Goal: Task Accomplishment & Management: Use online tool/utility

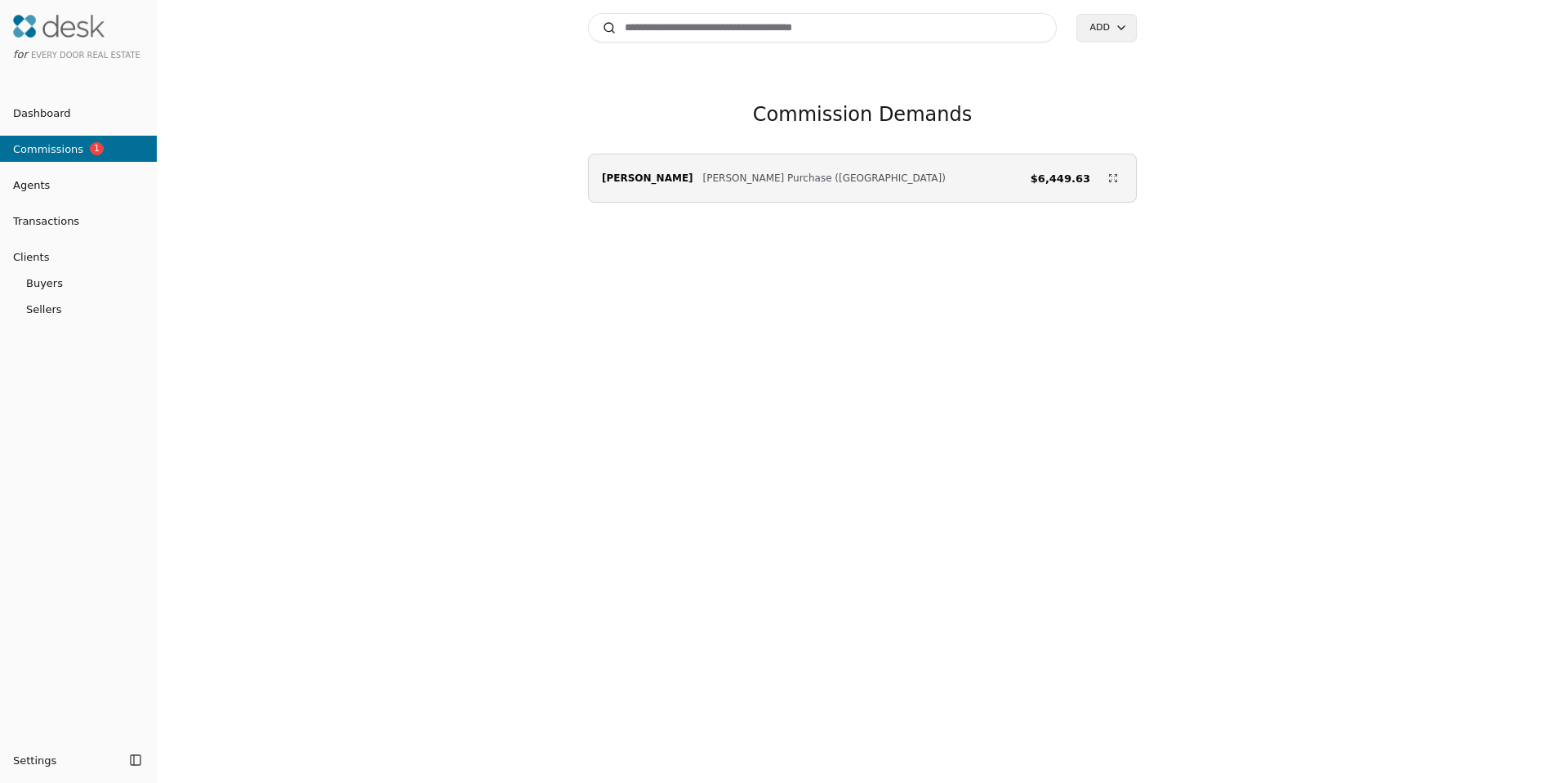
click at [49, 169] on li "Agents" at bounding box center [78, 185] width 157 height 32
click at [37, 188] on span "Agents" at bounding box center [25, 185] width 49 height 17
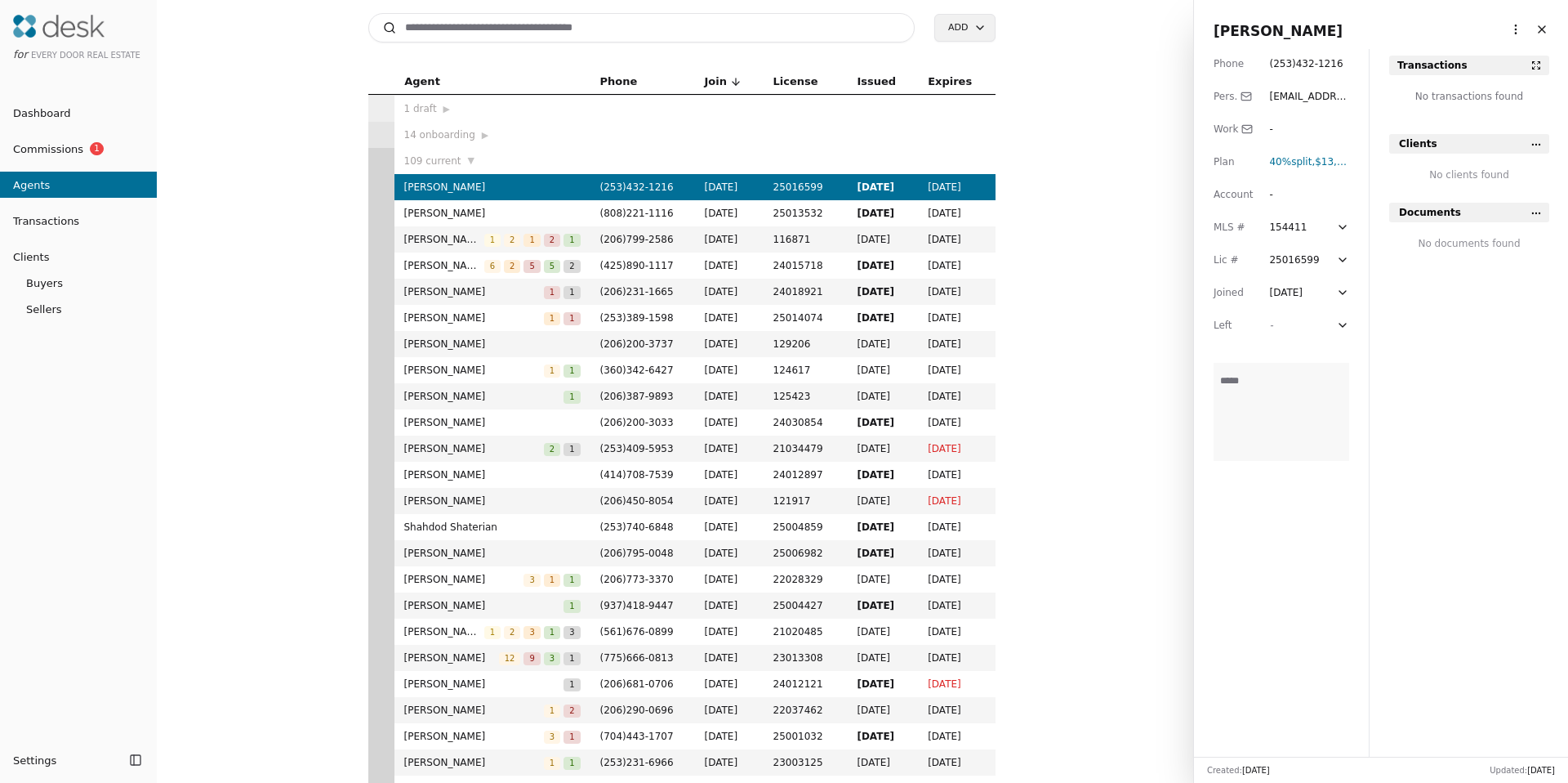
click at [32, 218] on span "Transactions" at bounding box center [39, 221] width 79 height 17
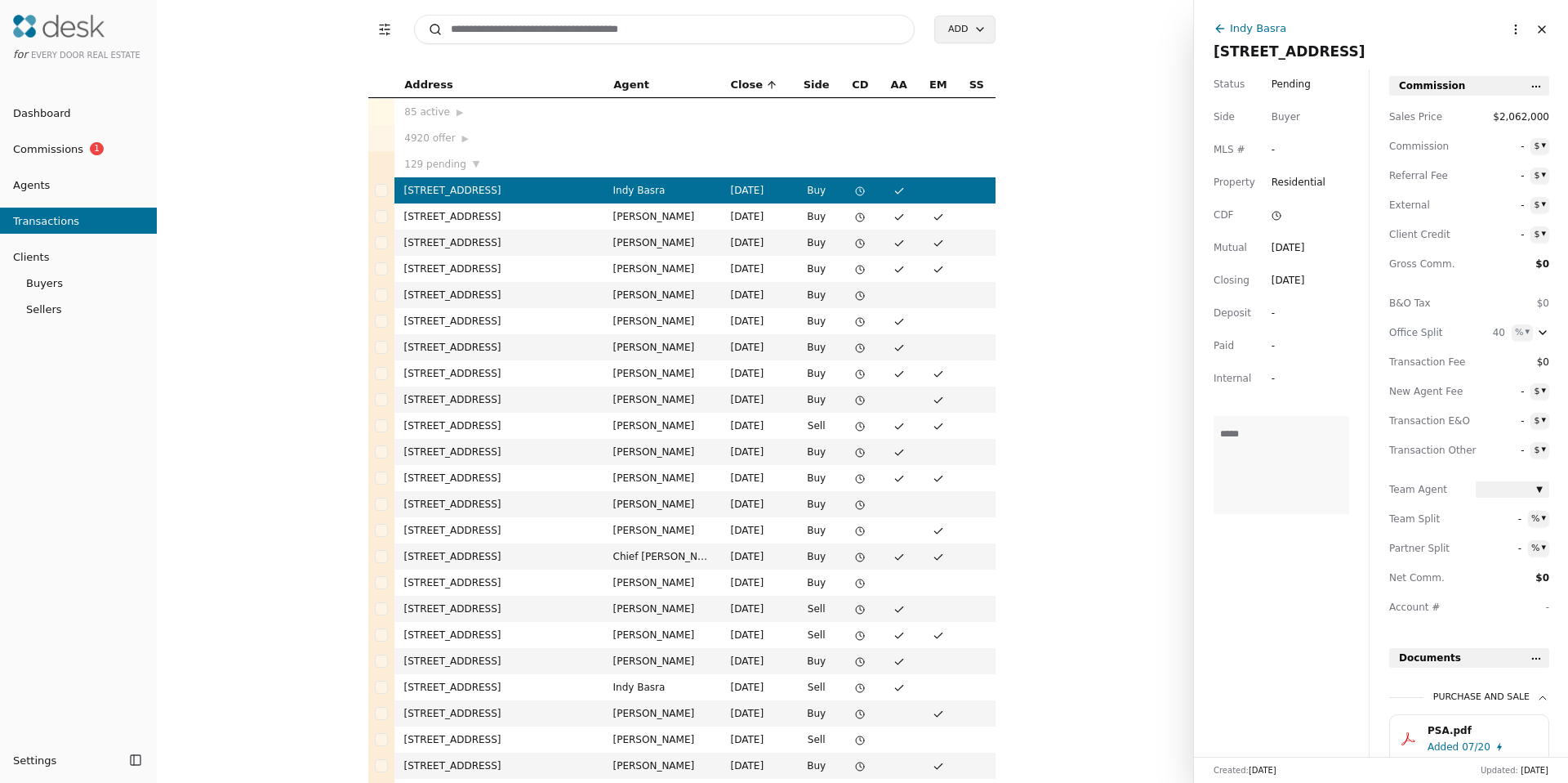
click at [46, 221] on span "Transactions" at bounding box center [39, 221] width 79 height 17
click at [557, 37] on input at bounding box center [664, 29] width 502 height 30
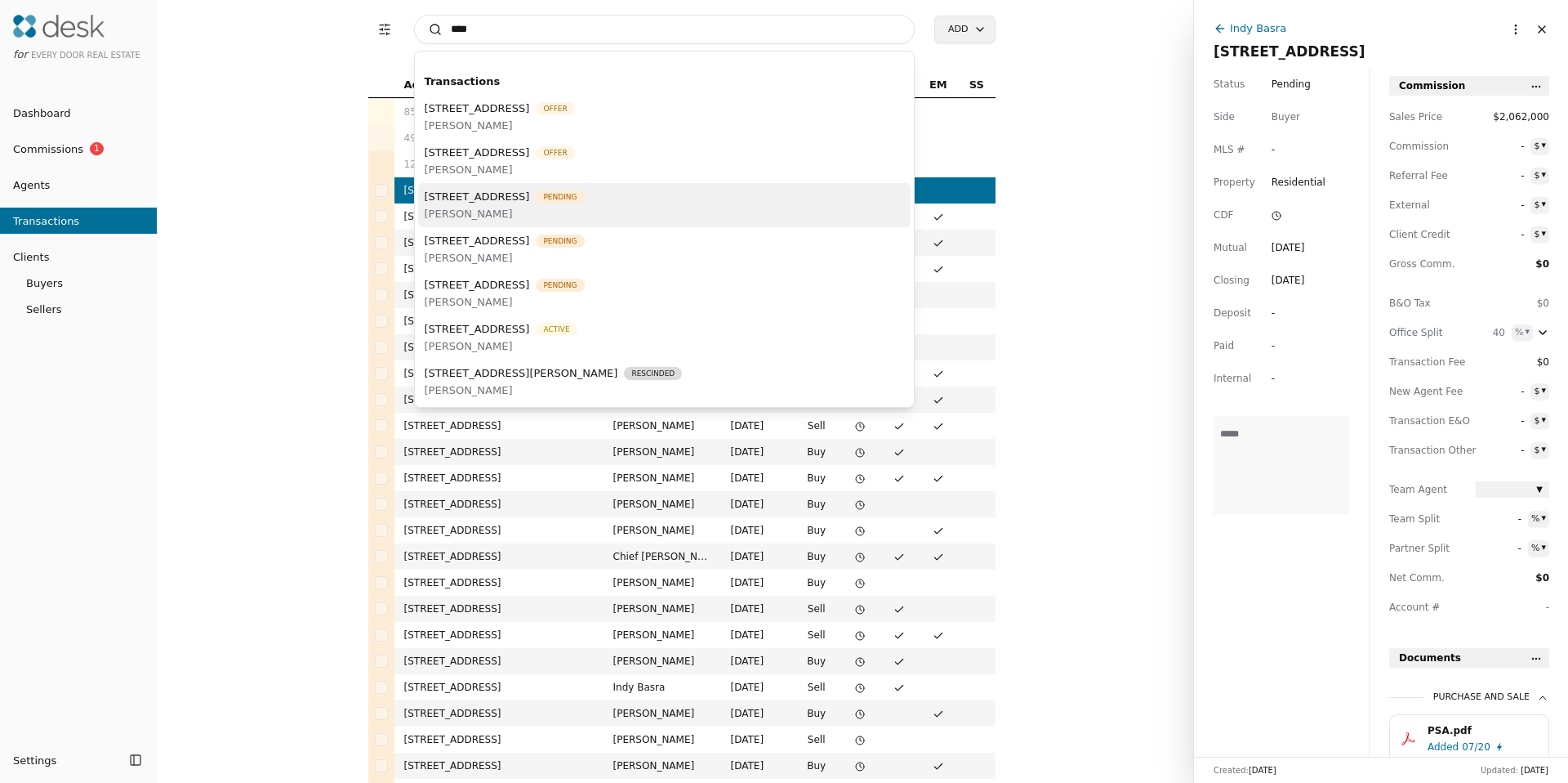
type input "****"
drag, startPoint x: 514, startPoint y: 200, endPoint x: 513, endPoint y: 225, distance: 25.0
click at [513, 225] on div "[STREET_ADDRESS] Pending [PERSON_NAME]" at bounding box center [664, 205] width 493 height 44
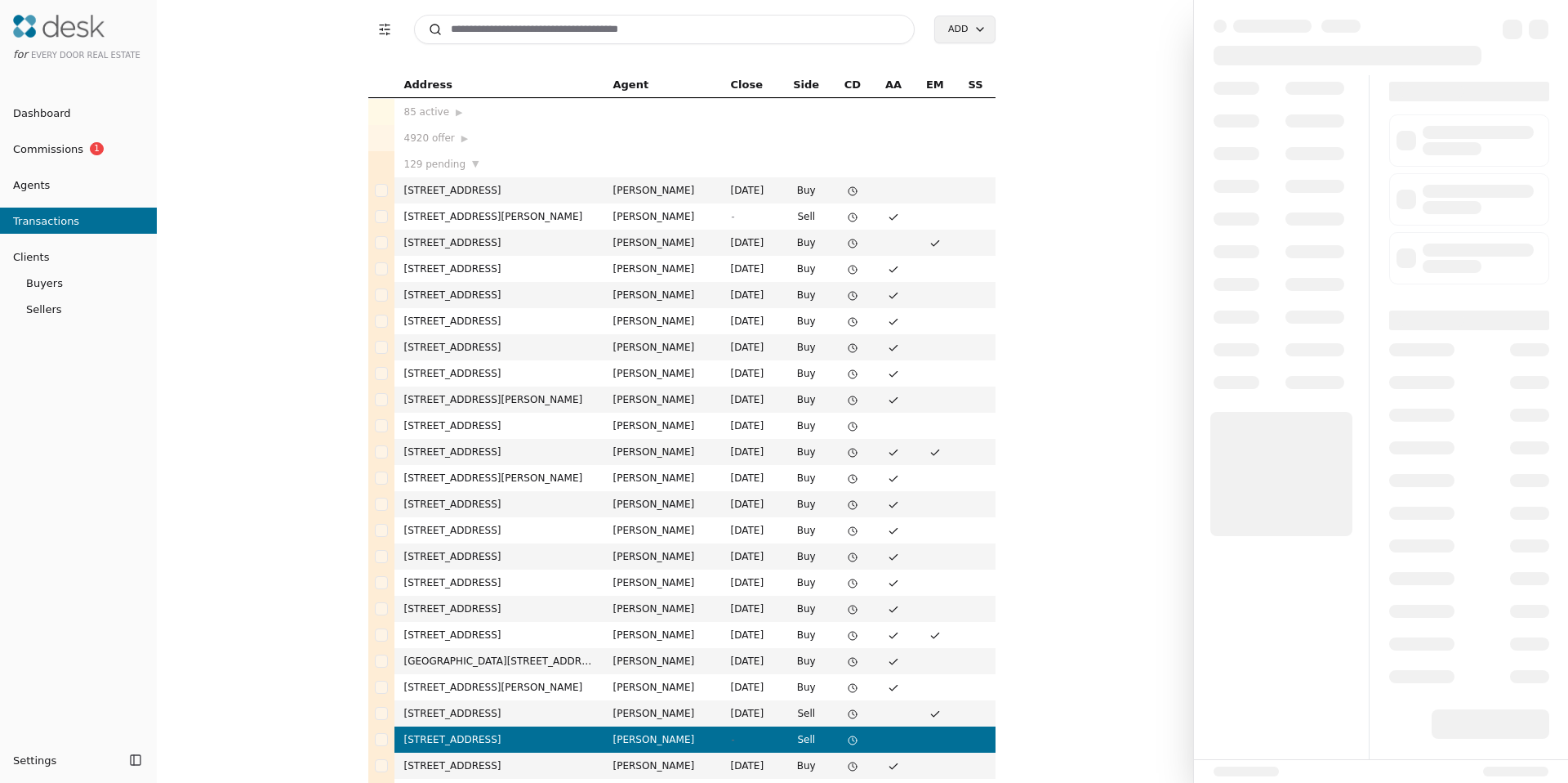
click at [553, 23] on input at bounding box center [664, 29] width 502 height 30
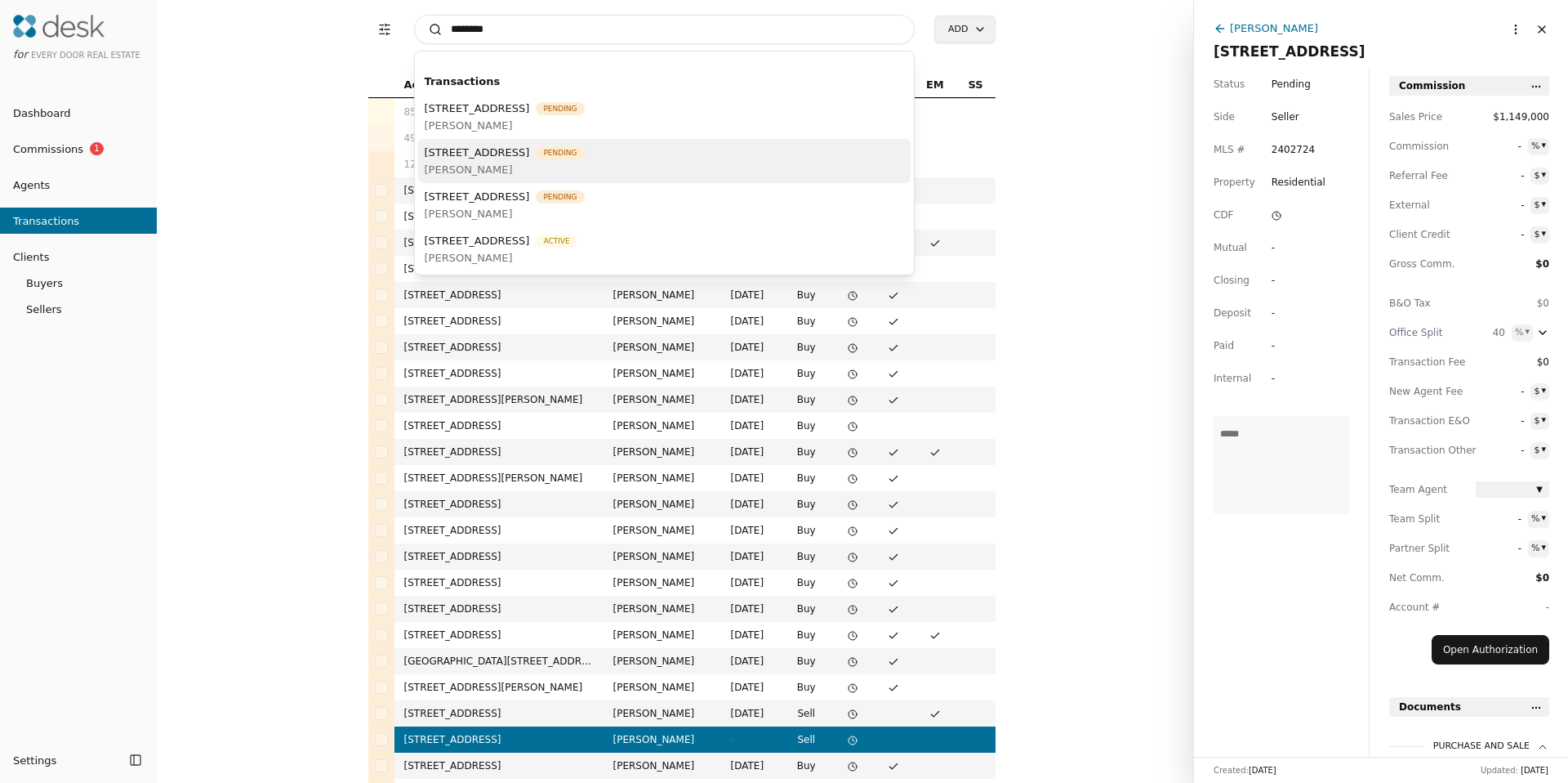
type input "********"
click at [514, 167] on span "[PERSON_NAME]" at bounding box center [505, 170] width 160 height 17
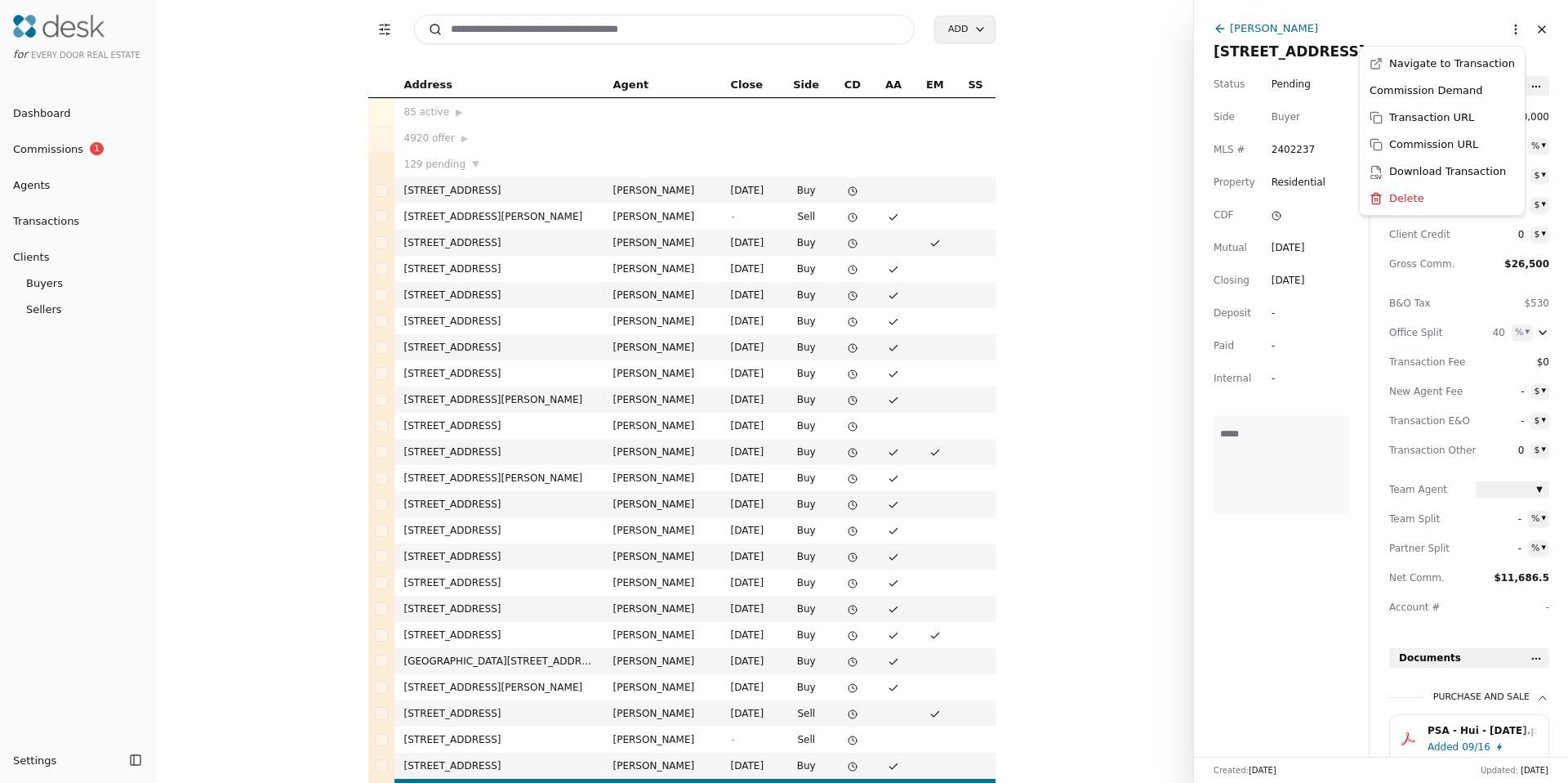
click at [1496, 36] on html "for Every Door Real Estate Dashboard Commissions 1 Agents Transactions Clients …" at bounding box center [784, 391] width 1568 height 783
click at [1427, 86] on div "Commission Demand" at bounding box center [1442, 90] width 158 height 27
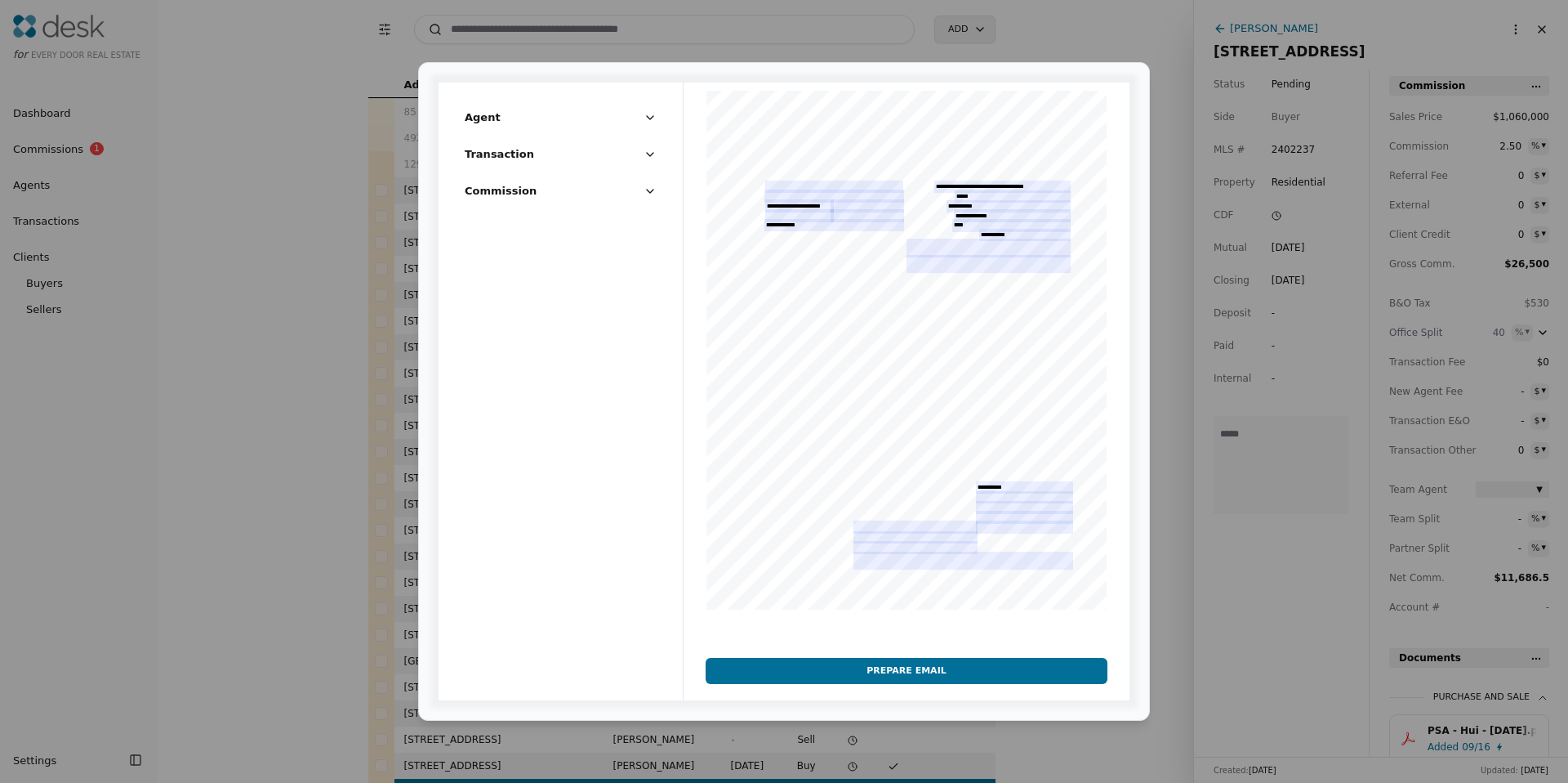
click at [504, 155] on span "Transaction" at bounding box center [499, 154] width 69 height 17
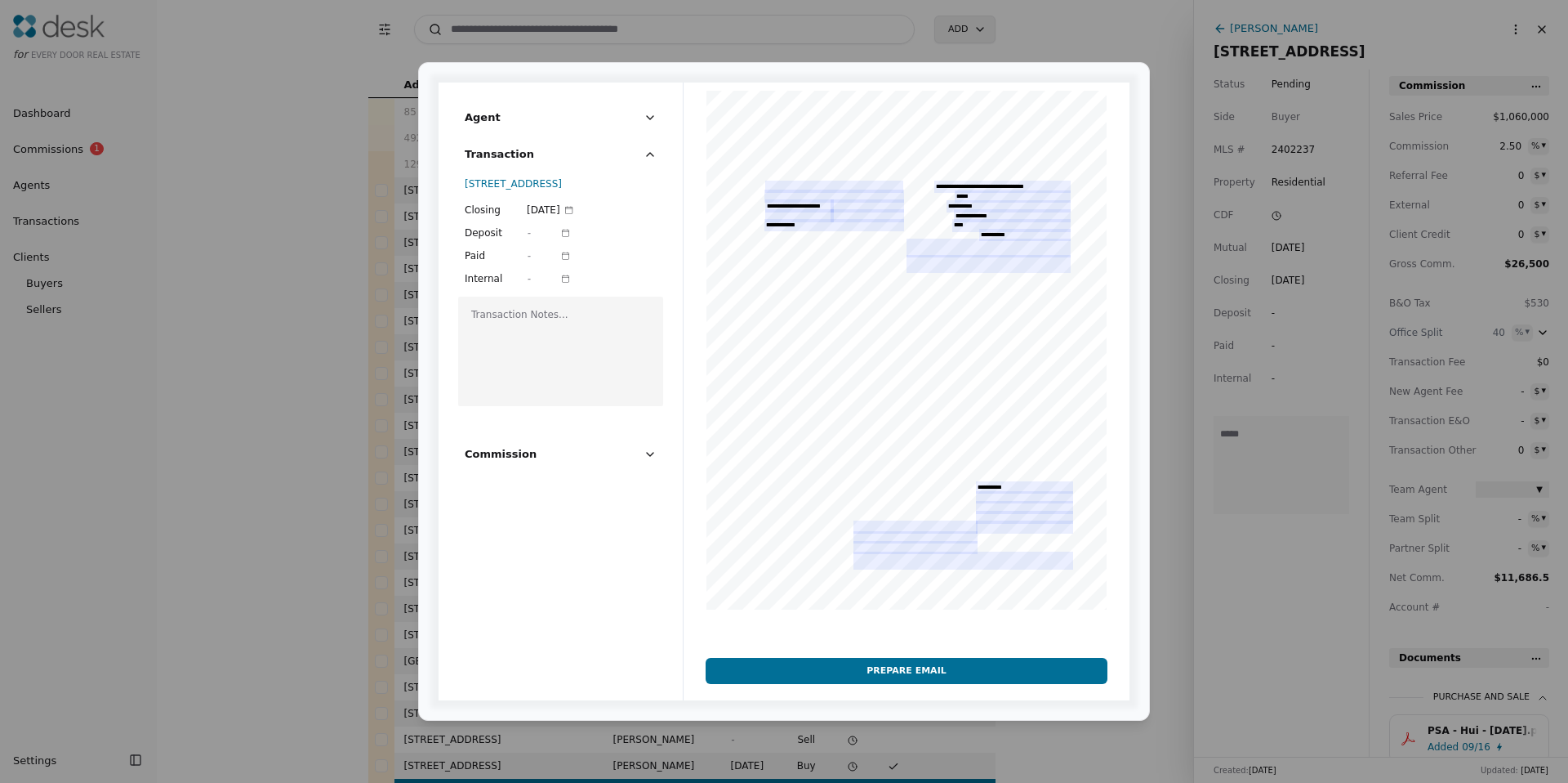
click at [504, 155] on span "Transaction" at bounding box center [499, 154] width 69 height 17
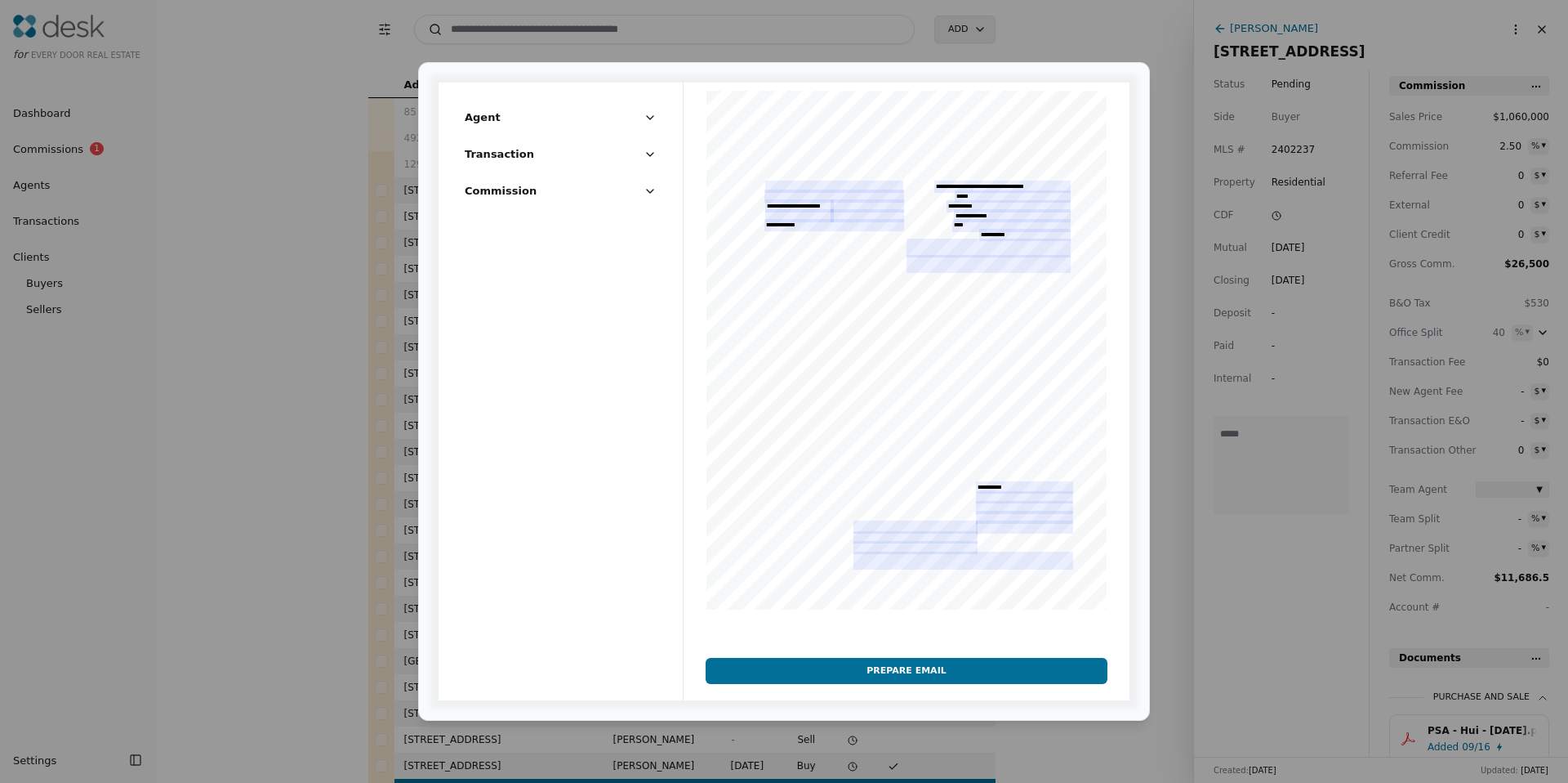
click at [505, 174] on button "Transaction" at bounding box center [560, 160] width 192 height 30
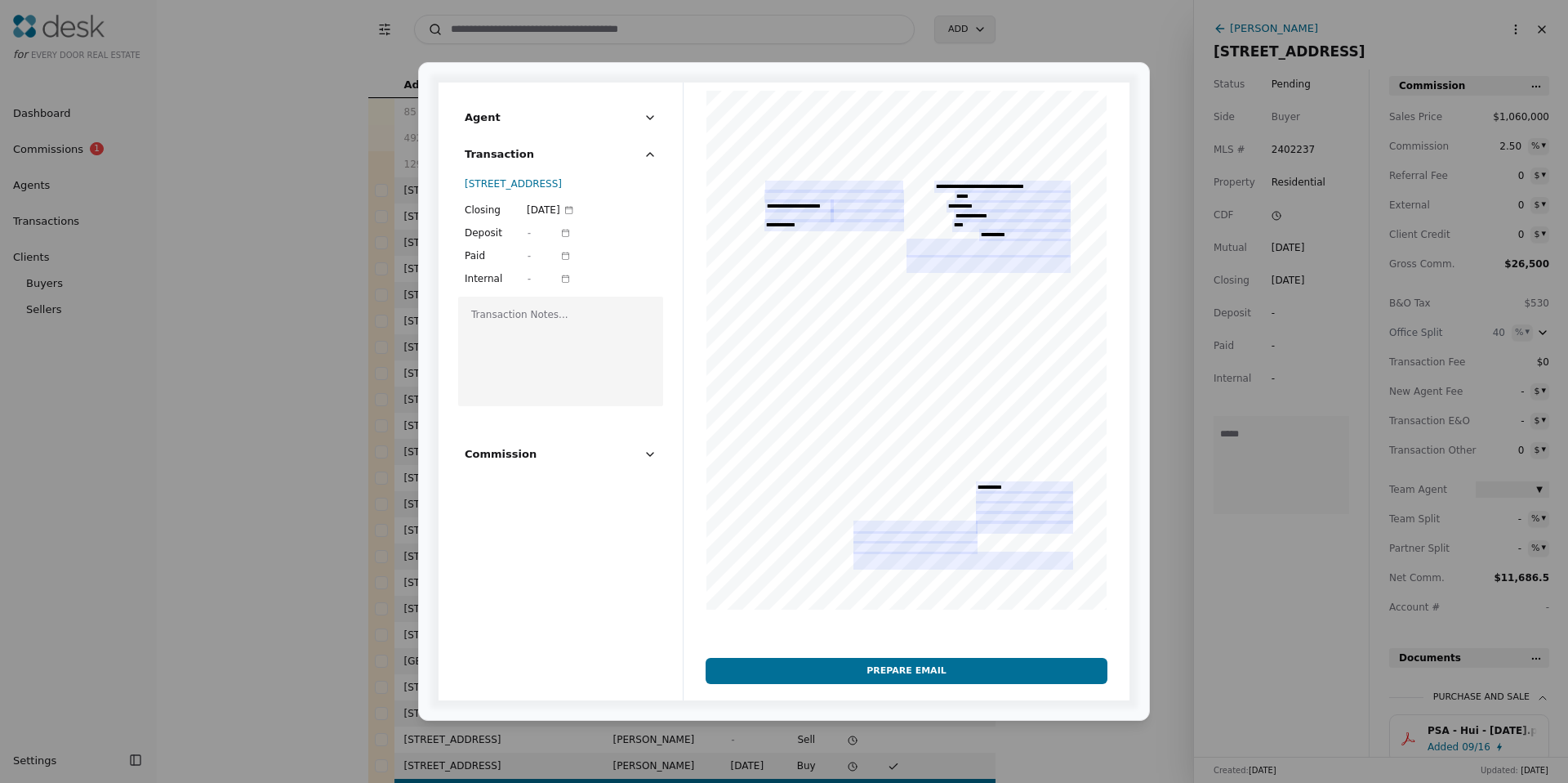
click at [508, 187] on span "[STREET_ADDRESS]" at bounding box center [514, 183] width 97 height 11
click at [503, 164] on button "Transaction" at bounding box center [560, 160] width 192 height 30
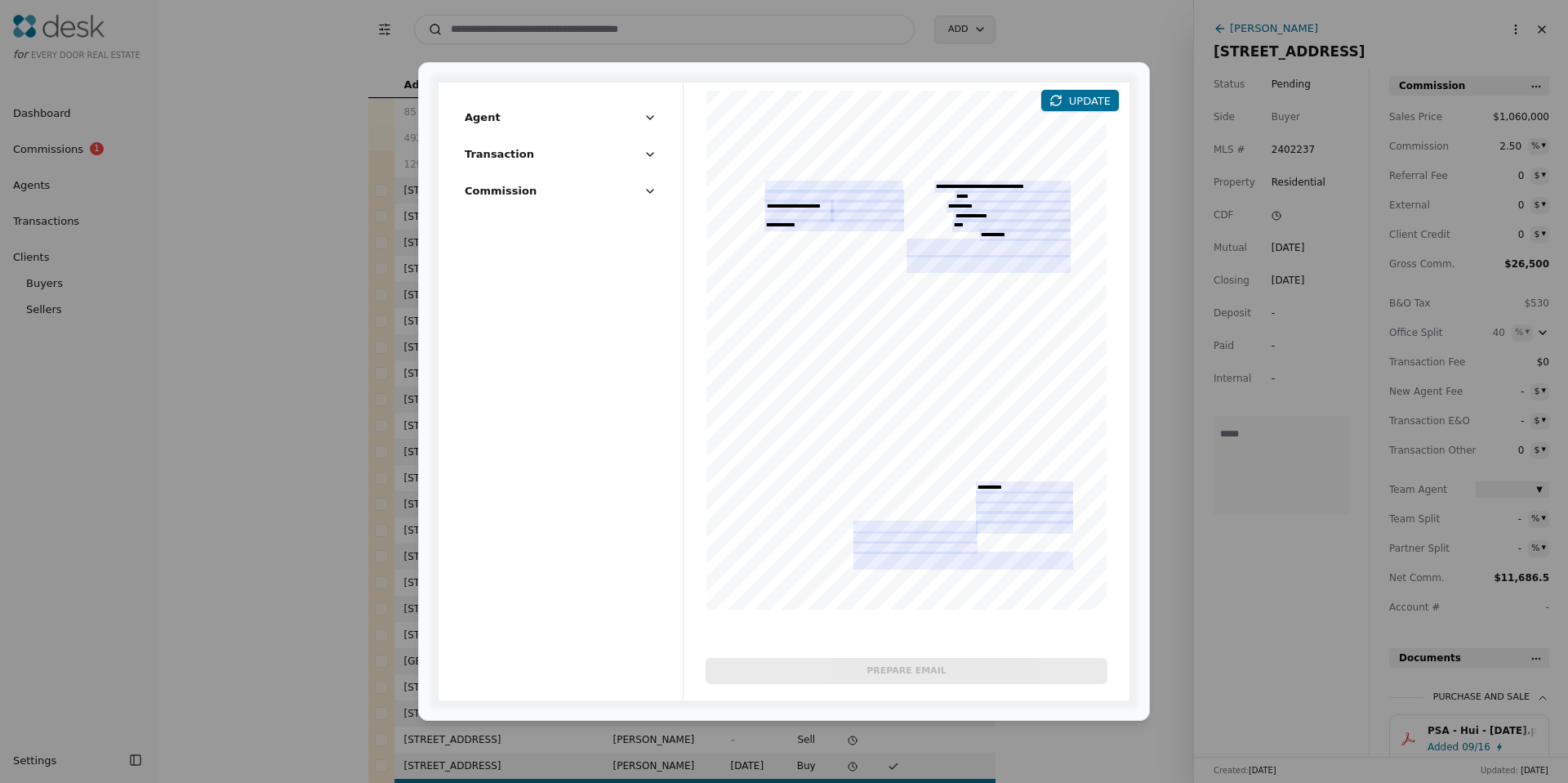
click at [503, 187] on span "Commission" at bounding box center [501, 191] width 72 height 17
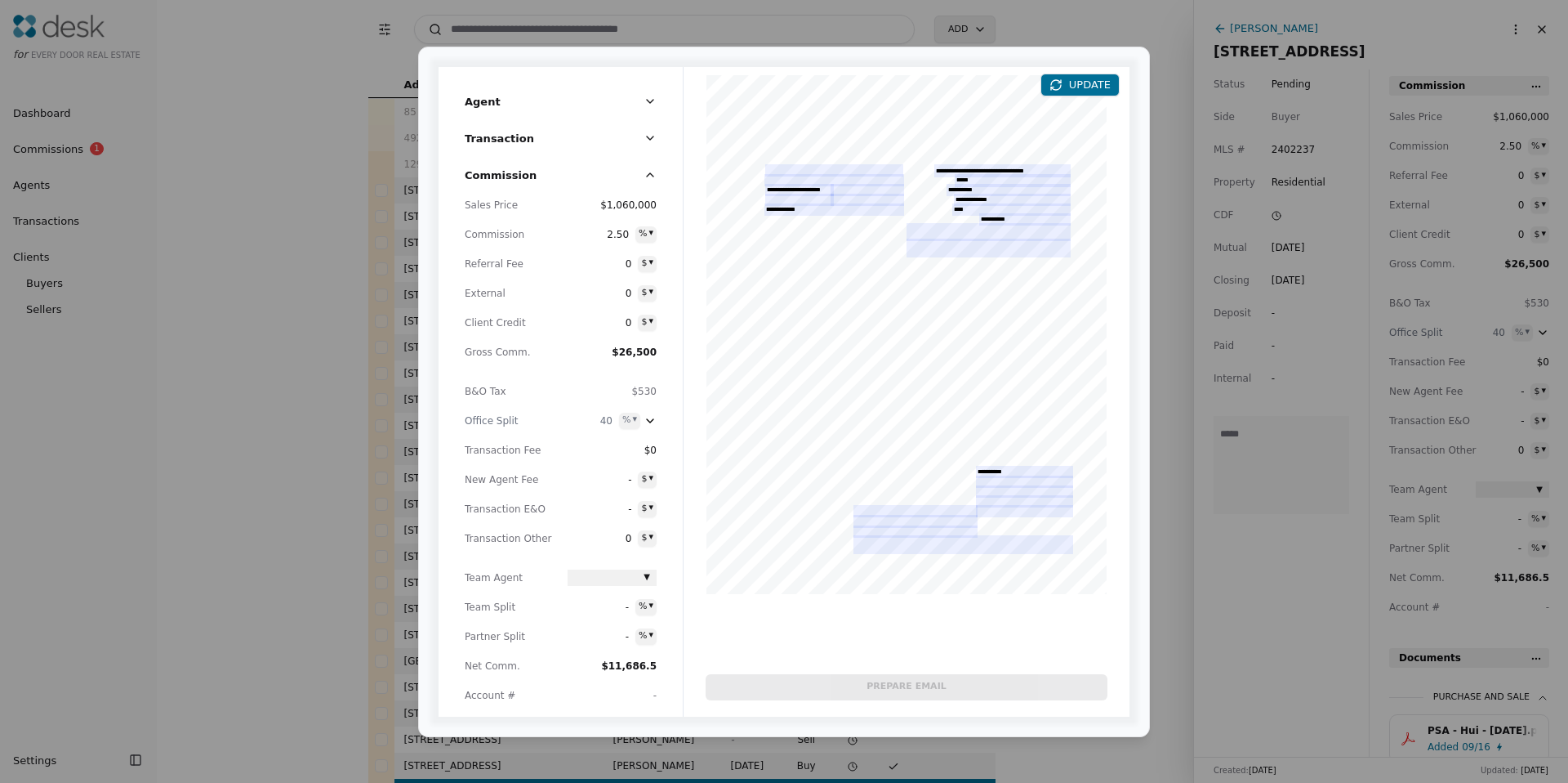
click at [625, 227] on span "2.50" at bounding box center [598, 234] width 62 height 16
click at [644, 231] on div "Agent Transaction Commission Sales Price $1,060,000 Commission *** % ▾ Referral…" at bounding box center [784, 391] width 1568 height 783
drag, startPoint x: 641, startPoint y: 283, endPoint x: 609, endPoint y: 260, distance: 39.4
click at [620, 229] on span "2.50" at bounding box center [598, 234] width 62 height 16
type input "*"
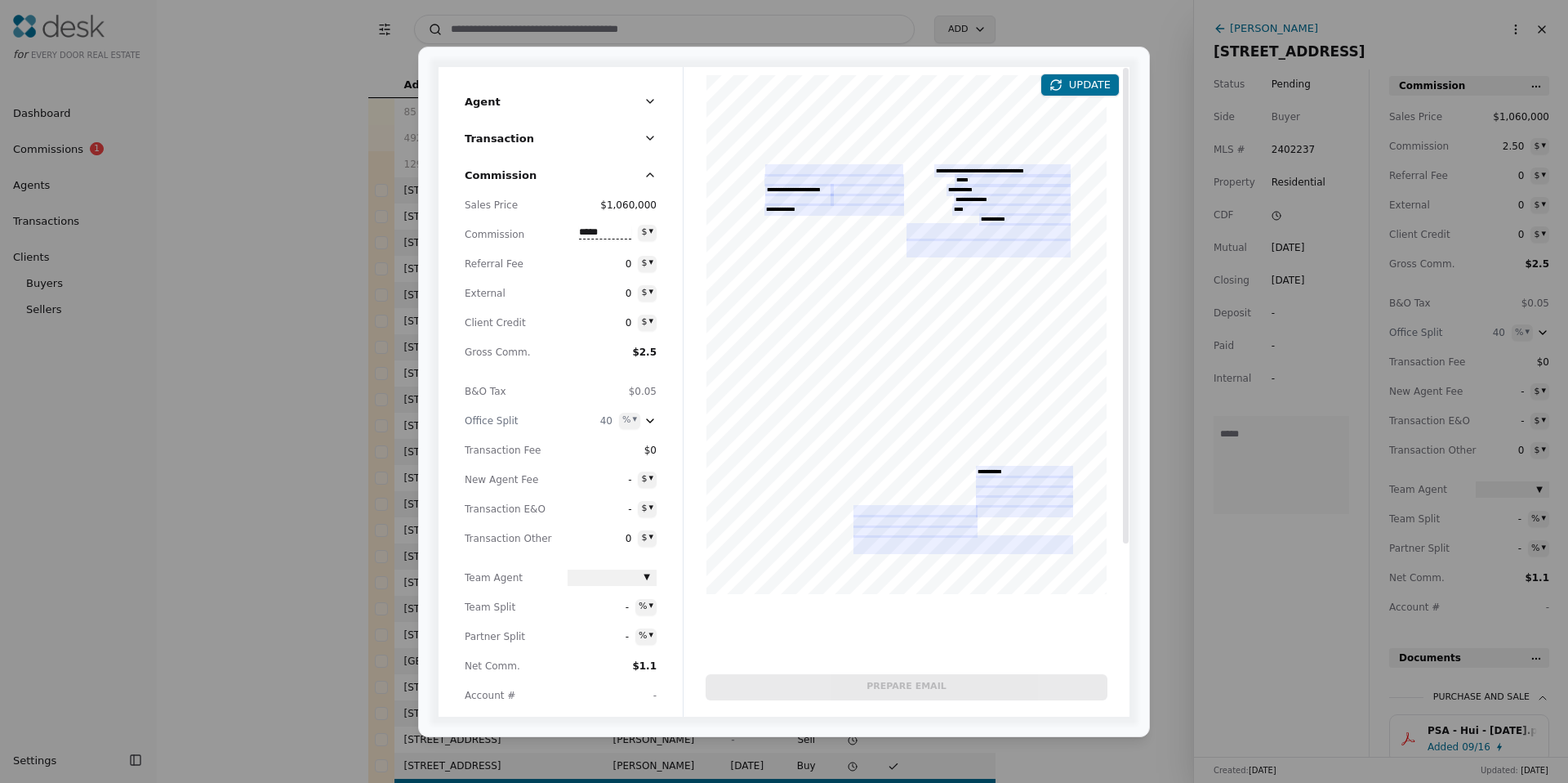
type input "*****"
click at [771, 368] on div at bounding box center [907, 390] width 446 height 647
click at [605, 421] on span "40" at bounding box center [598, 420] width 30 height 16
click at [605, 423] on input "**" at bounding box center [593, 420] width 52 height 13
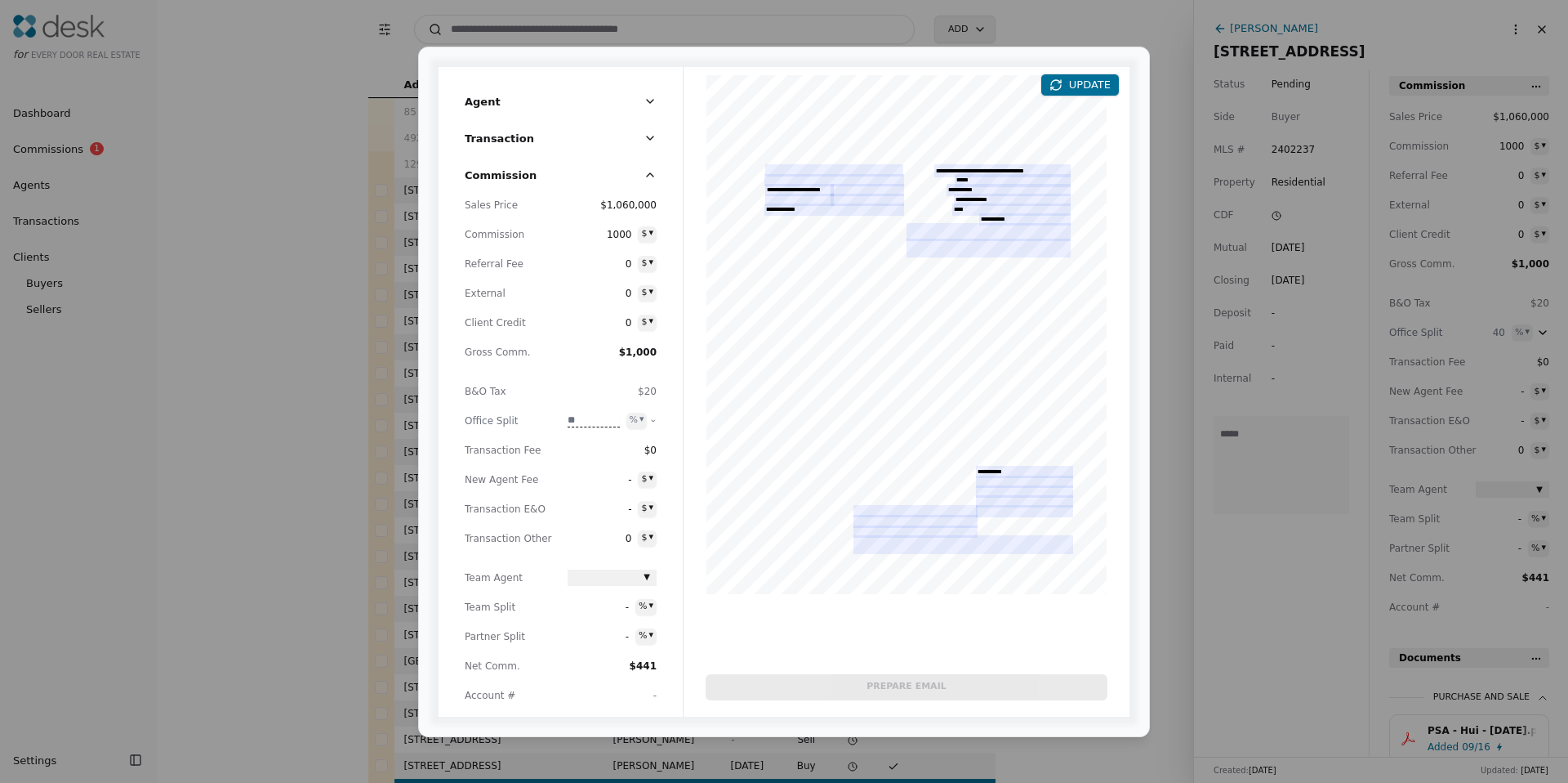
type input "**"
click at [514, 430] on div "Sales Price $1,060,000 Commission 1000 $ ▾ Referral Fee 0 $ ▾ External 0 $ ▾ Cl…" at bounding box center [560, 457] width 192 height 520
click at [945, 250] on div at bounding box center [907, 390] width 446 height 647
click at [972, 216] on div at bounding box center [907, 390] width 446 height 647
click at [1081, 83] on button "UPDATE" at bounding box center [1080, 84] width 79 height 23
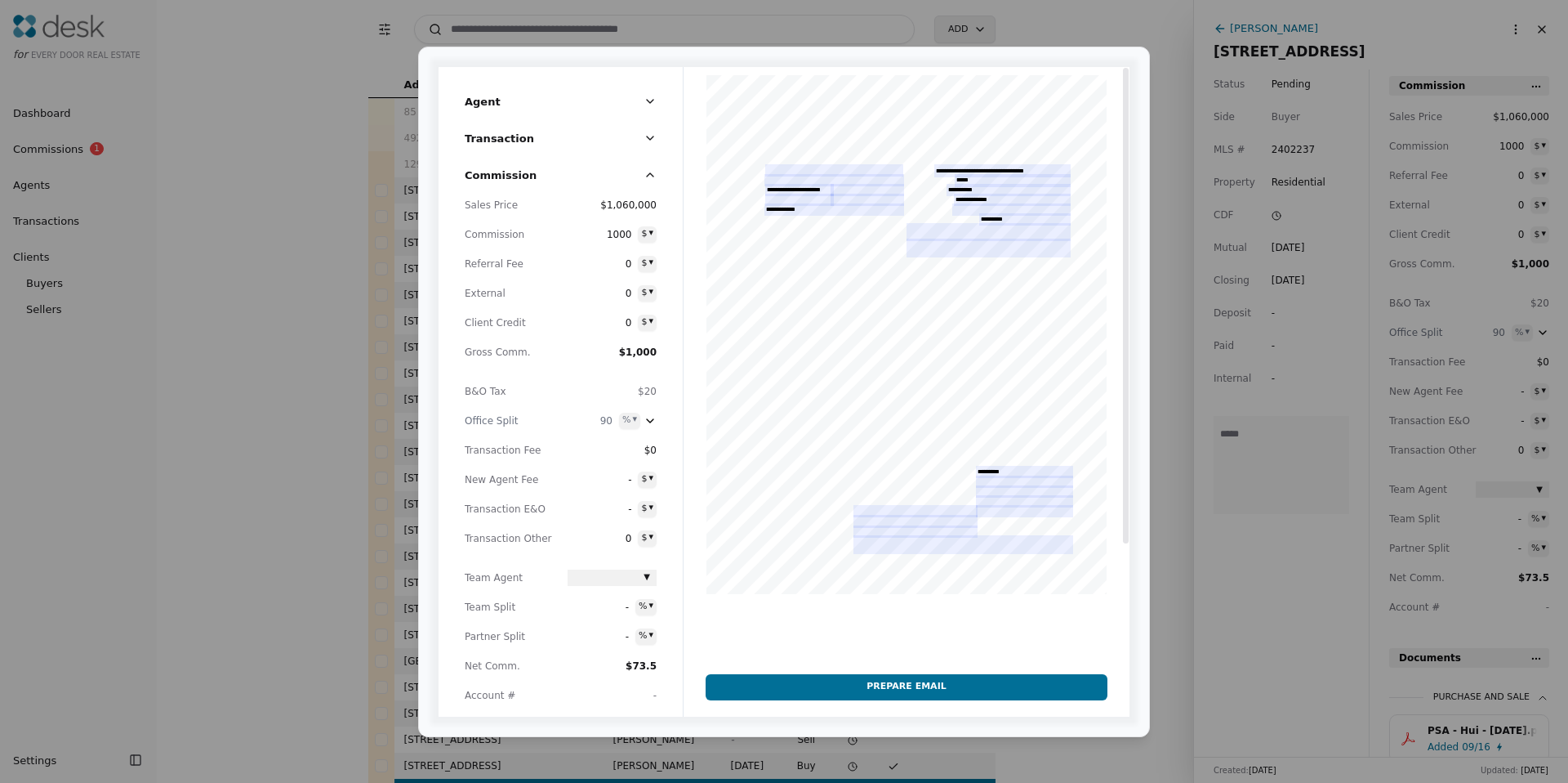
click at [772, 163] on div at bounding box center [907, 390] width 446 height 647
click at [773, 168] on div at bounding box center [907, 390] width 446 height 647
click at [778, 170] on div at bounding box center [907, 390] width 446 height 647
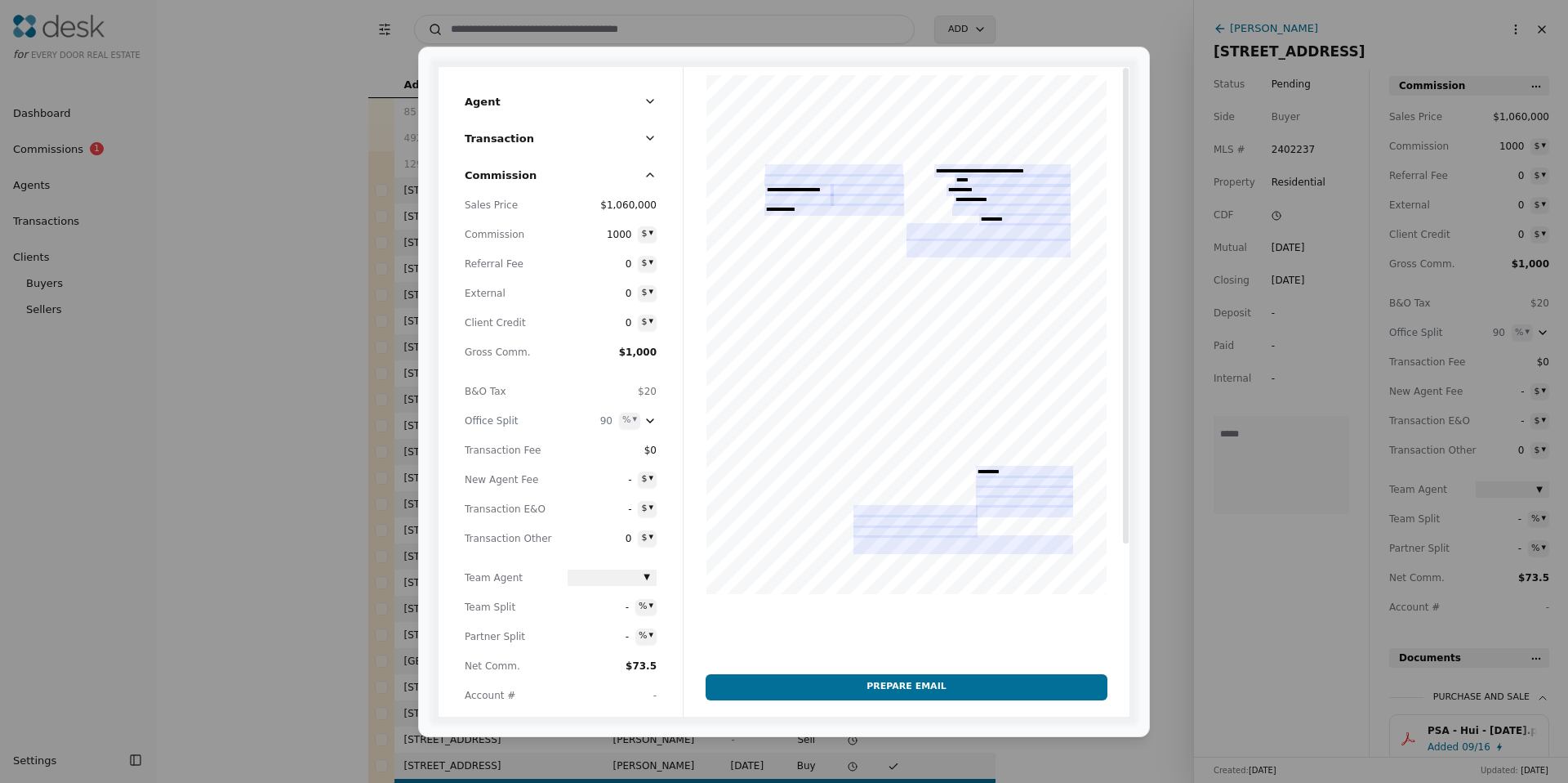
click at [778, 169] on div at bounding box center [907, 390] width 446 height 647
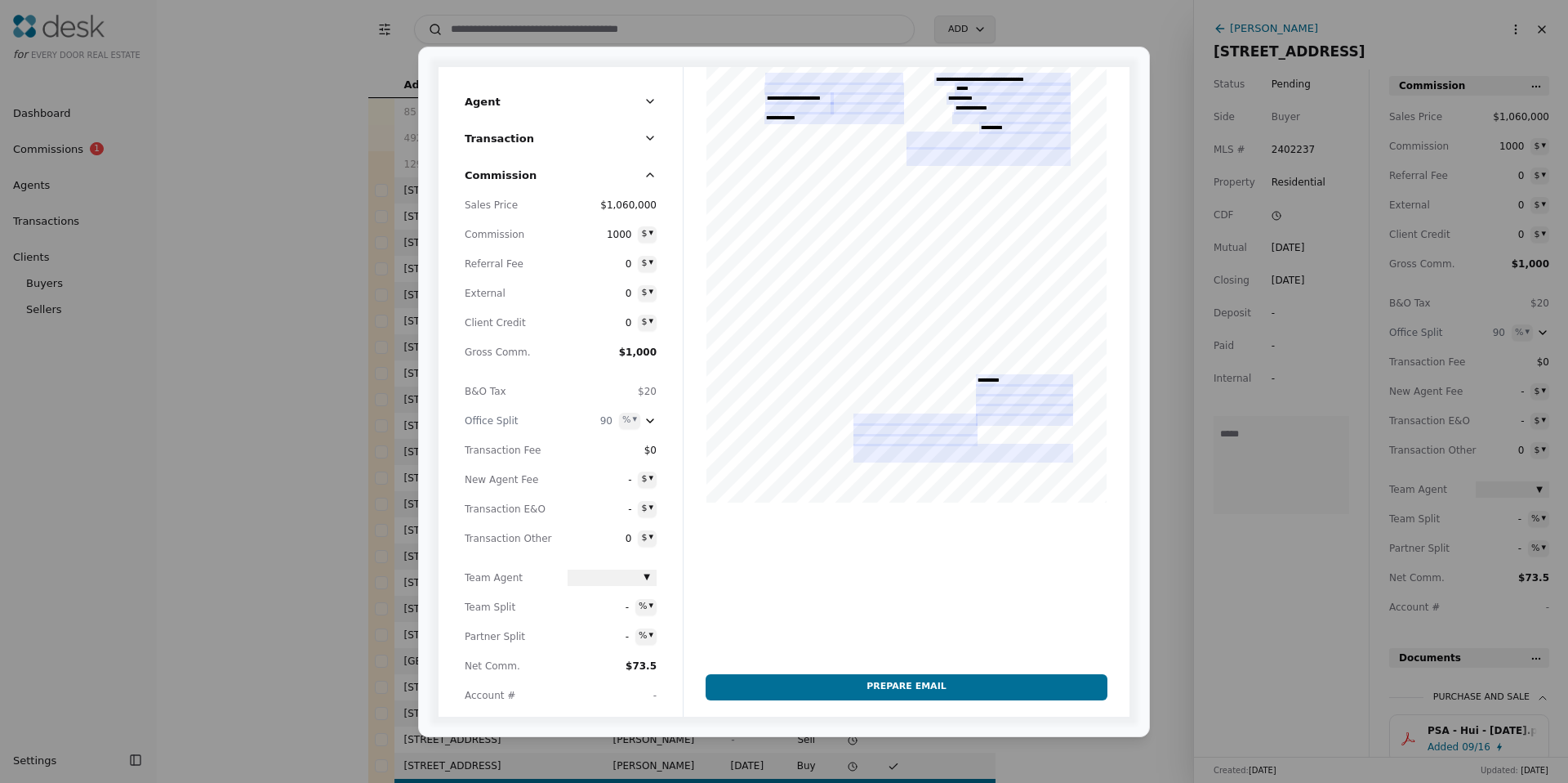
click at [508, 150] on button "Transaction" at bounding box center [560, 144] width 192 height 30
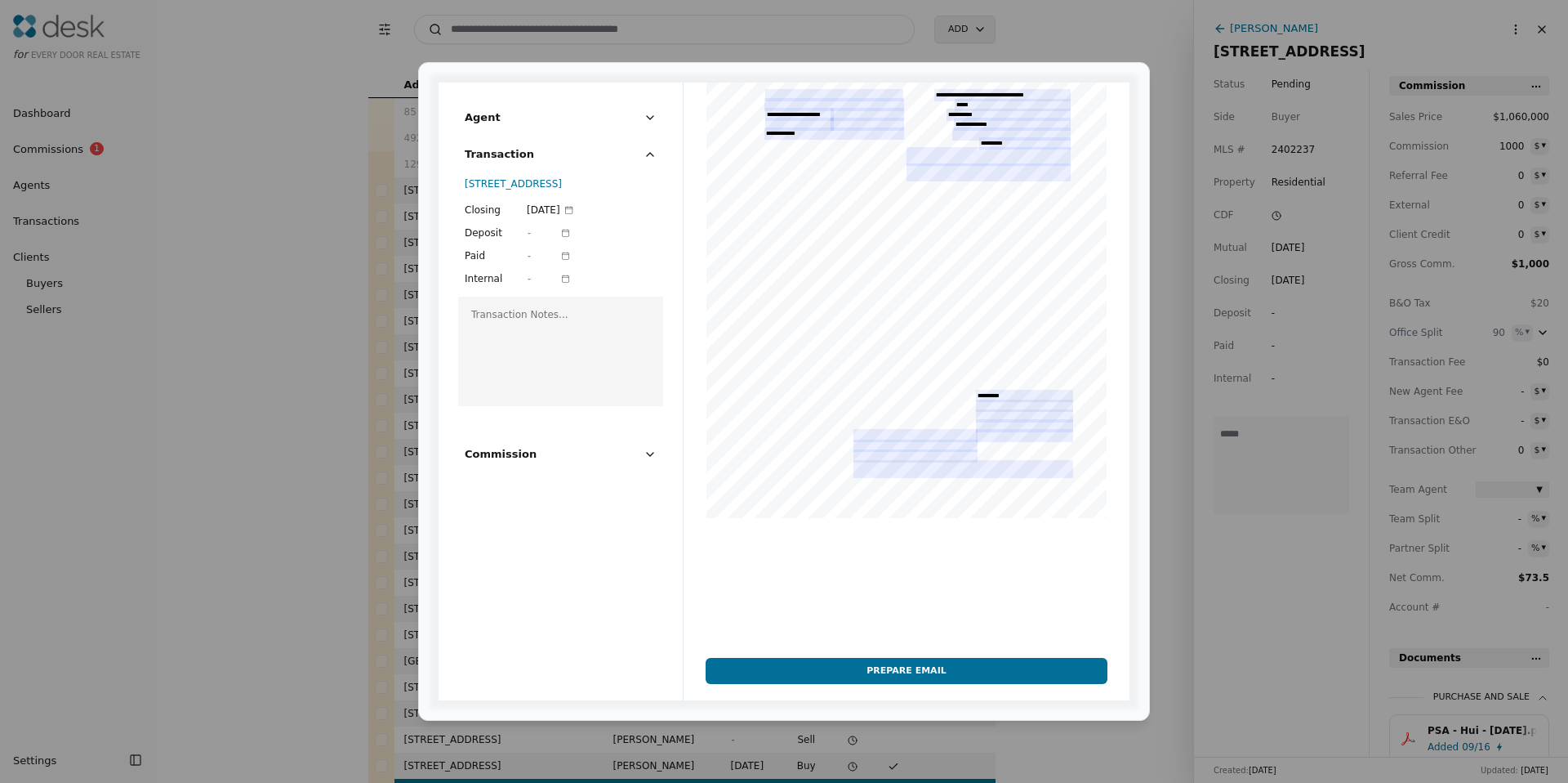
click at [488, 264] on div "Paid" at bounding box center [494, 256] width 59 height 16
click at [488, 121] on span "Agent" at bounding box center [483, 118] width 36 height 17
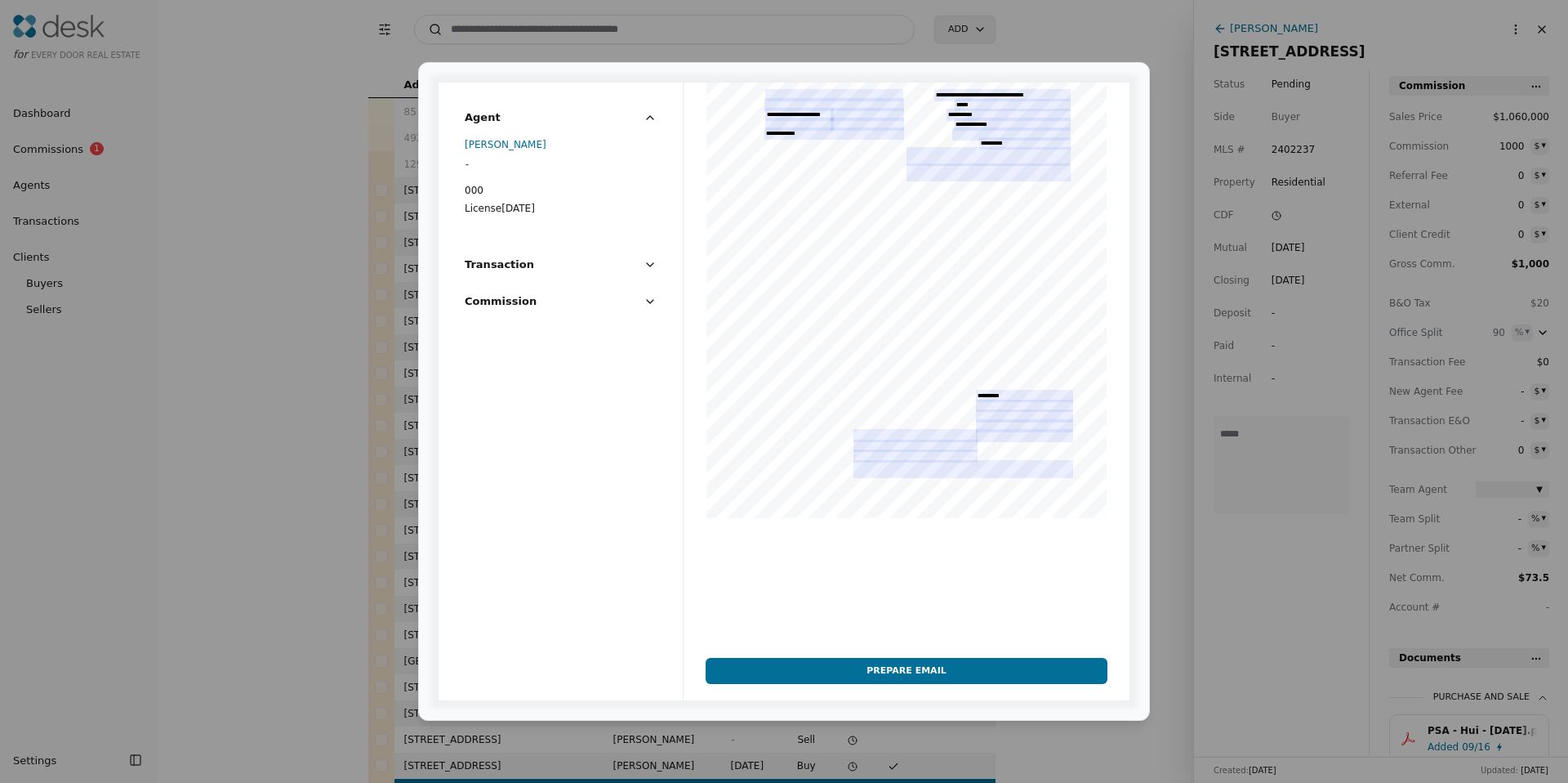
click at [506, 268] on span "Transaction" at bounding box center [499, 264] width 69 height 17
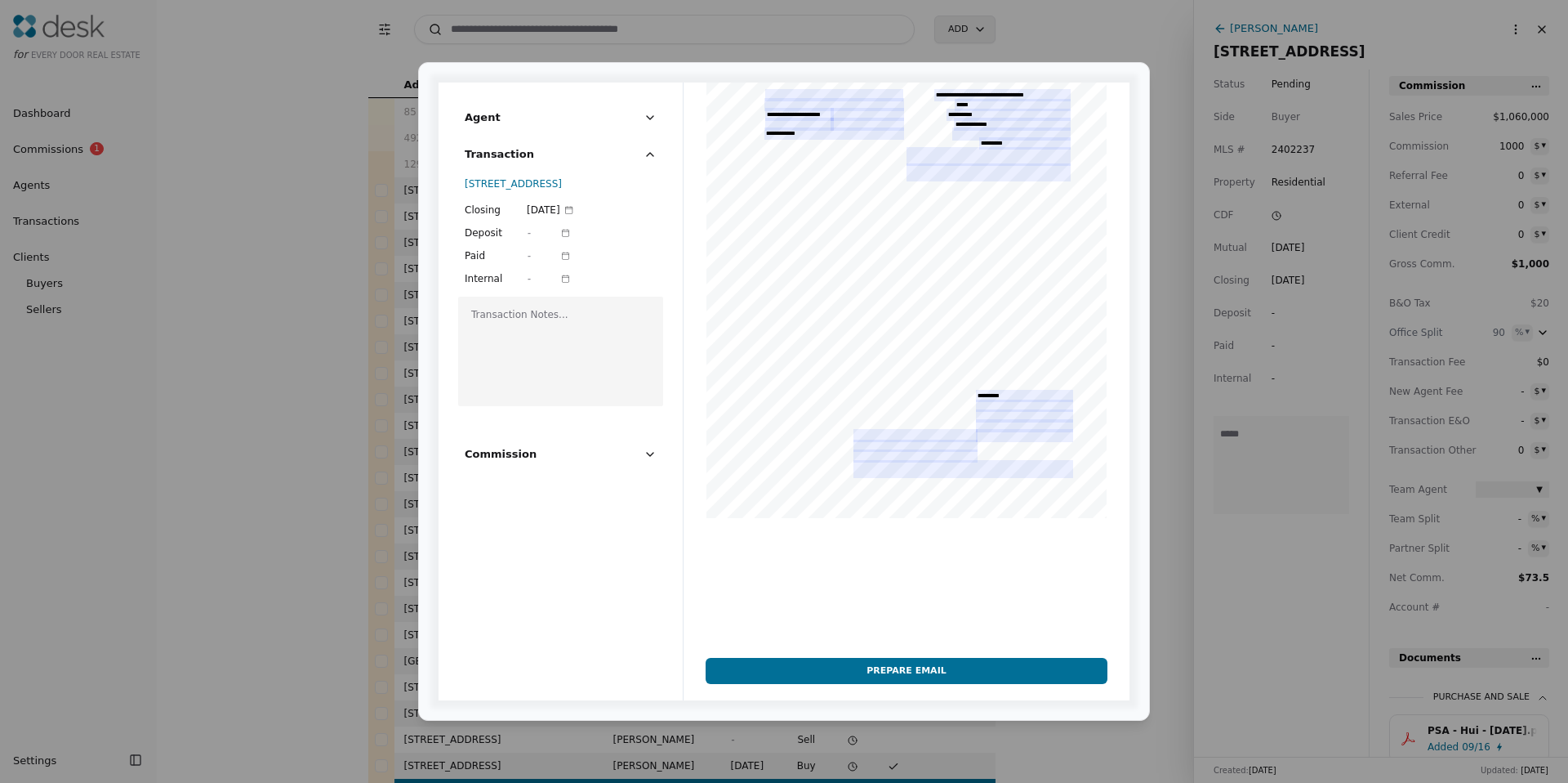
click at [515, 384] on div "Transaction Notes..." at bounding box center [560, 351] width 205 height 109
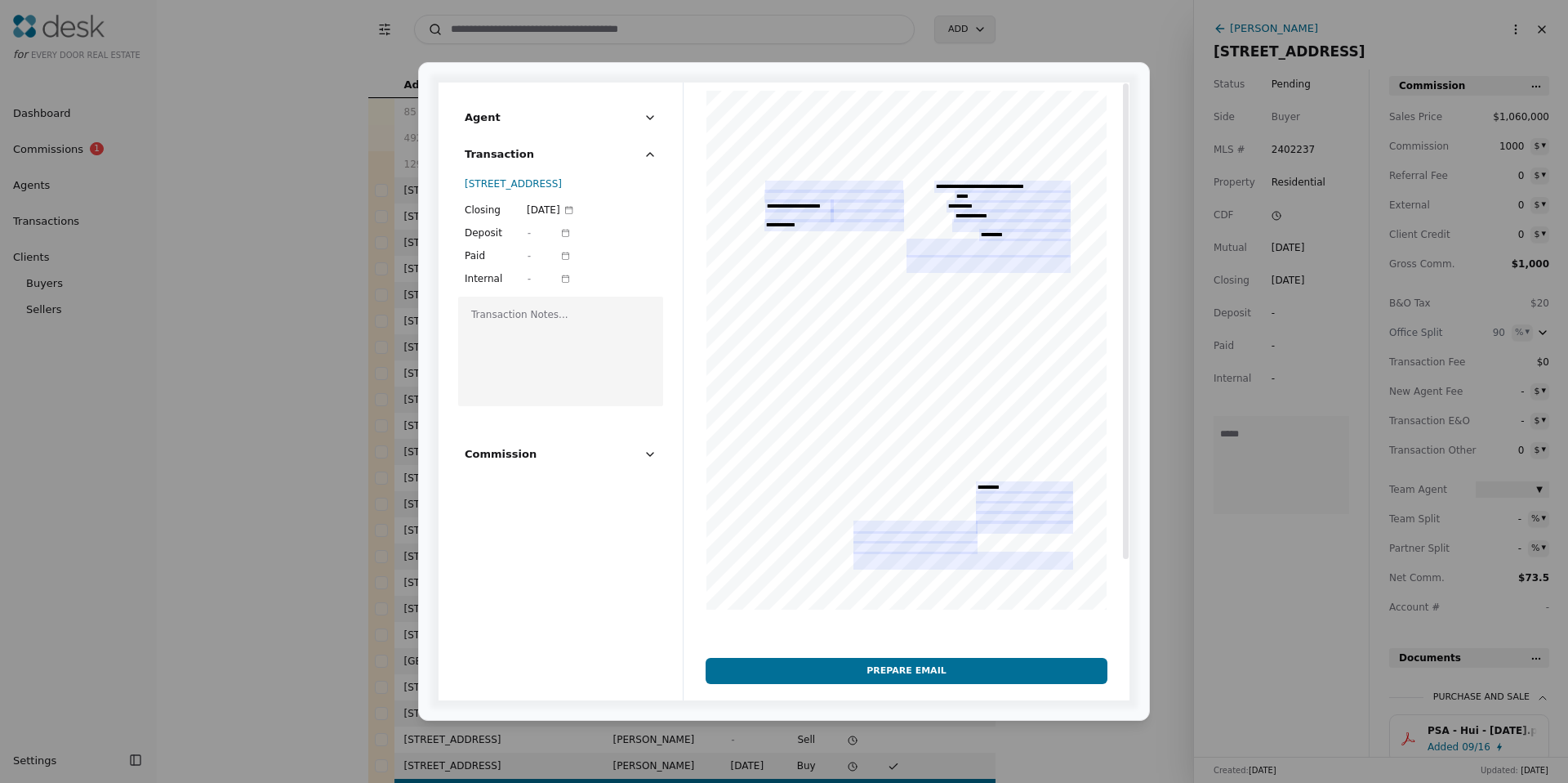
click at [535, 475] on button "Commission" at bounding box center [560, 460] width 192 height 30
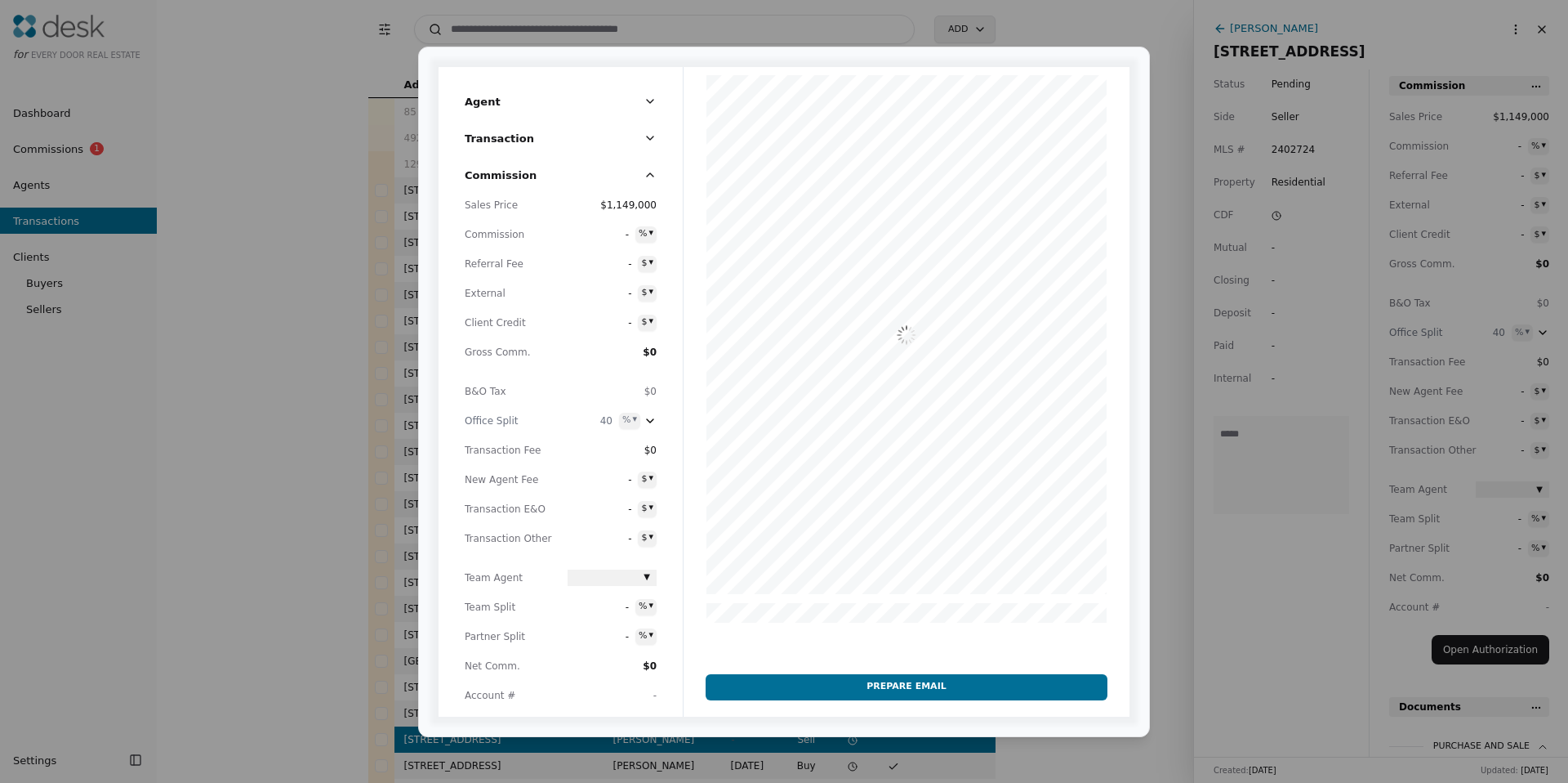
scroll to position [415, 0]
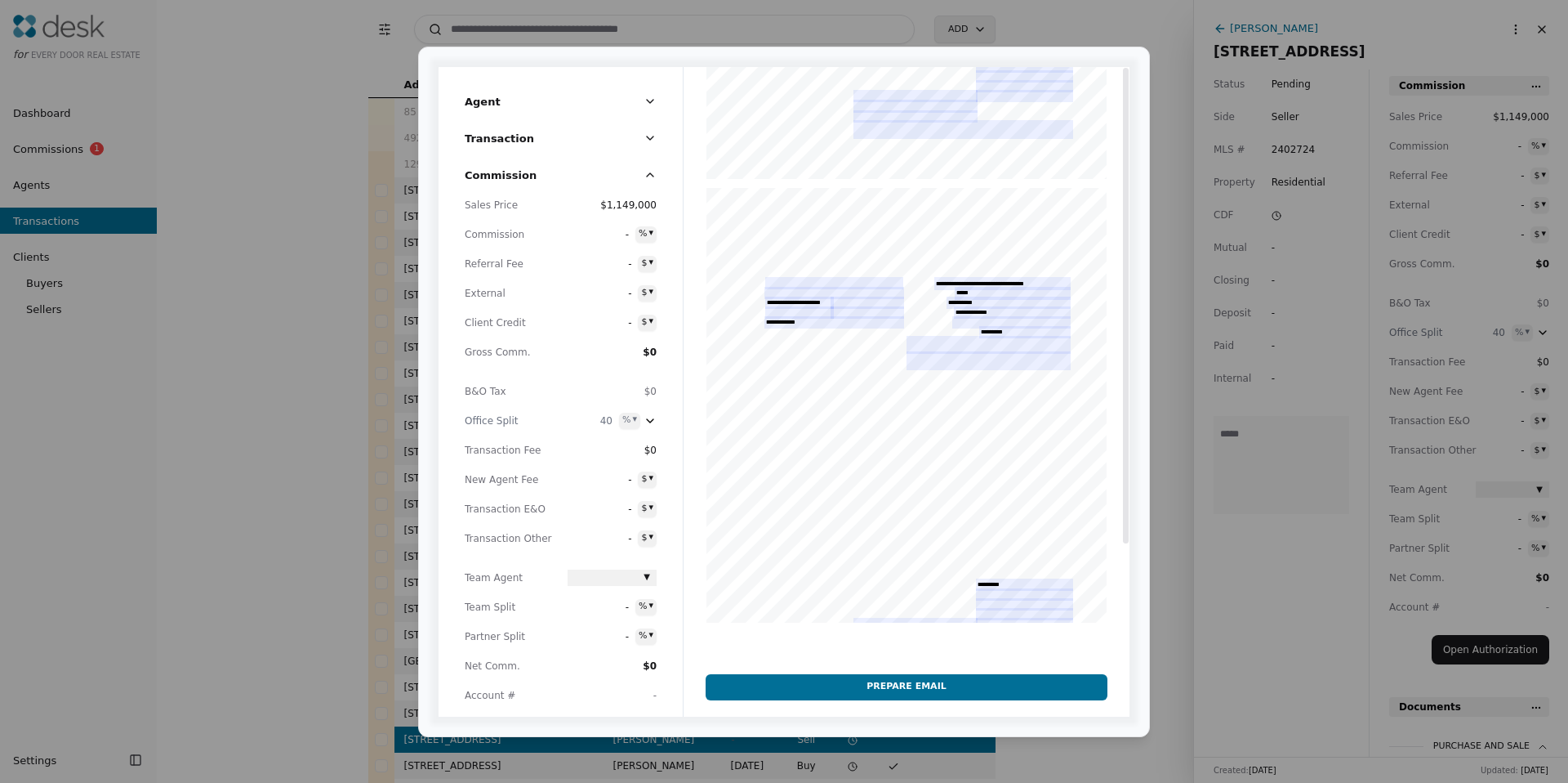
click at [876, 132] on div at bounding box center [907, 390] width 446 height 647
click at [874, 129] on div at bounding box center [907, 390] width 446 height 647
drag, startPoint x: 797, startPoint y: 264, endPoint x: 790, endPoint y: 293, distance: 29.8
click at [796, 268] on div at bounding box center [907, 390] width 446 height 647
click at [790, 293] on div at bounding box center [907, 390] width 446 height 647
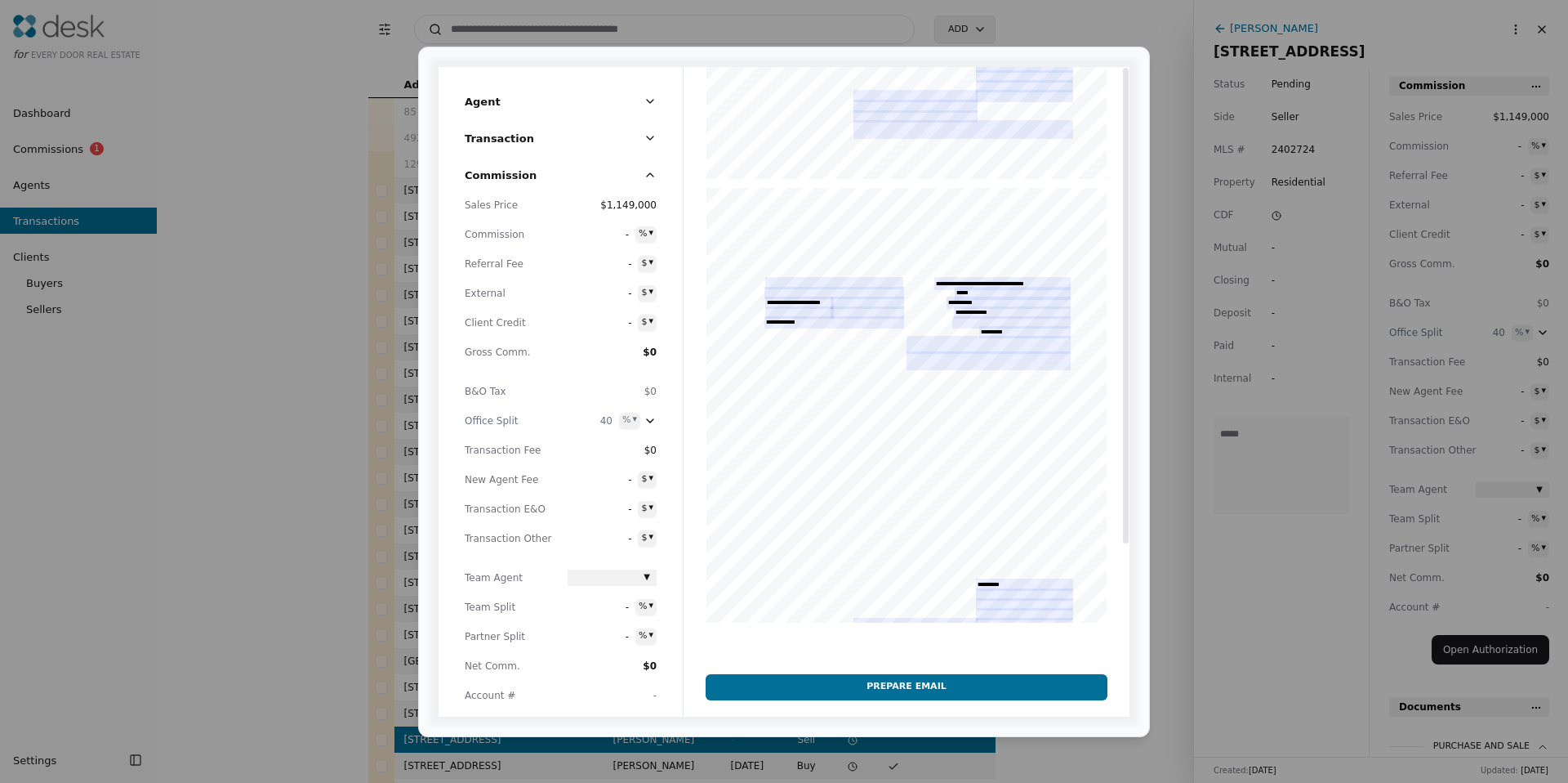
click at [790, 293] on div at bounding box center [907, 390] width 446 height 647
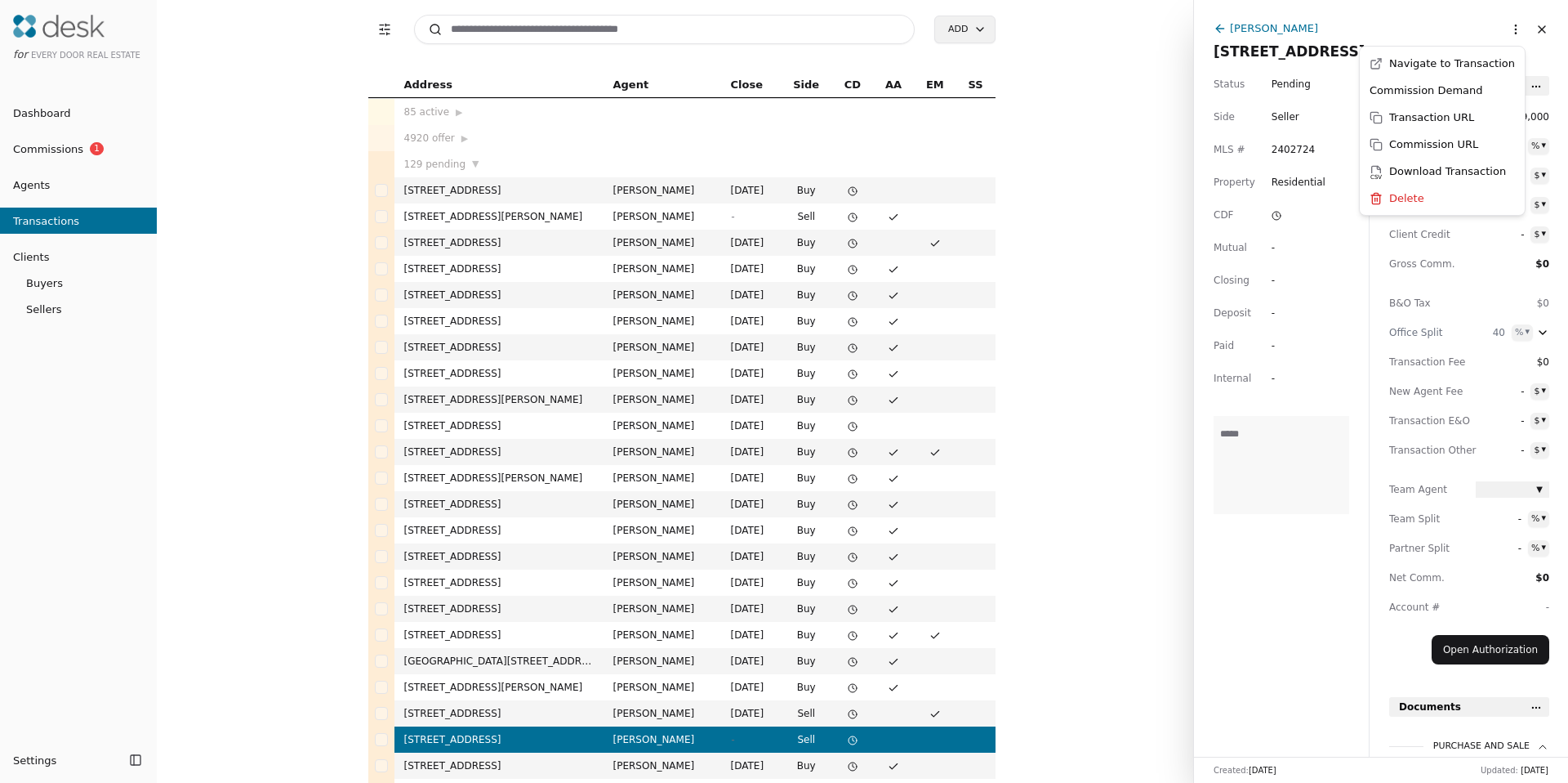
click at [1497, 33] on html "for Every Door Real Estate Dashboard Commissions 1 Agents Transactions Clients …" at bounding box center [784, 391] width 1568 height 783
click at [1409, 98] on div "Commission Demand" at bounding box center [1442, 90] width 158 height 27
click at [1500, 32] on html "for Every Door Real Estate Dashboard Commissions 1 Agents Transactions Clients …" at bounding box center [784, 391] width 1568 height 783
click at [1247, 142] on html "for Every Door Real Estate Dashboard Commissions 1 Agents Transactions Clients …" at bounding box center [784, 391] width 1568 height 783
drag, startPoint x: 1278, startPoint y: 271, endPoint x: 1269, endPoint y: 272, distance: 9.1
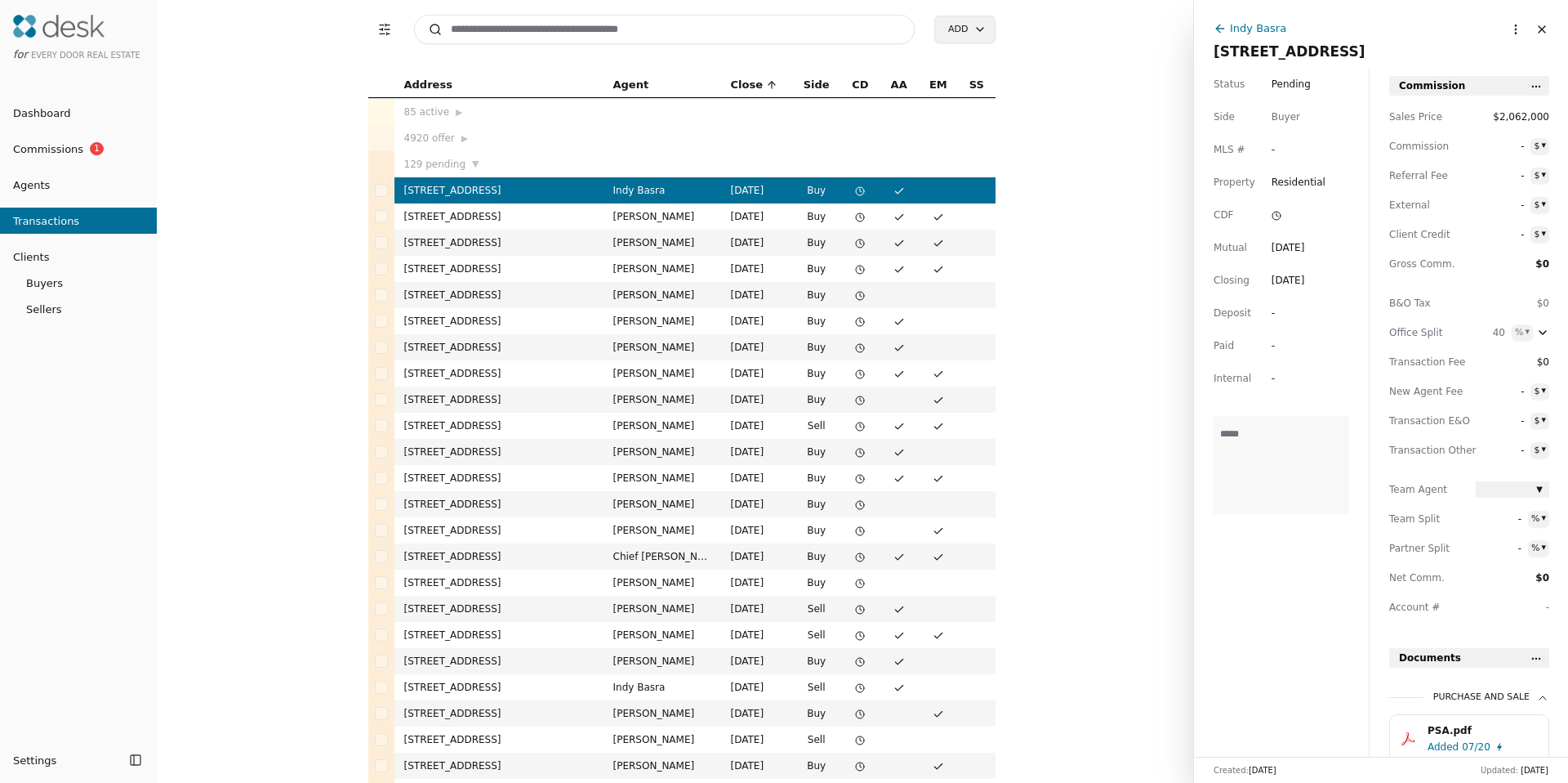
click at [537, 17] on input at bounding box center [664, 29] width 502 height 30
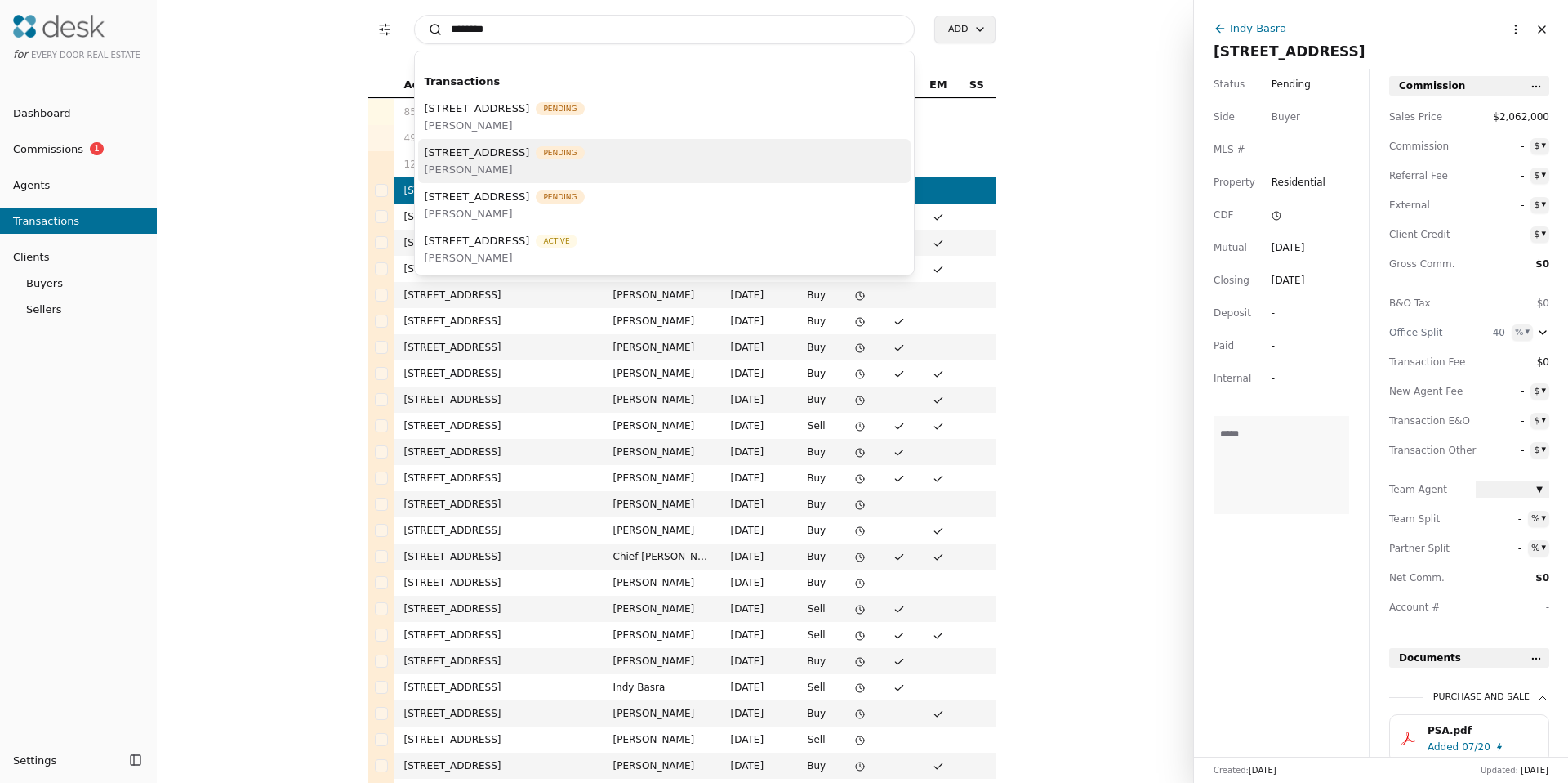
type input "********"
click at [507, 162] on span "[PERSON_NAME]" at bounding box center [505, 170] width 160 height 17
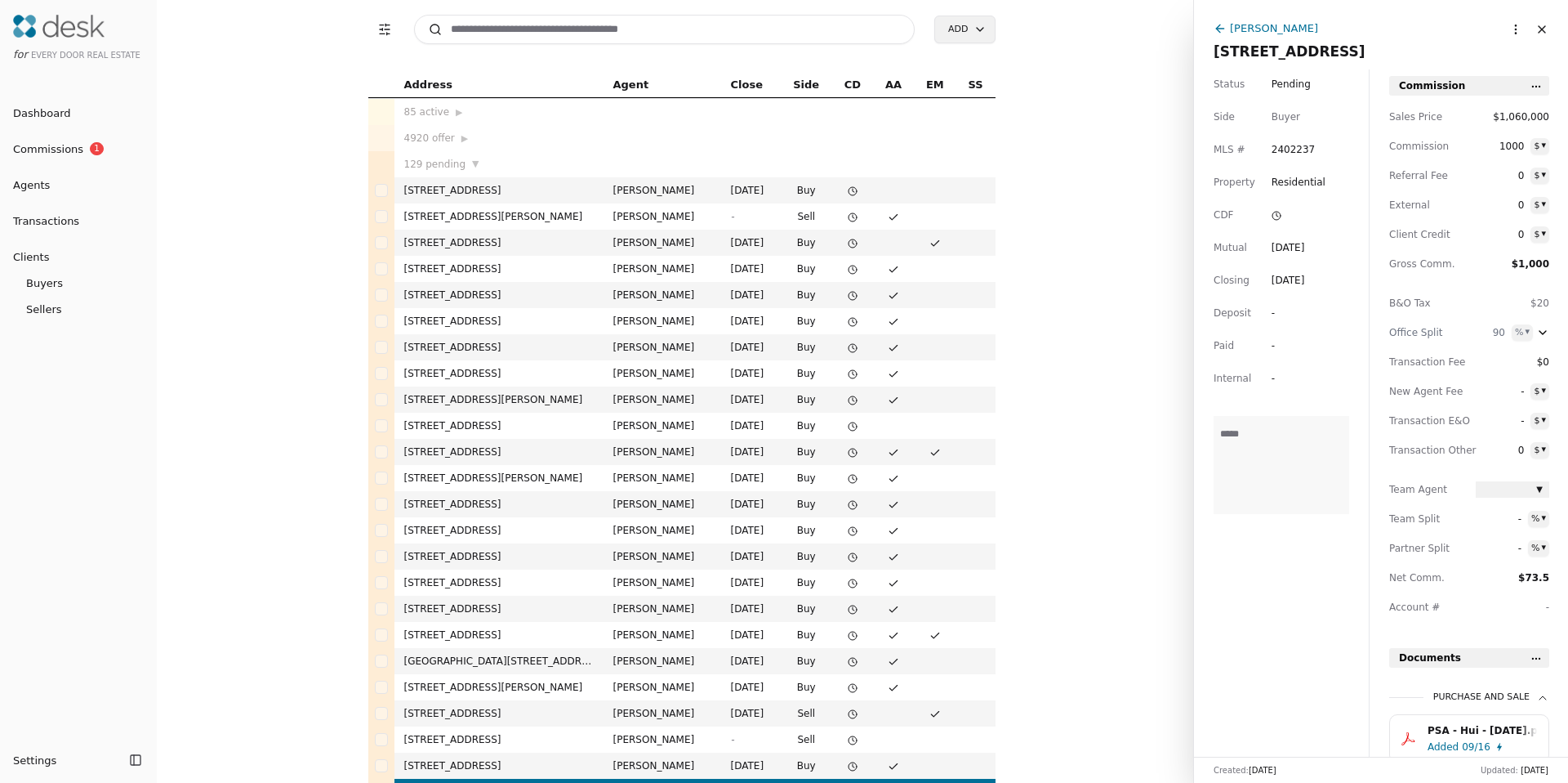
click at [1507, 27] on html "for Every Door Real Estate Dashboard Commissions 1 Agents Transactions Clients …" at bounding box center [784, 391] width 1568 height 783
click at [1447, 88] on div "Commission Demand" at bounding box center [1442, 90] width 158 height 27
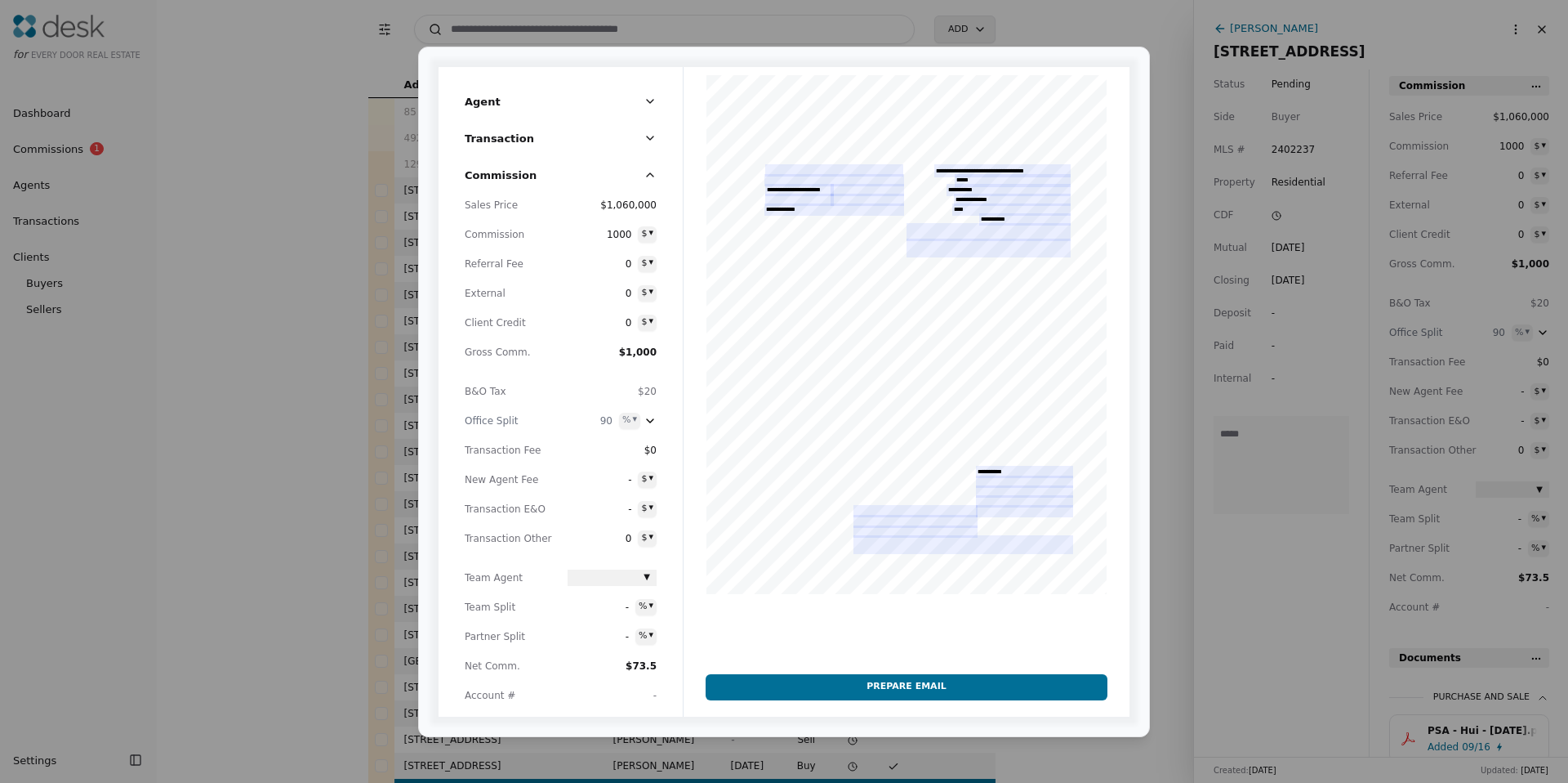
click at [589, 578] on span at bounding box center [606, 577] width 64 height 16
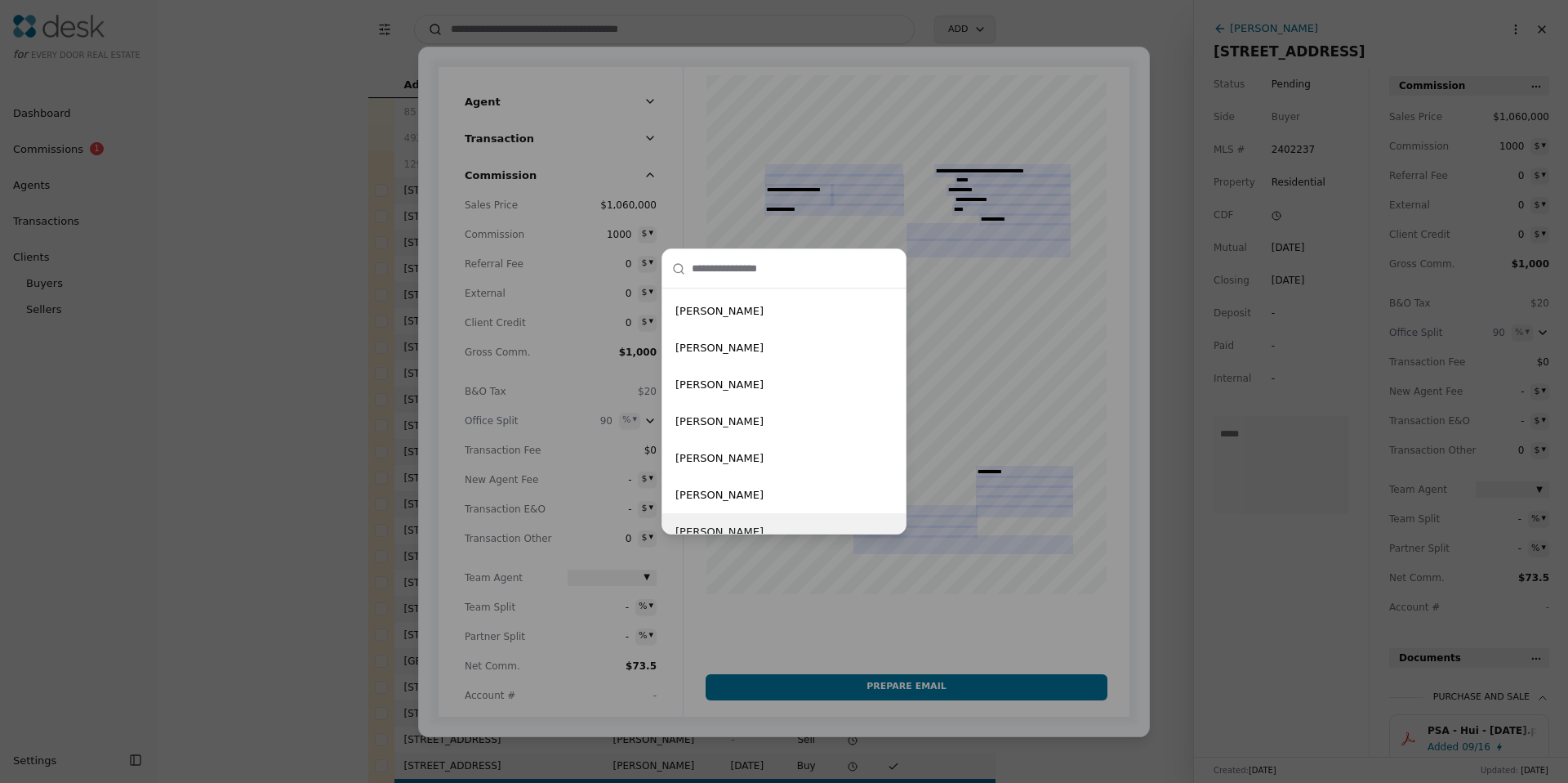
scroll to position [606, 0]
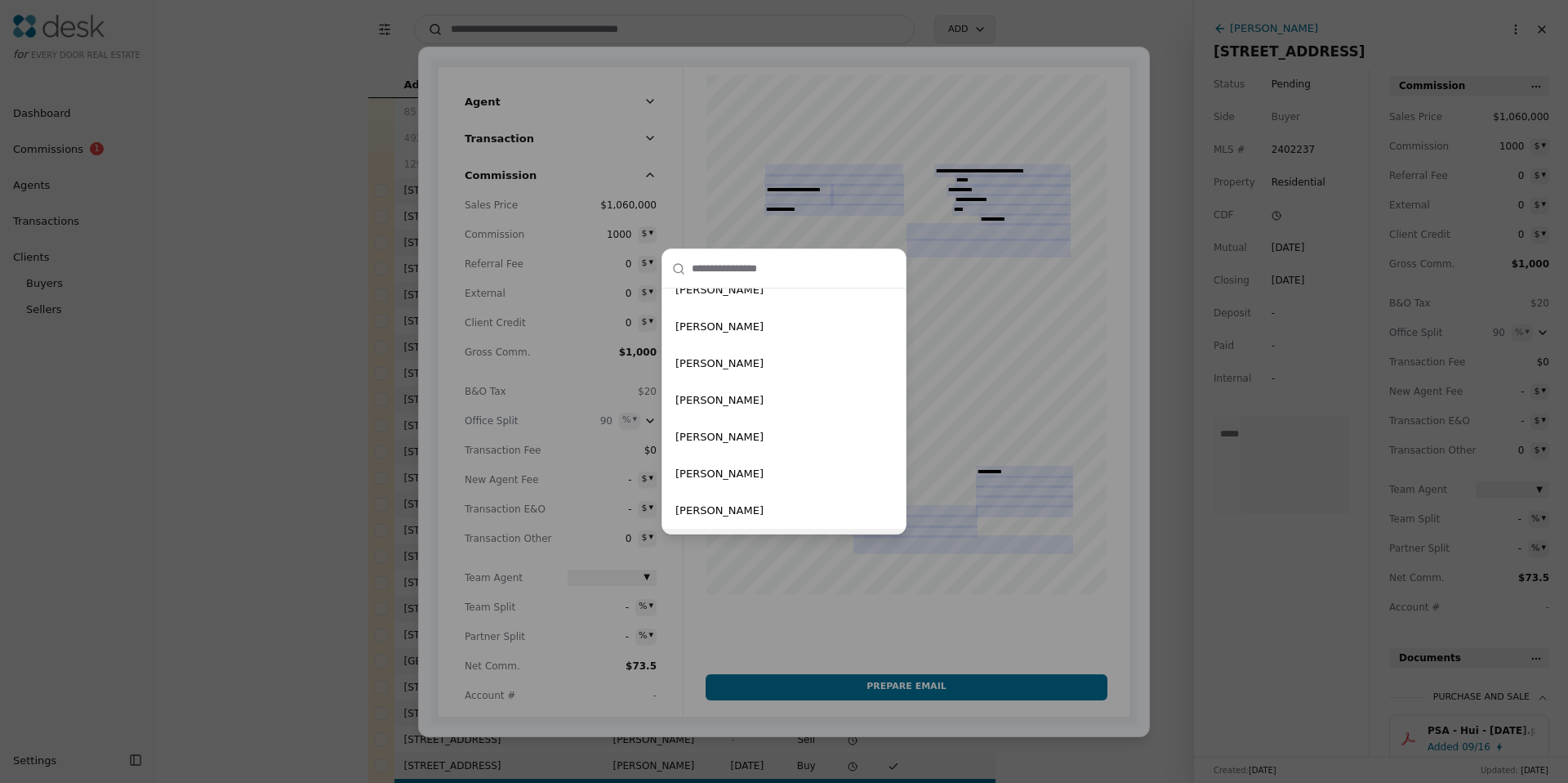
click at [545, 605] on div "-- None -- [PERSON_NAME] [PERSON_NAME] [PERSON_NAME] [PERSON_NAME] [PERSON_NAME…" at bounding box center [784, 391] width 1568 height 783
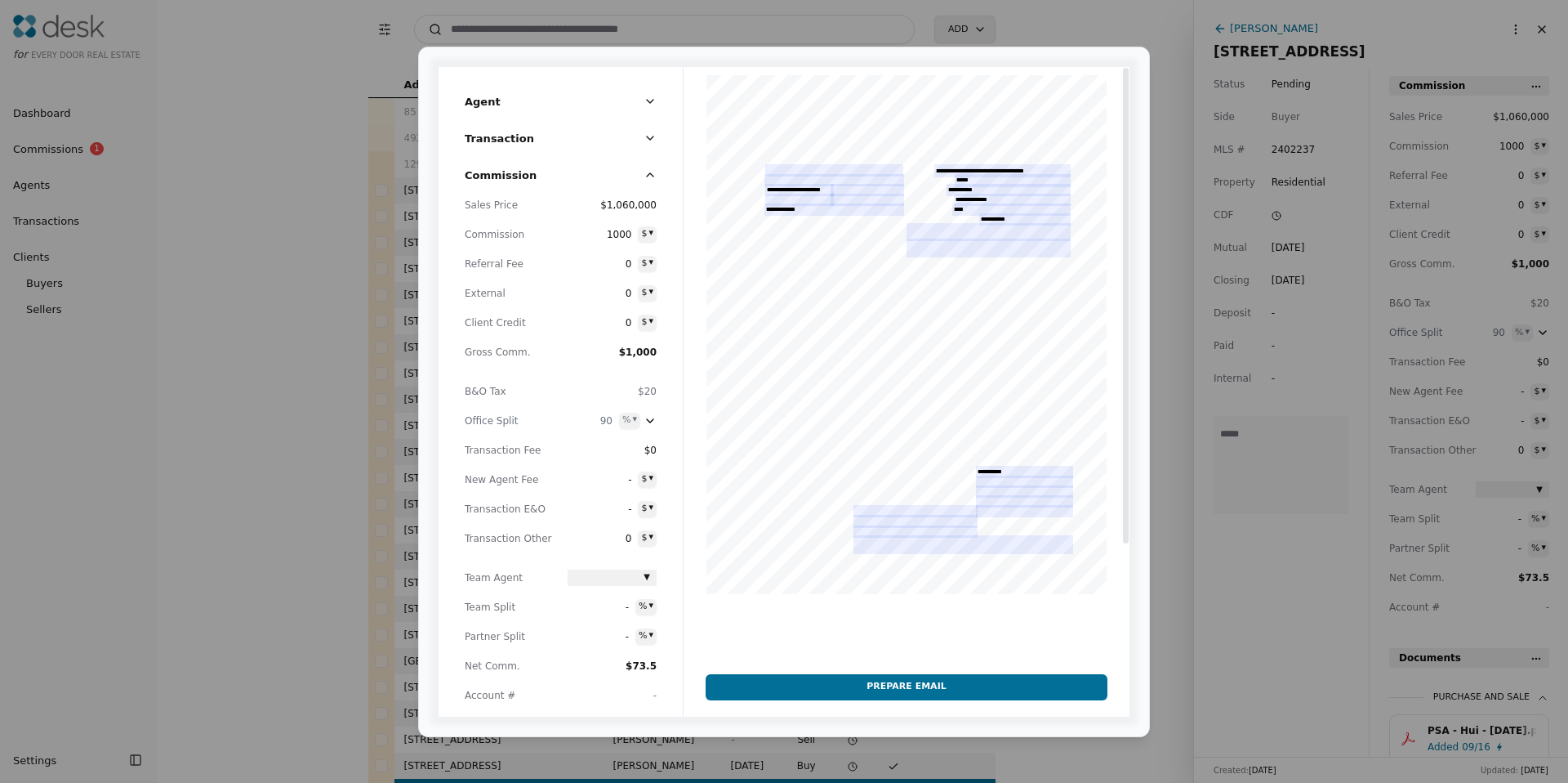
click at [777, 168] on div at bounding box center [907, 390] width 446 height 647
click at [778, 169] on div at bounding box center [907, 390] width 446 height 647
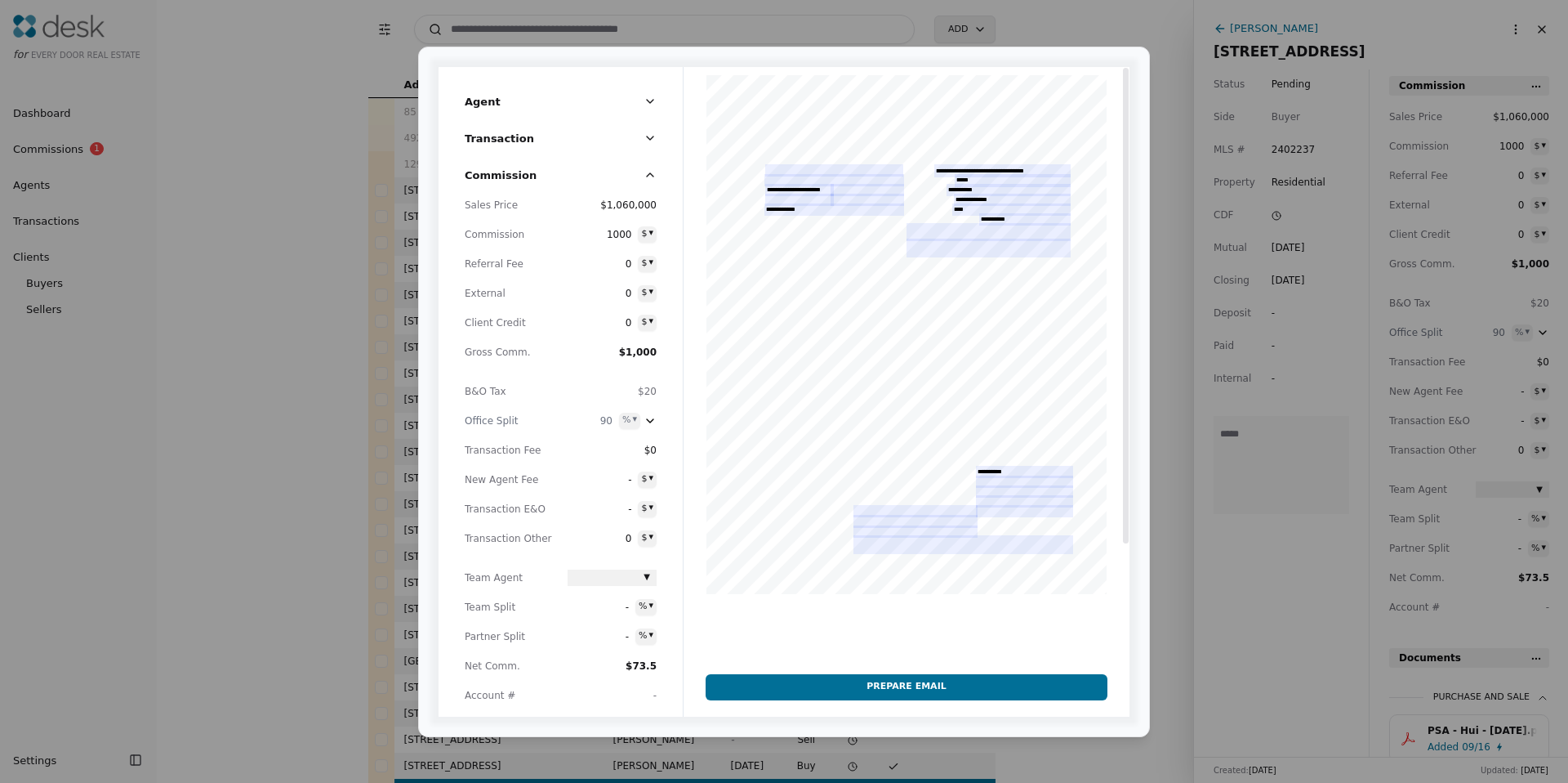
click at [778, 169] on div at bounding box center [907, 390] width 446 height 647
click at [779, 184] on div at bounding box center [907, 390] width 446 height 647
click at [783, 240] on div at bounding box center [907, 390] width 446 height 647
click at [806, 331] on div at bounding box center [907, 390] width 446 height 647
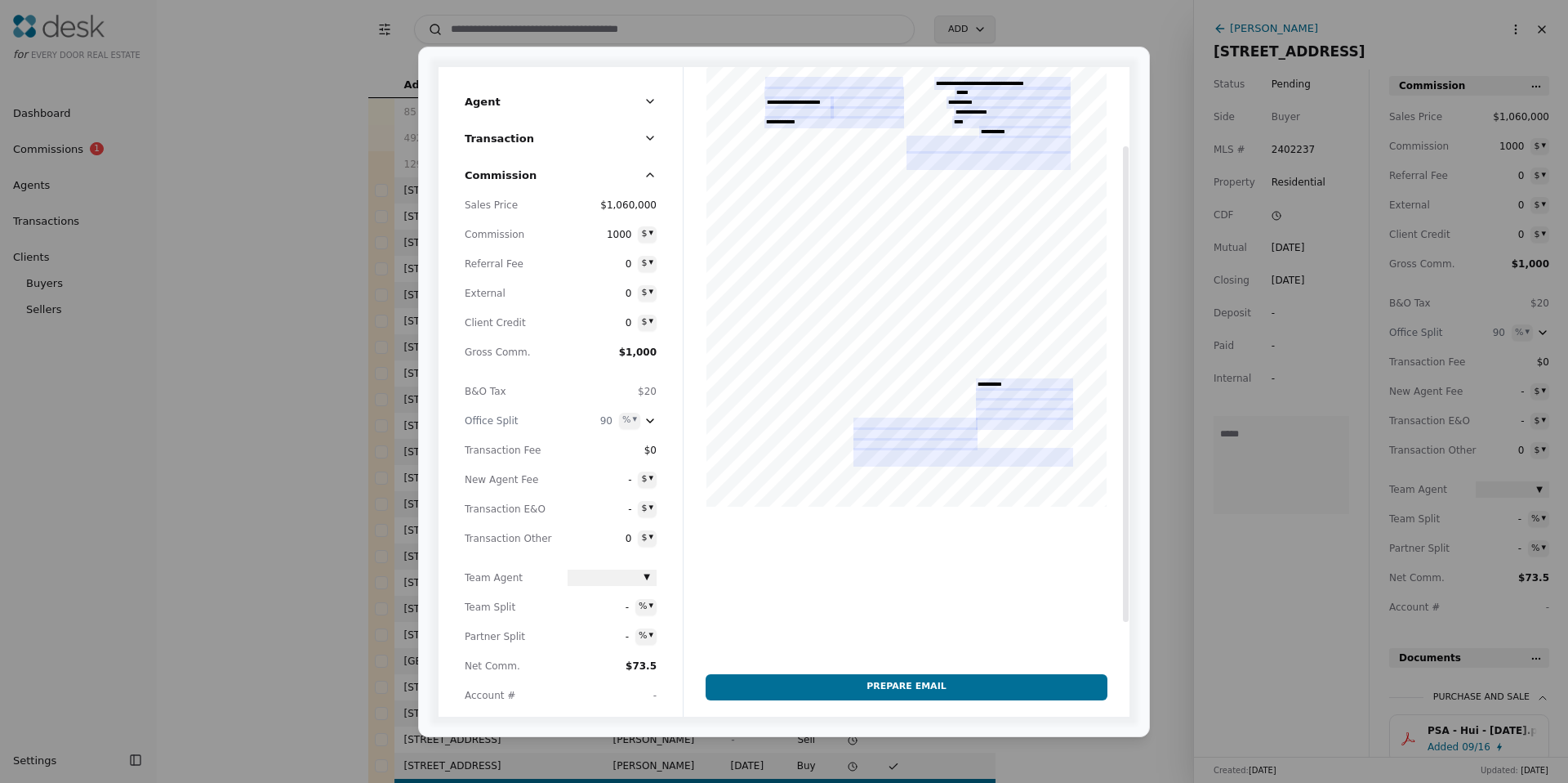
scroll to position [91, 0]
click at [993, 442] on div at bounding box center [907, 298] width 446 height 647
drag, startPoint x: 980, startPoint y: 405, endPoint x: 985, endPoint y: 397, distance: 9.4
click at [980, 404] on div at bounding box center [907, 298] width 446 height 647
click at [985, 397] on div at bounding box center [907, 298] width 446 height 647
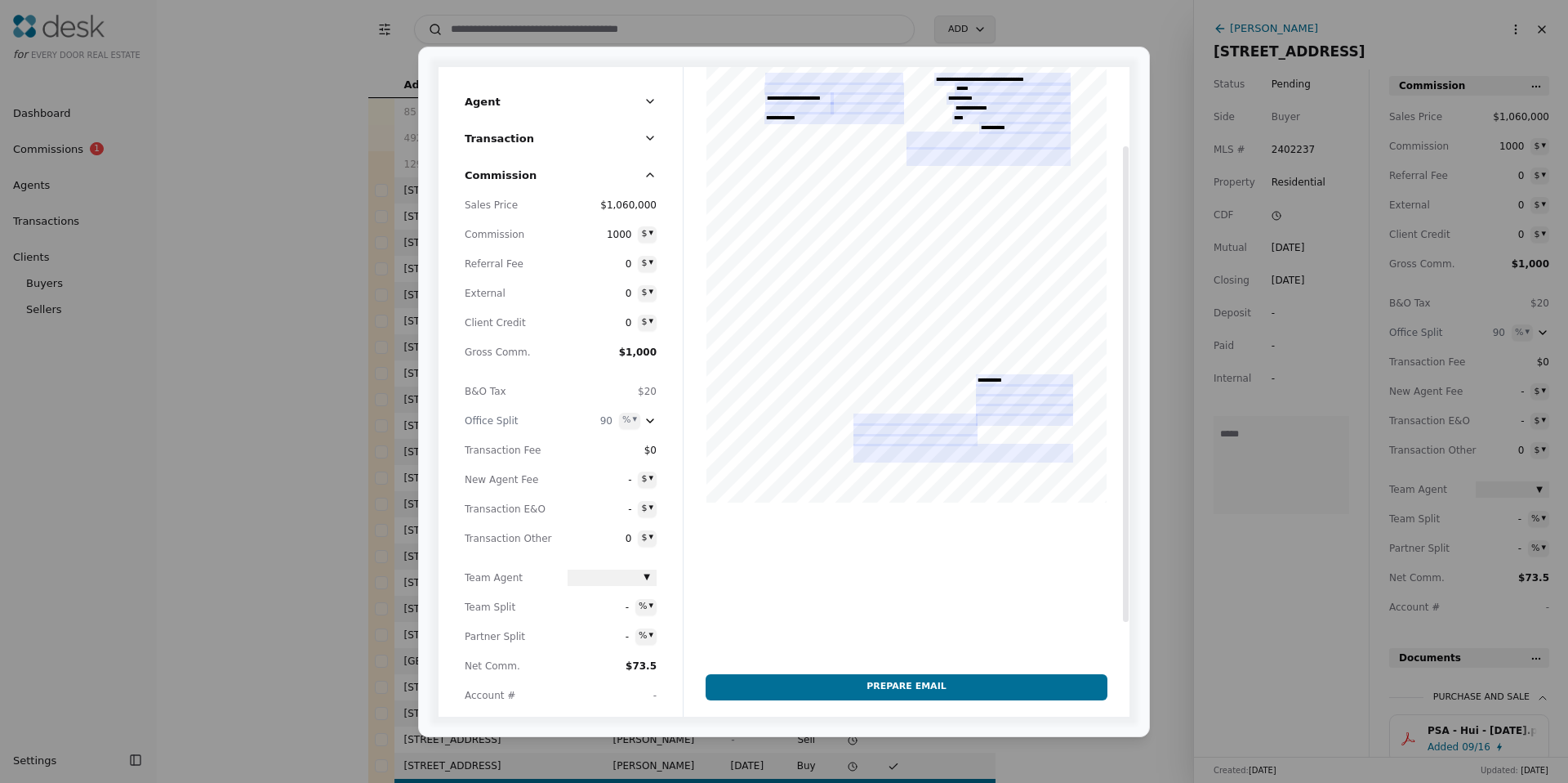
drag, startPoint x: 948, startPoint y: 435, endPoint x: 918, endPoint y: 565, distance: 133.4
click at [948, 435] on div at bounding box center [907, 298] width 446 height 647
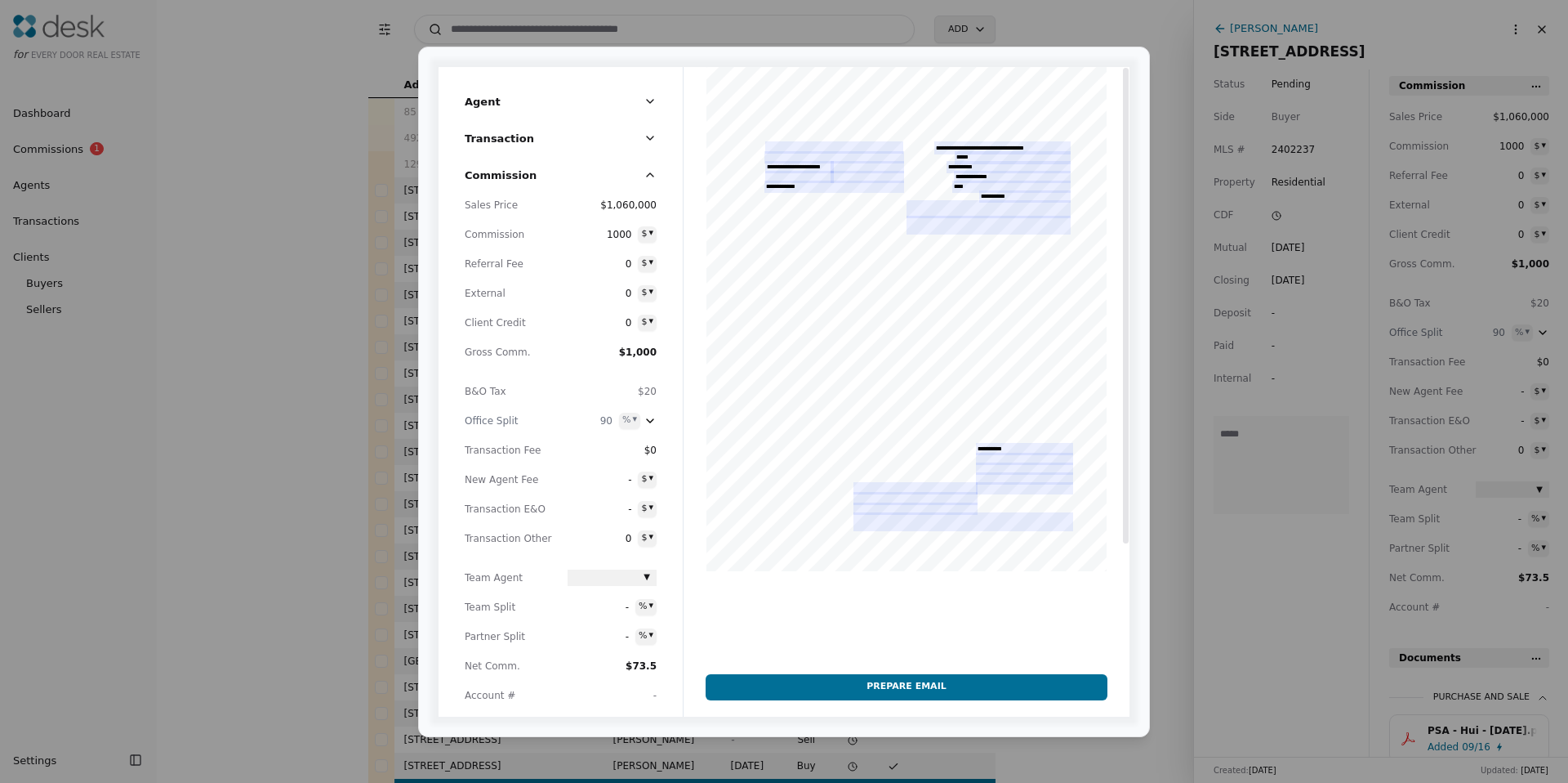
scroll to position [0, 0]
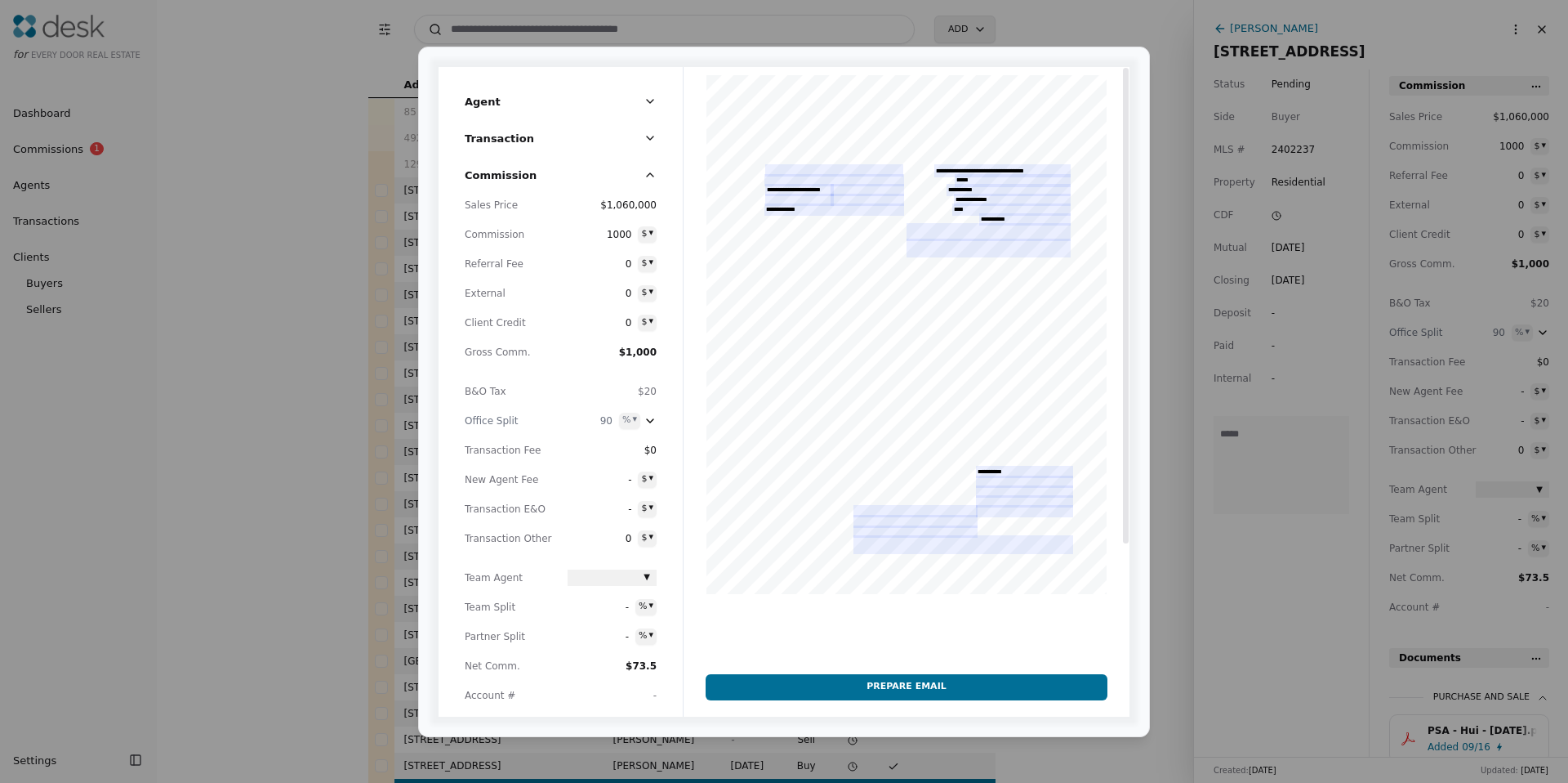
click at [930, 683] on button "Prepare Email" at bounding box center [905, 687] width 401 height 26
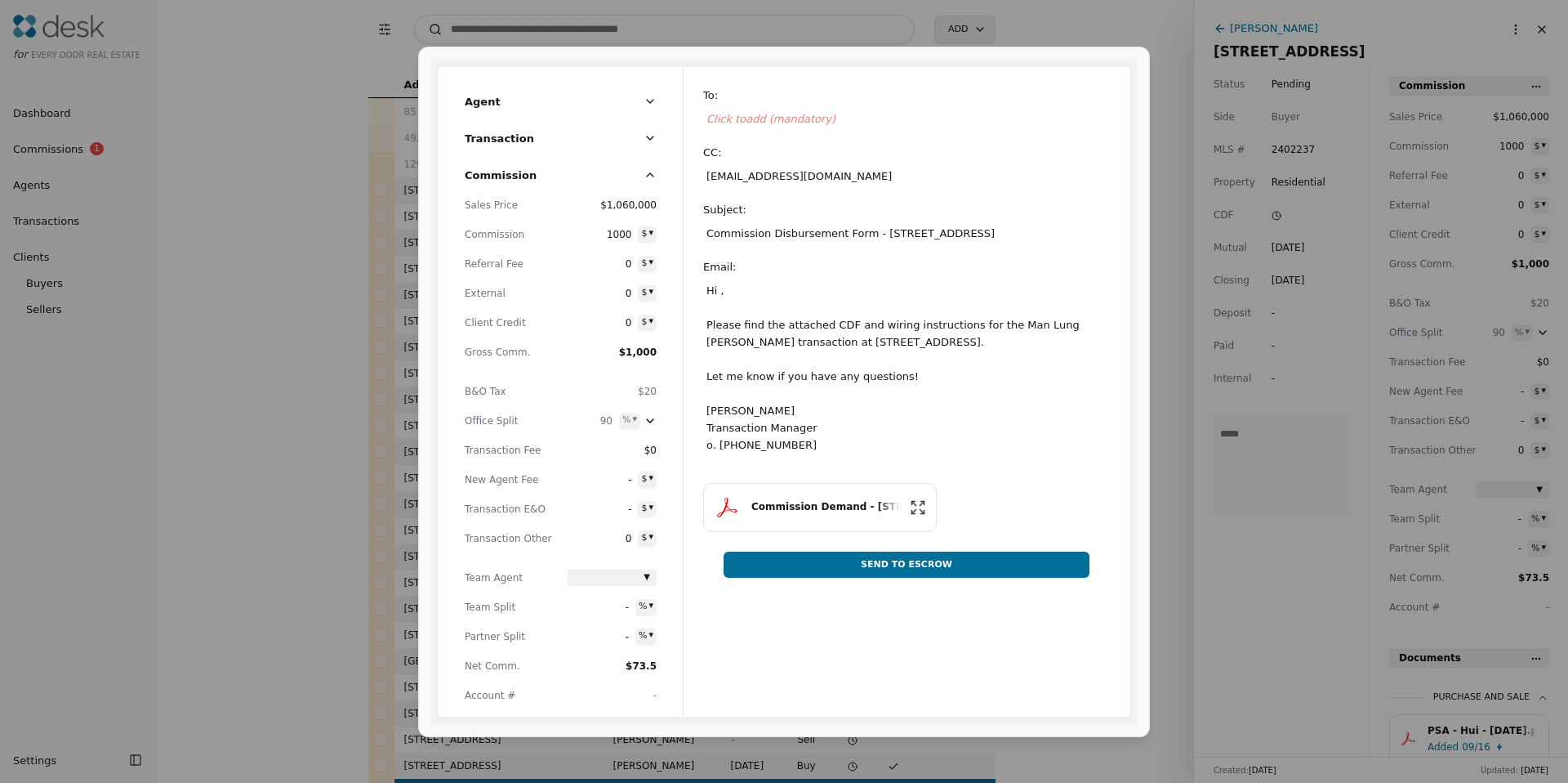
click at [764, 124] on span "Click to add (mandatory)" at bounding box center [770, 118] width 129 height 12
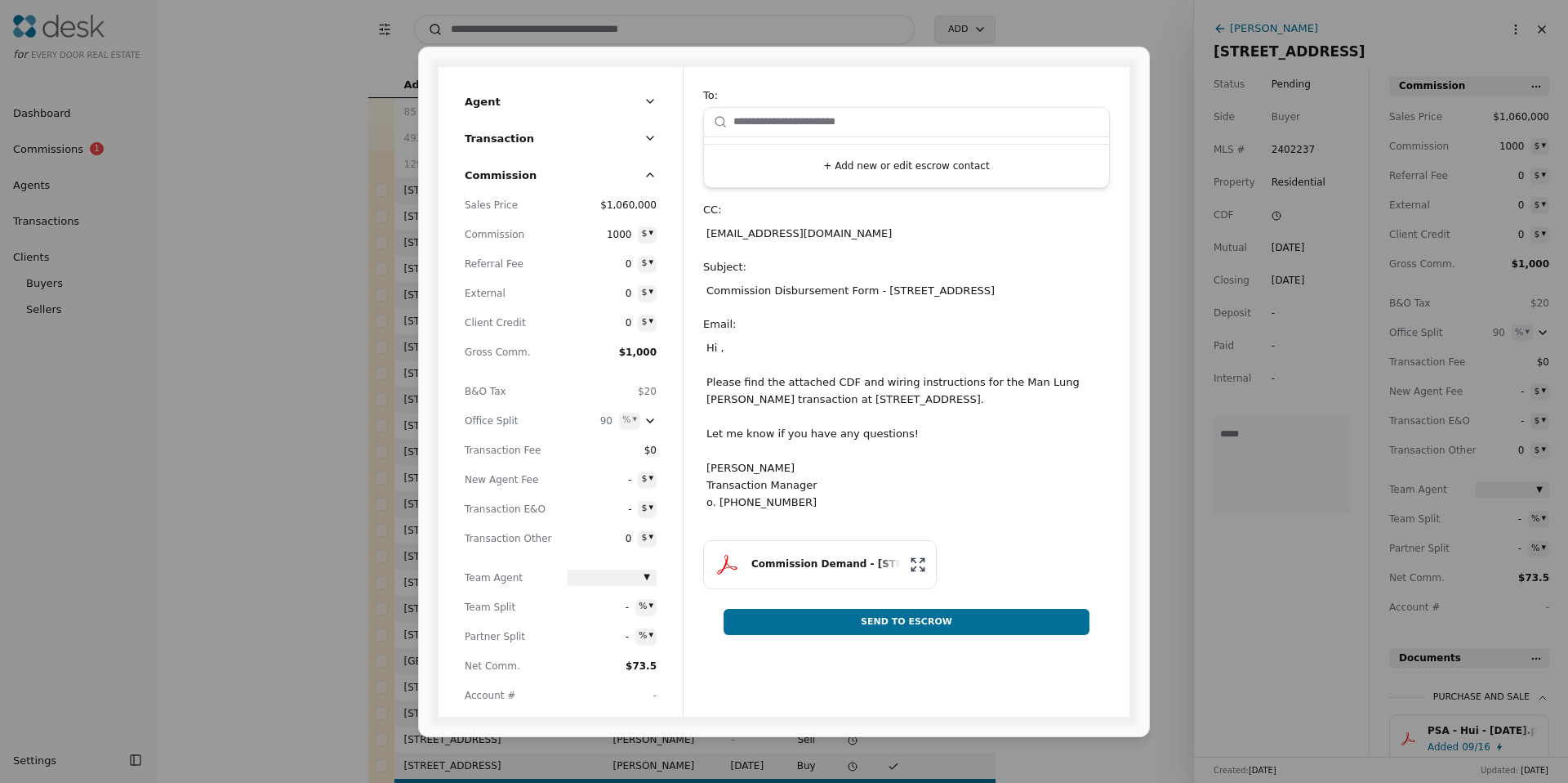
click at [817, 556] on div "Commission Demand - [STREET_ADDRESS] Send To Escrow" at bounding box center [906, 587] width 406 height 95
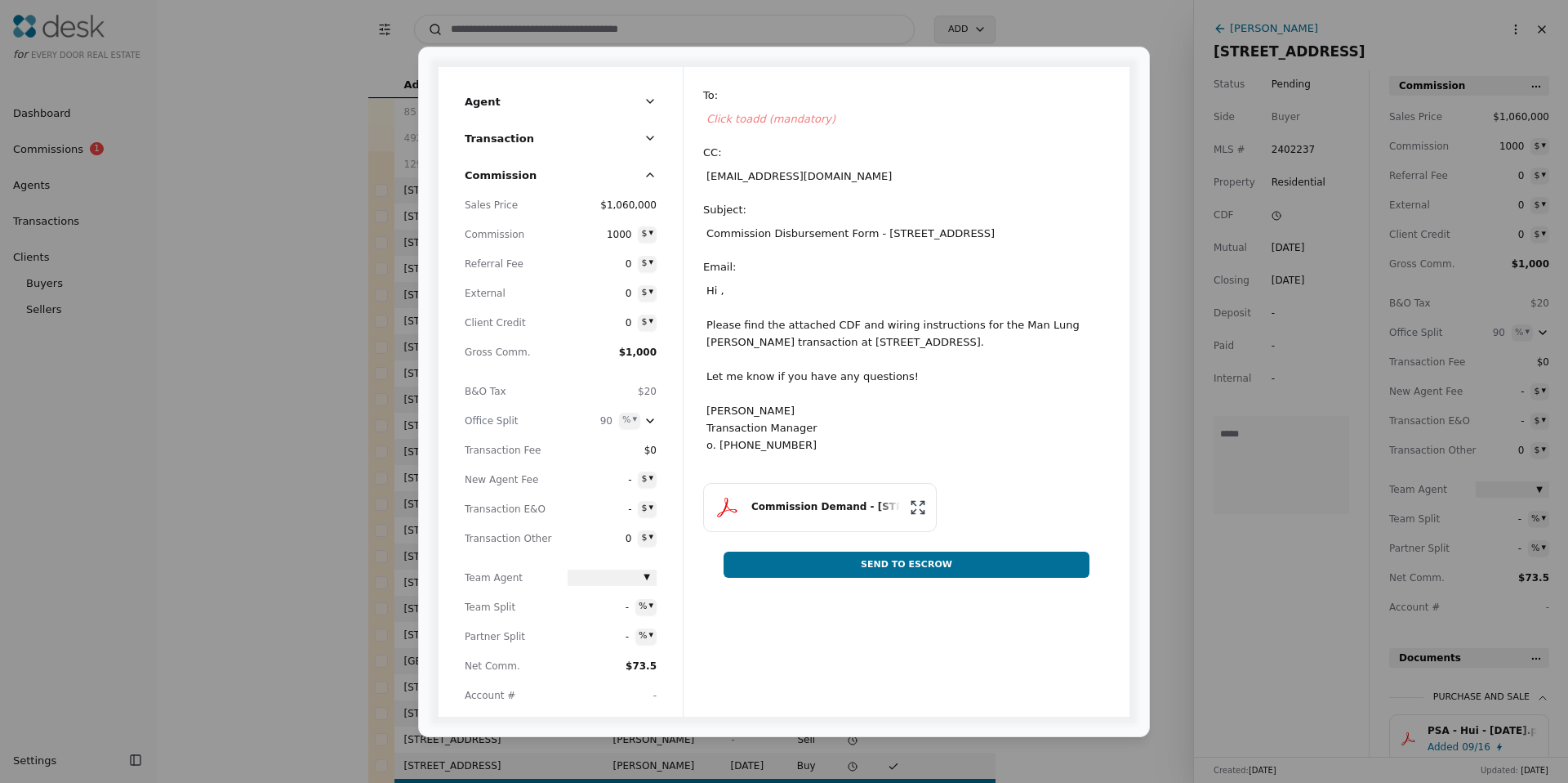
click at [800, 519] on button "Commission Demand - [STREET_ADDRESS]" at bounding box center [820, 508] width 233 height 49
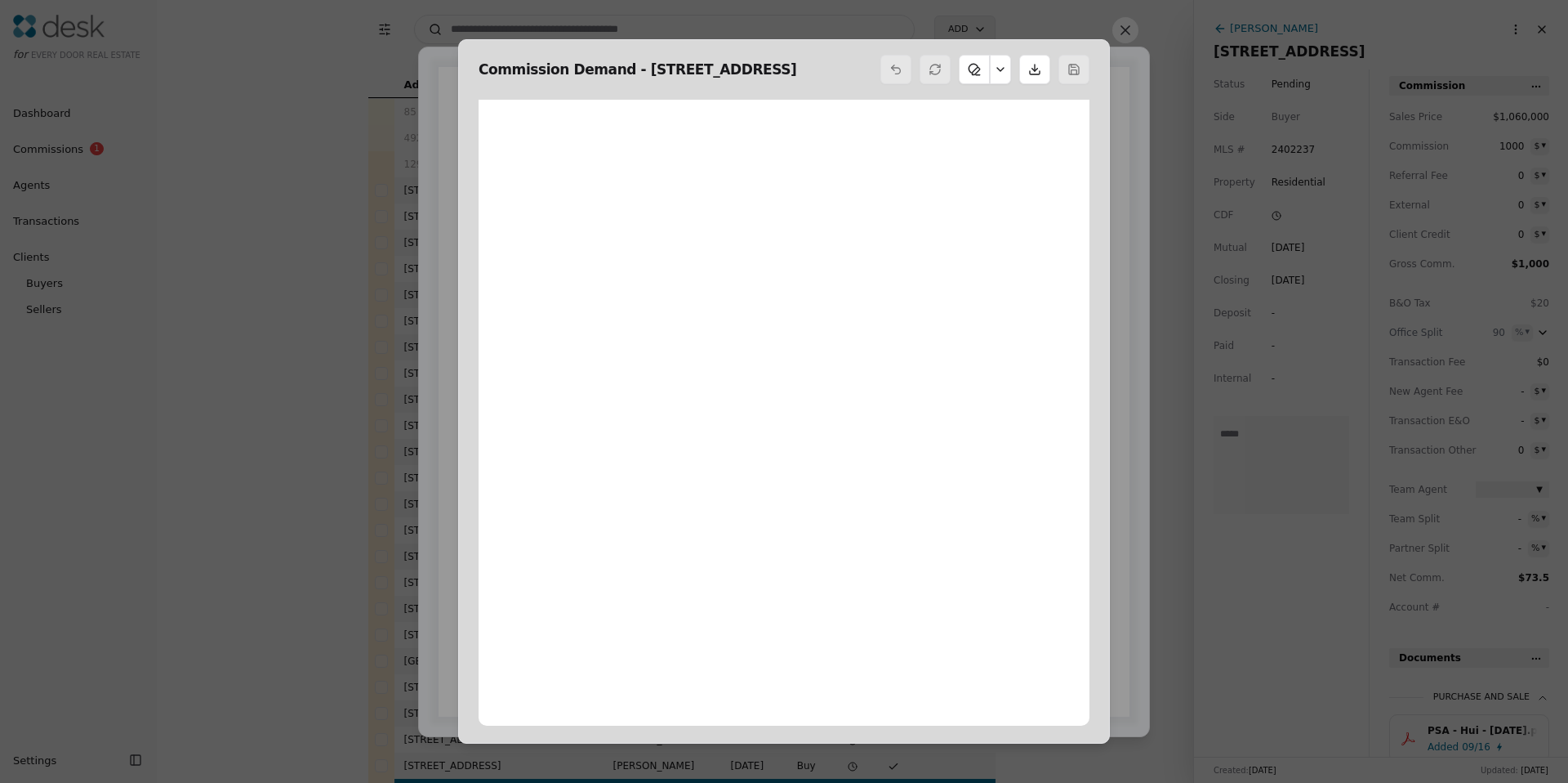
scroll to position [9, 0]
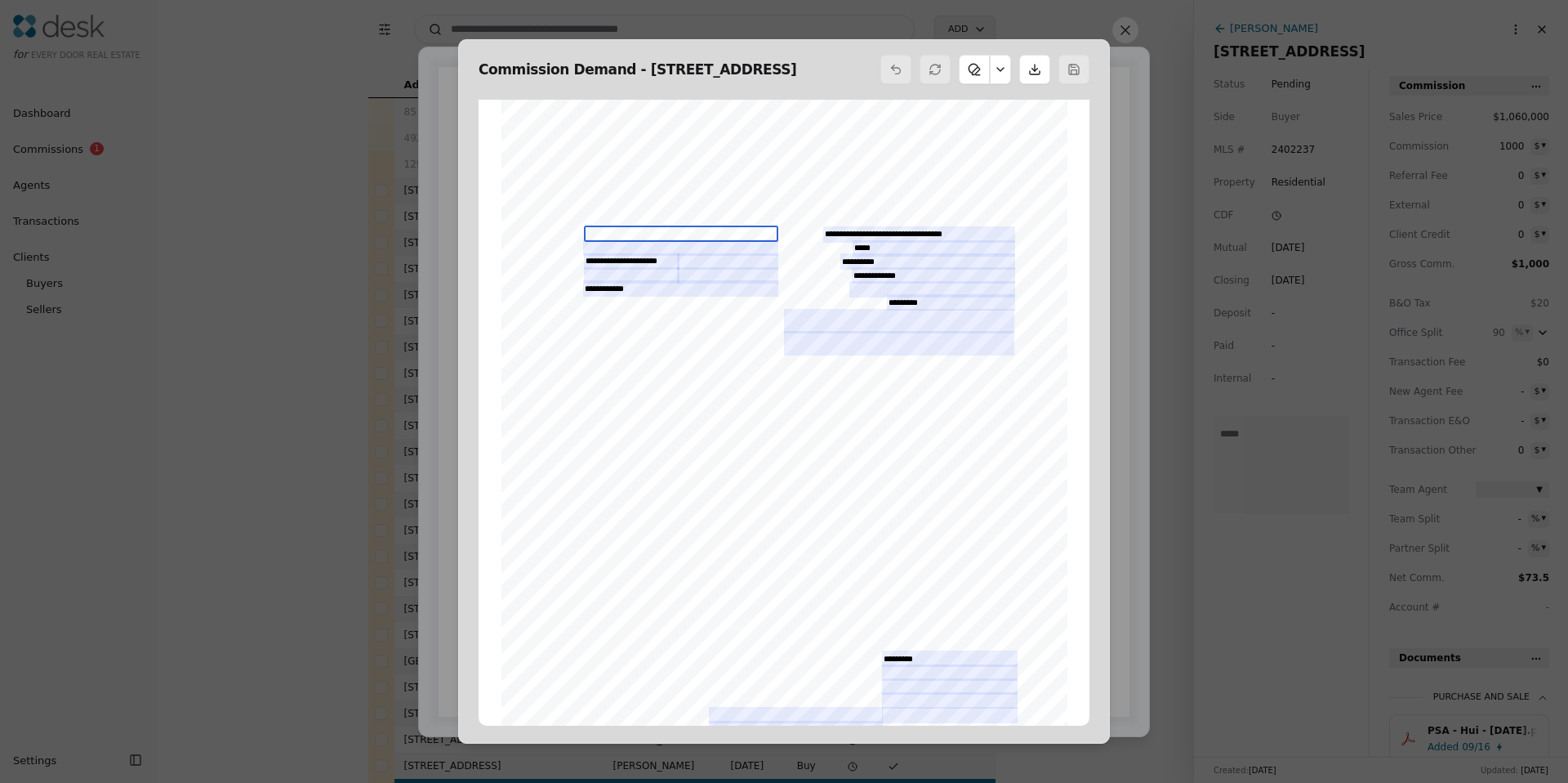
click at [642, 227] on input "text" at bounding box center [681, 233] width 194 height 16
type input "*"
type input "**"
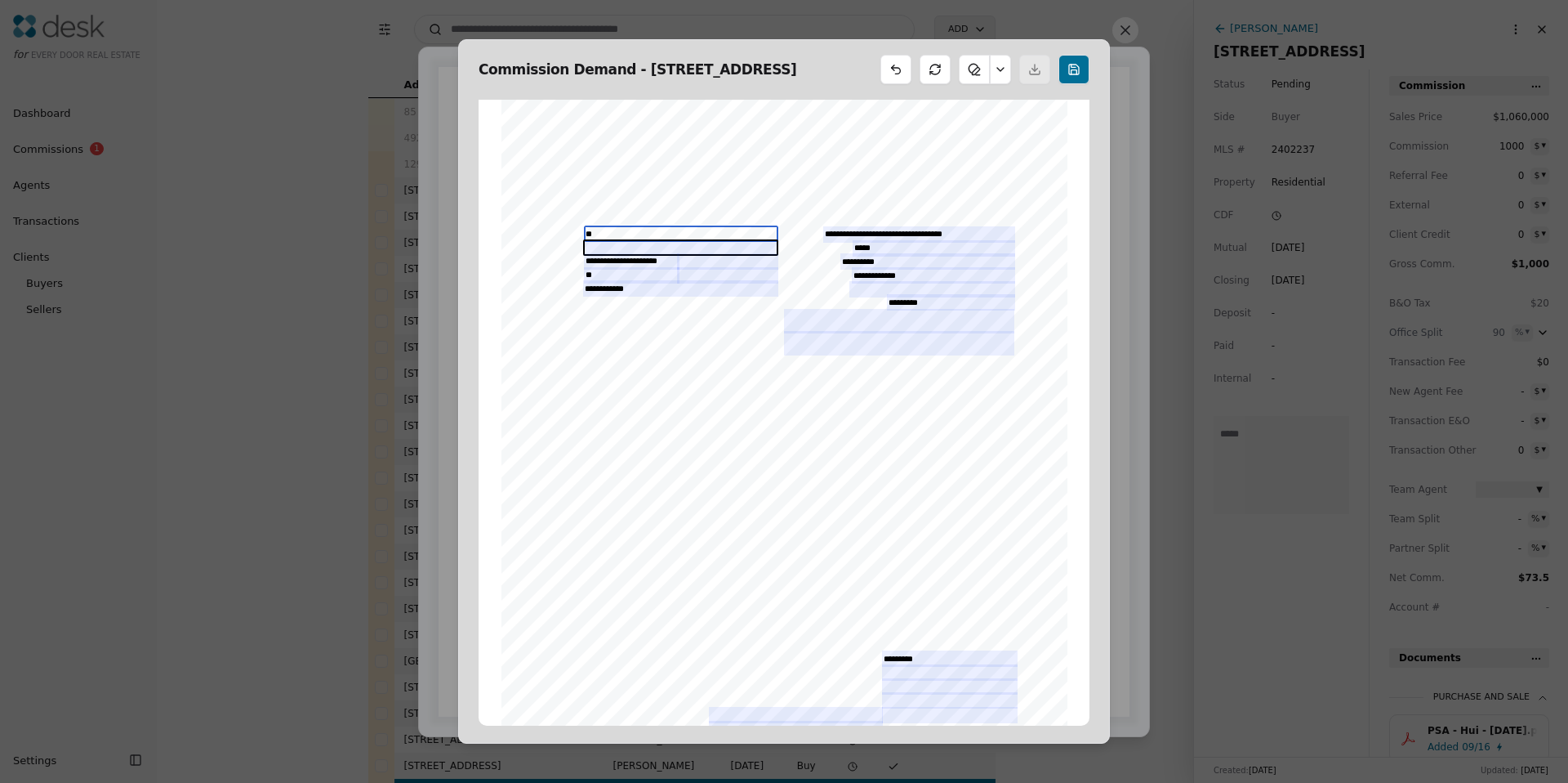
type input "***"
type input "****"
type input "*****"
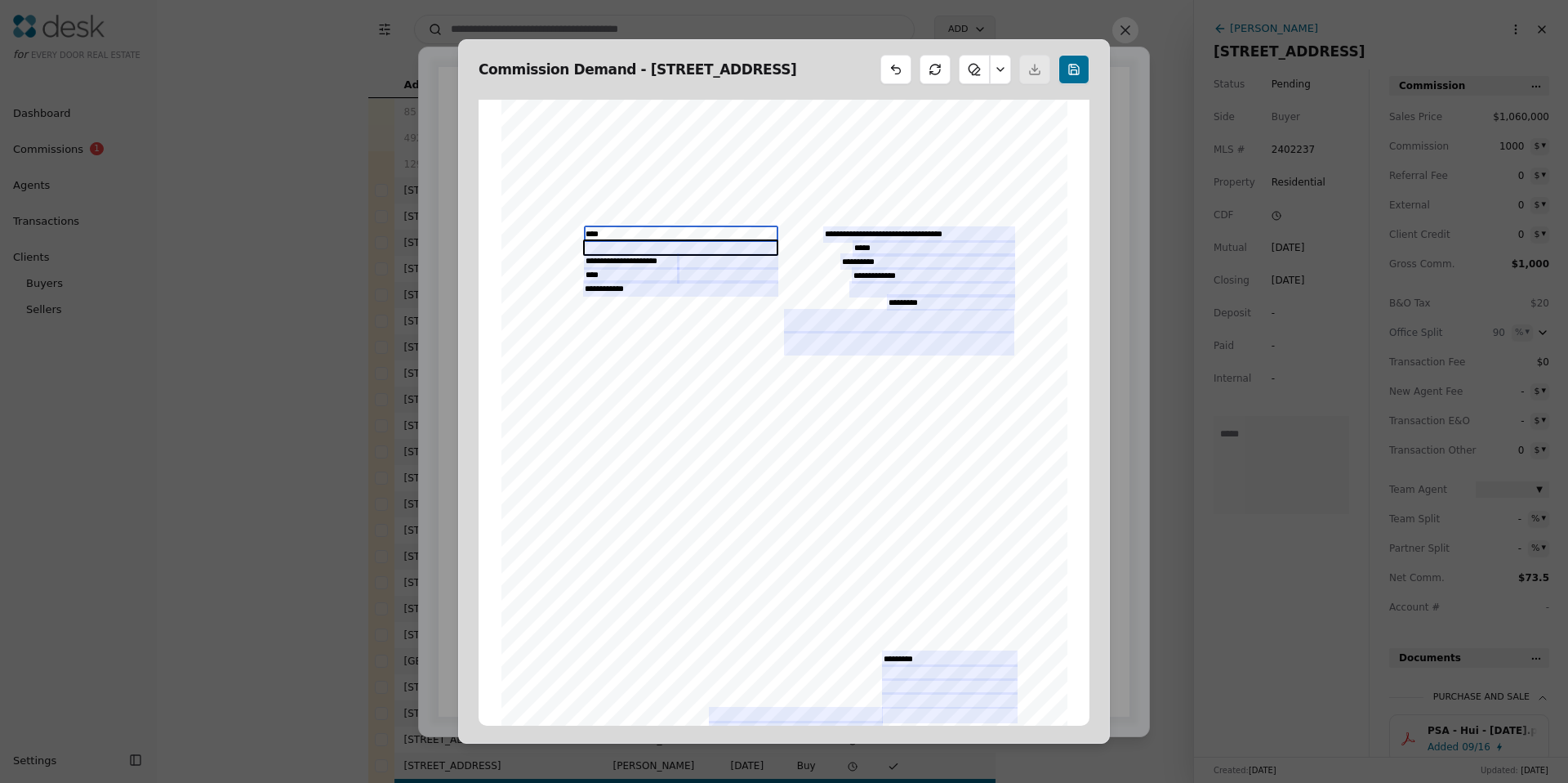
type input "*****"
type input "******"
type input "*******"
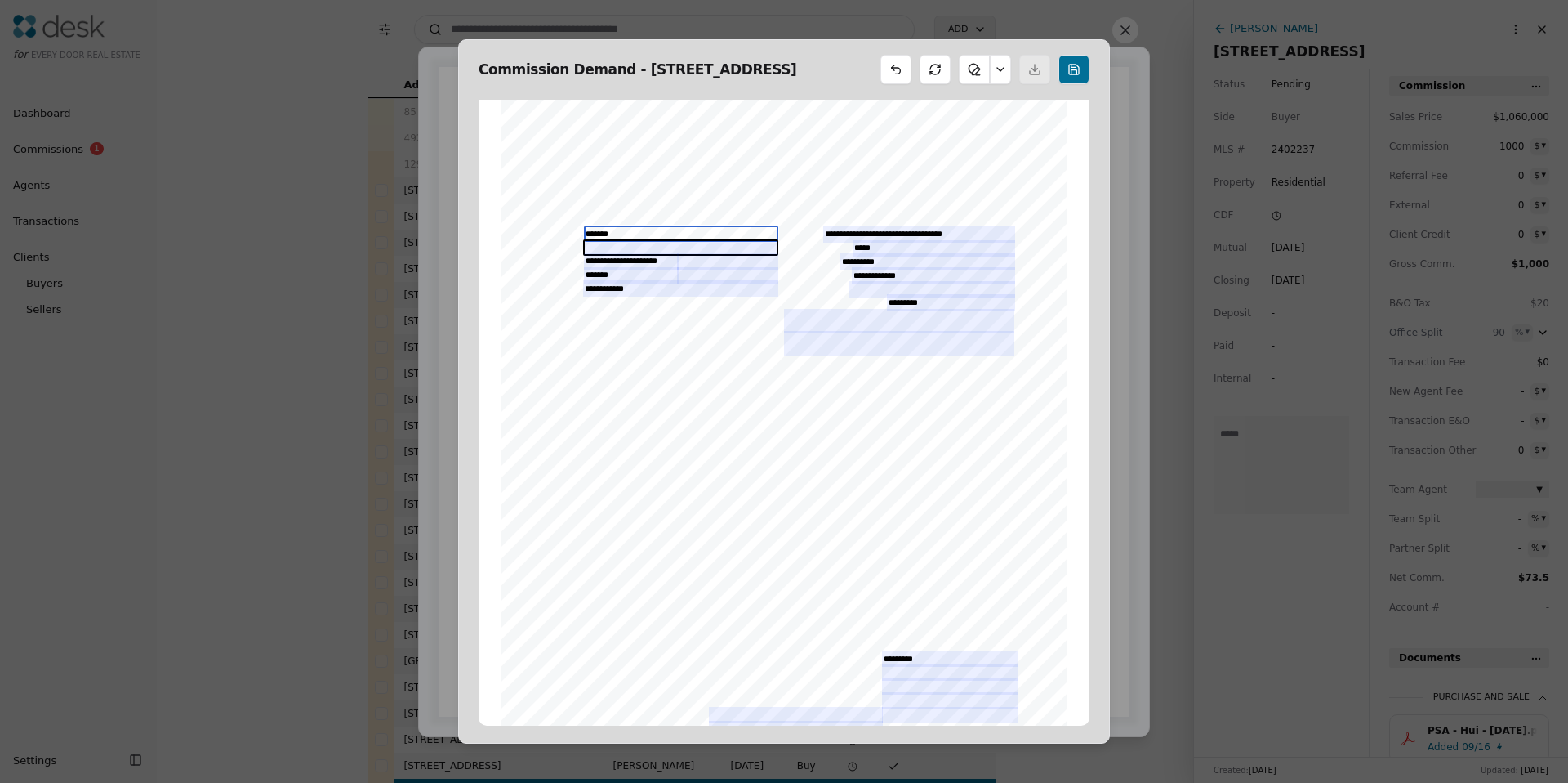
type input "********"
click at [723, 250] on input "**********" at bounding box center [681, 247] width 195 height 16
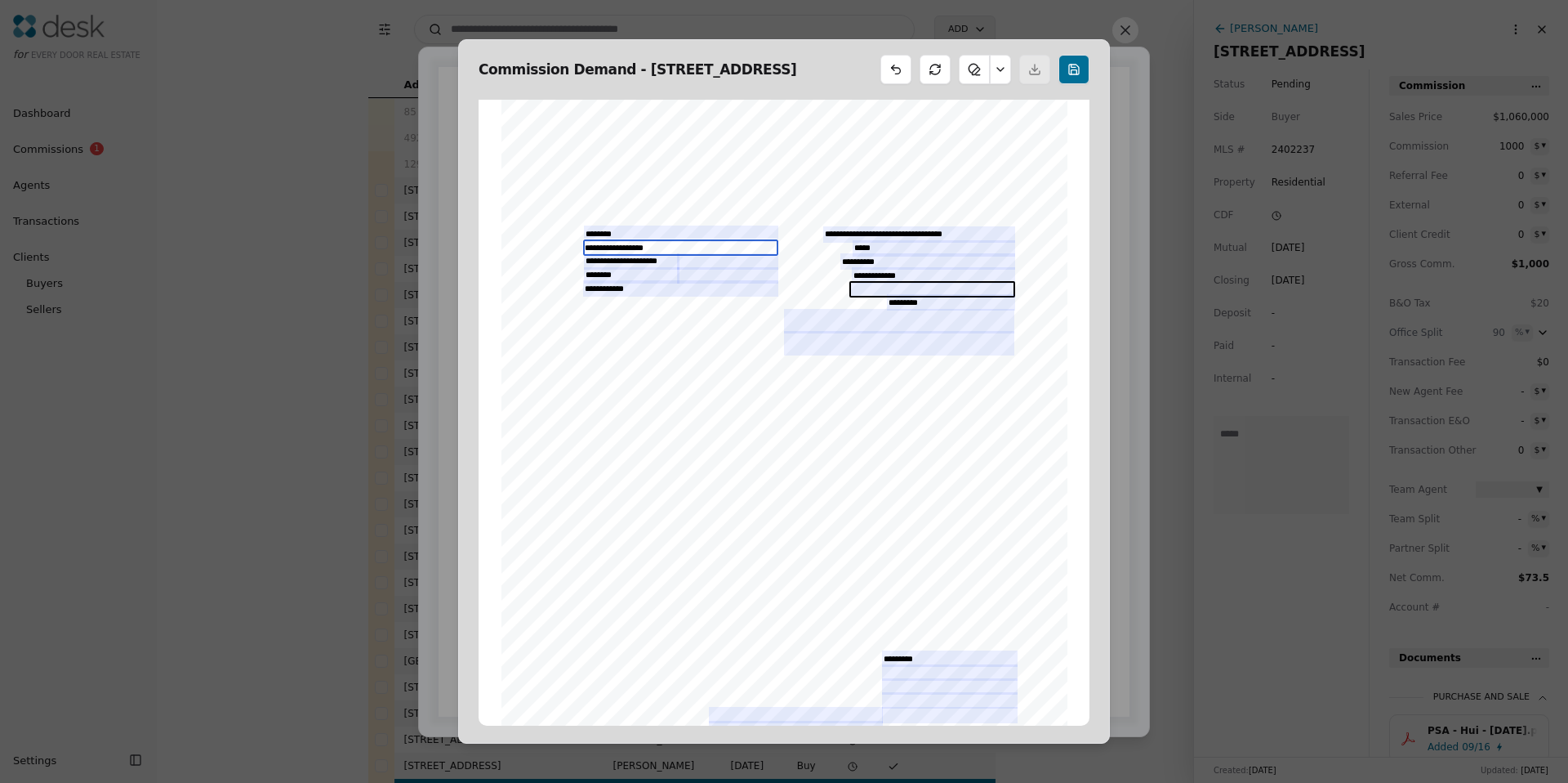
type input "**********"
click at [854, 287] on input "text" at bounding box center [932, 289] width 166 height 16
click at [840, 331] on input "text" at bounding box center [899, 343] width 230 height 25
click at [859, 287] on input "text" at bounding box center [932, 289] width 166 height 16
click at [811, 322] on input "text" at bounding box center [899, 320] width 230 height 25
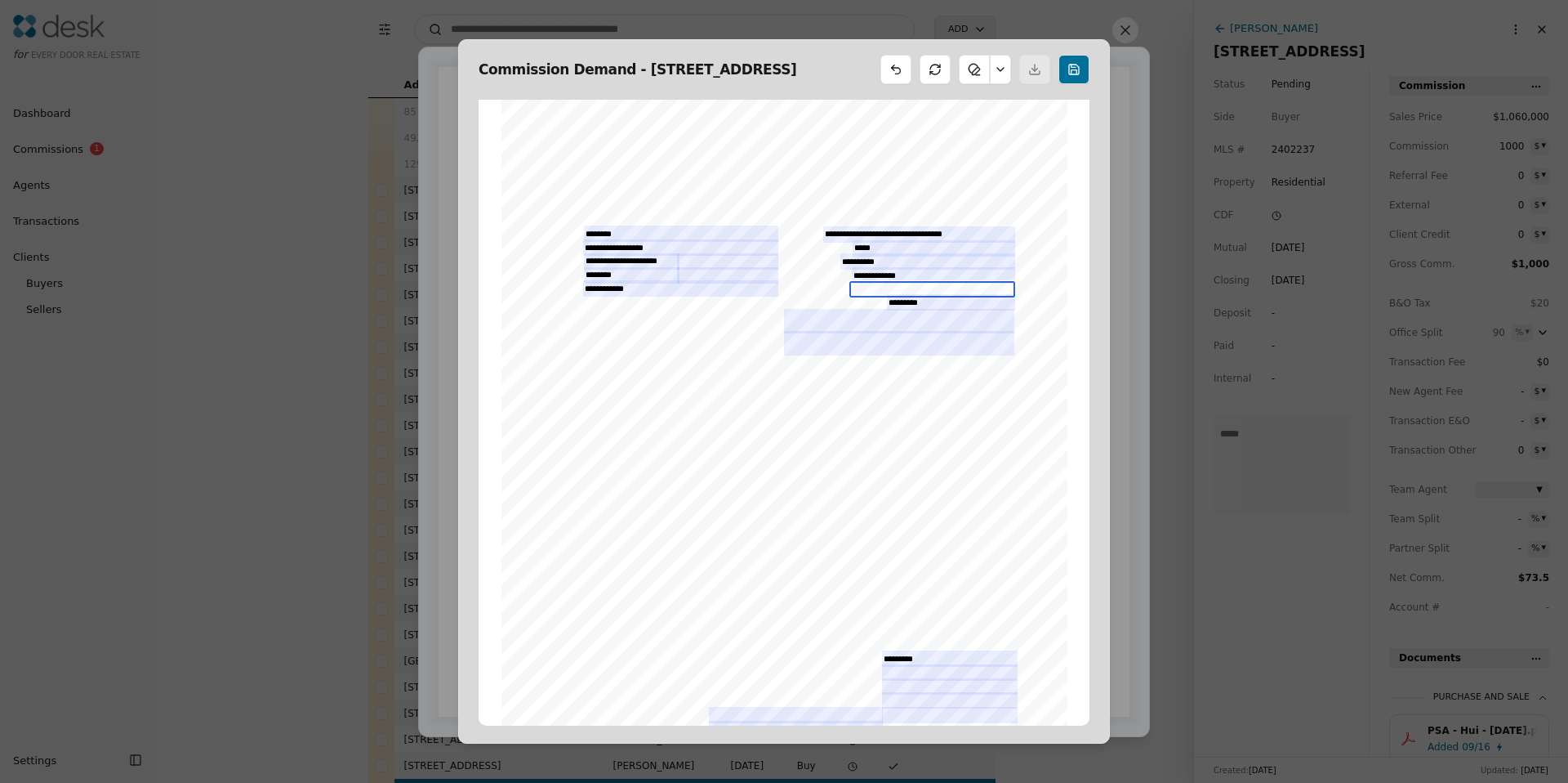
click at [861, 290] on input "text" at bounding box center [932, 289] width 166 height 16
type input "****"
click at [812, 328] on input "text" at bounding box center [899, 320] width 230 height 25
drag, startPoint x: 870, startPoint y: 290, endPoint x: 784, endPoint y: 287, distance: 86.1
click at [784, 287] on div "TRANSACTION INFORMATION: Property: Representation: Closing Date: Purchase Price…" at bounding box center [784, 465] width 581 height 746
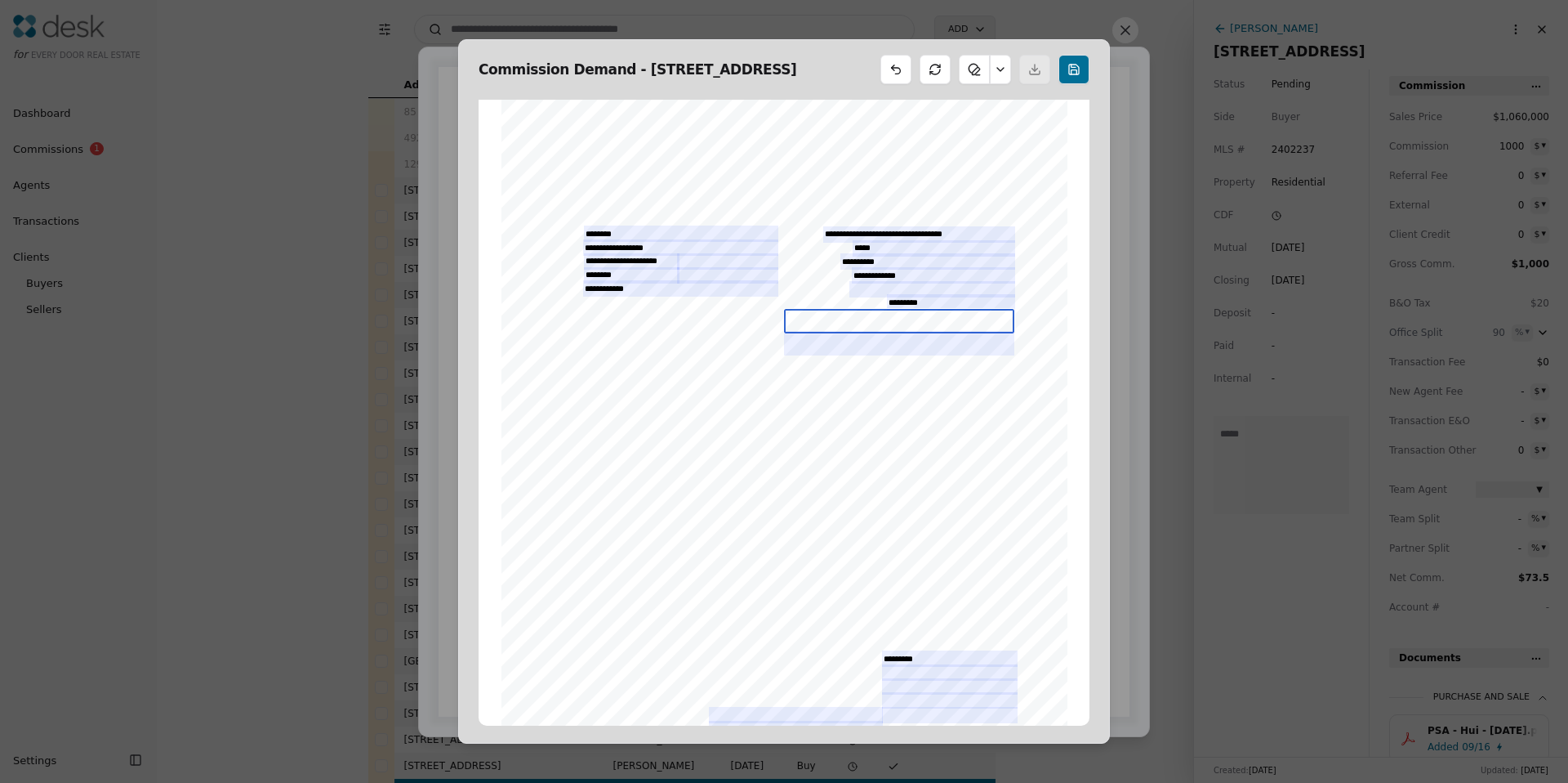
click at [822, 329] on input "text" at bounding box center [899, 320] width 230 height 25
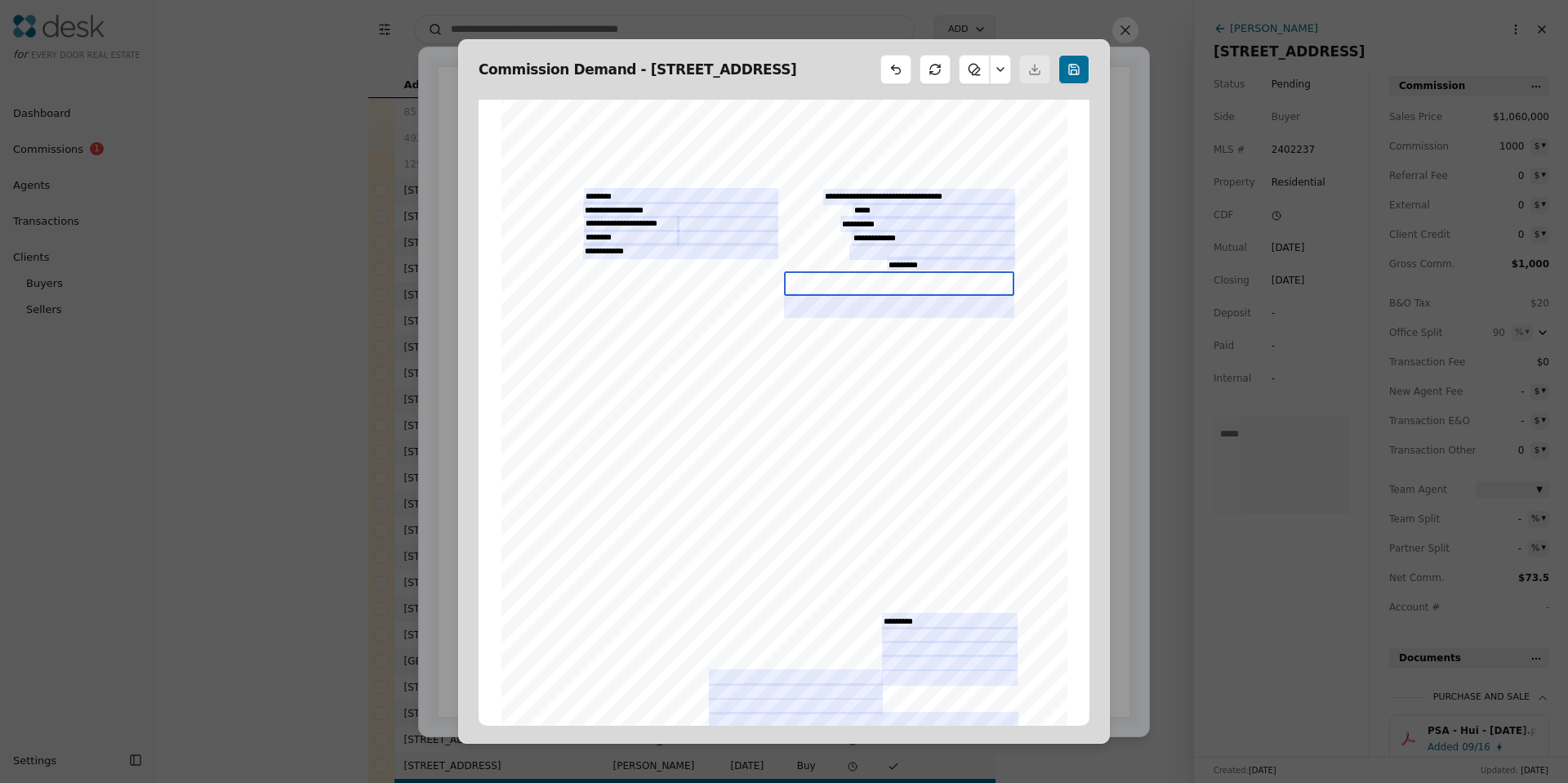
scroll to position [122, 0]
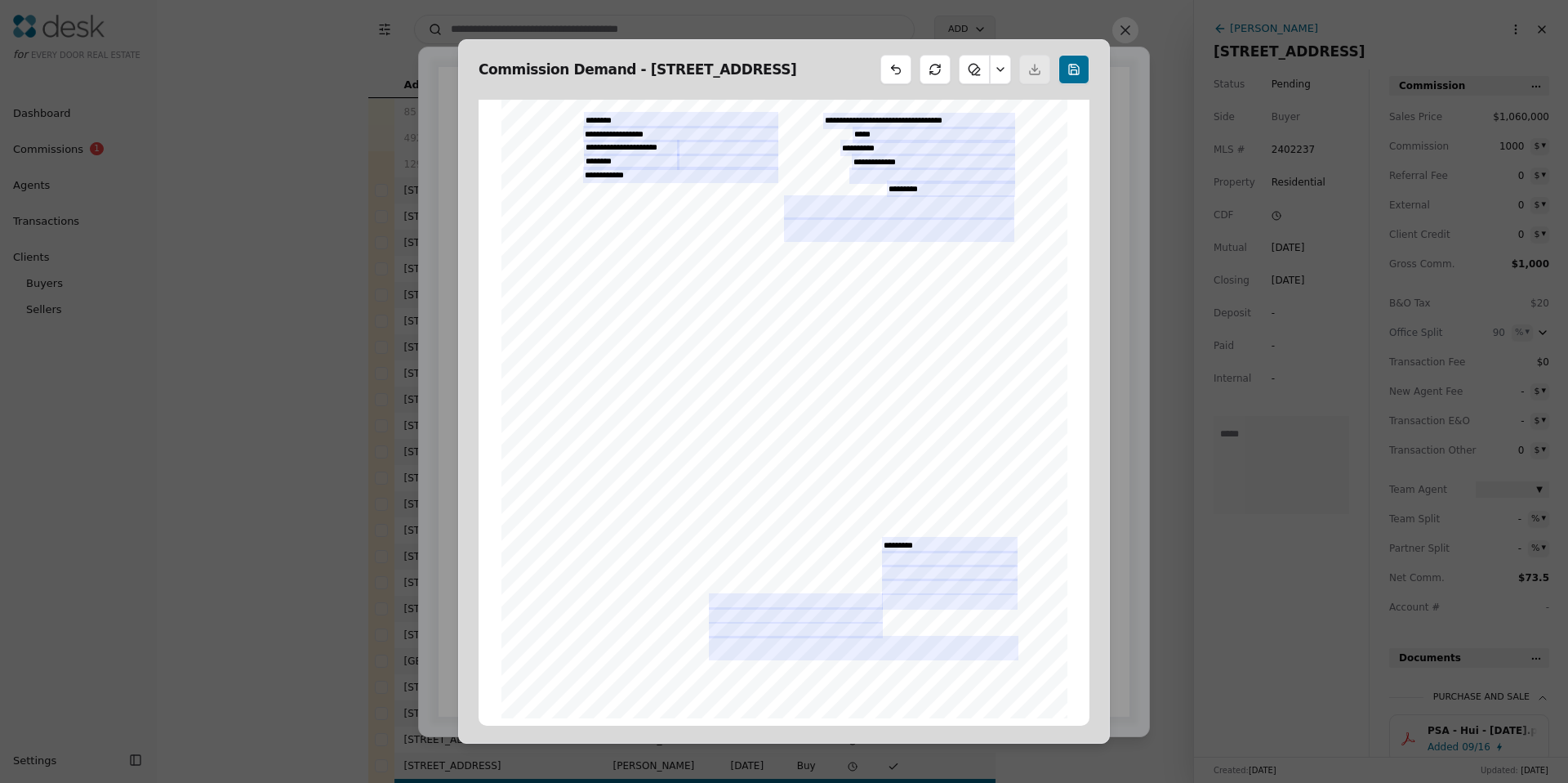
click at [999, 72] on button at bounding box center [1000, 69] width 21 height 30
click at [999, 74] on button at bounding box center [1000, 69] width 21 height 30
click at [943, 71] on button at bounding box center [935, 69] width 31 height 30
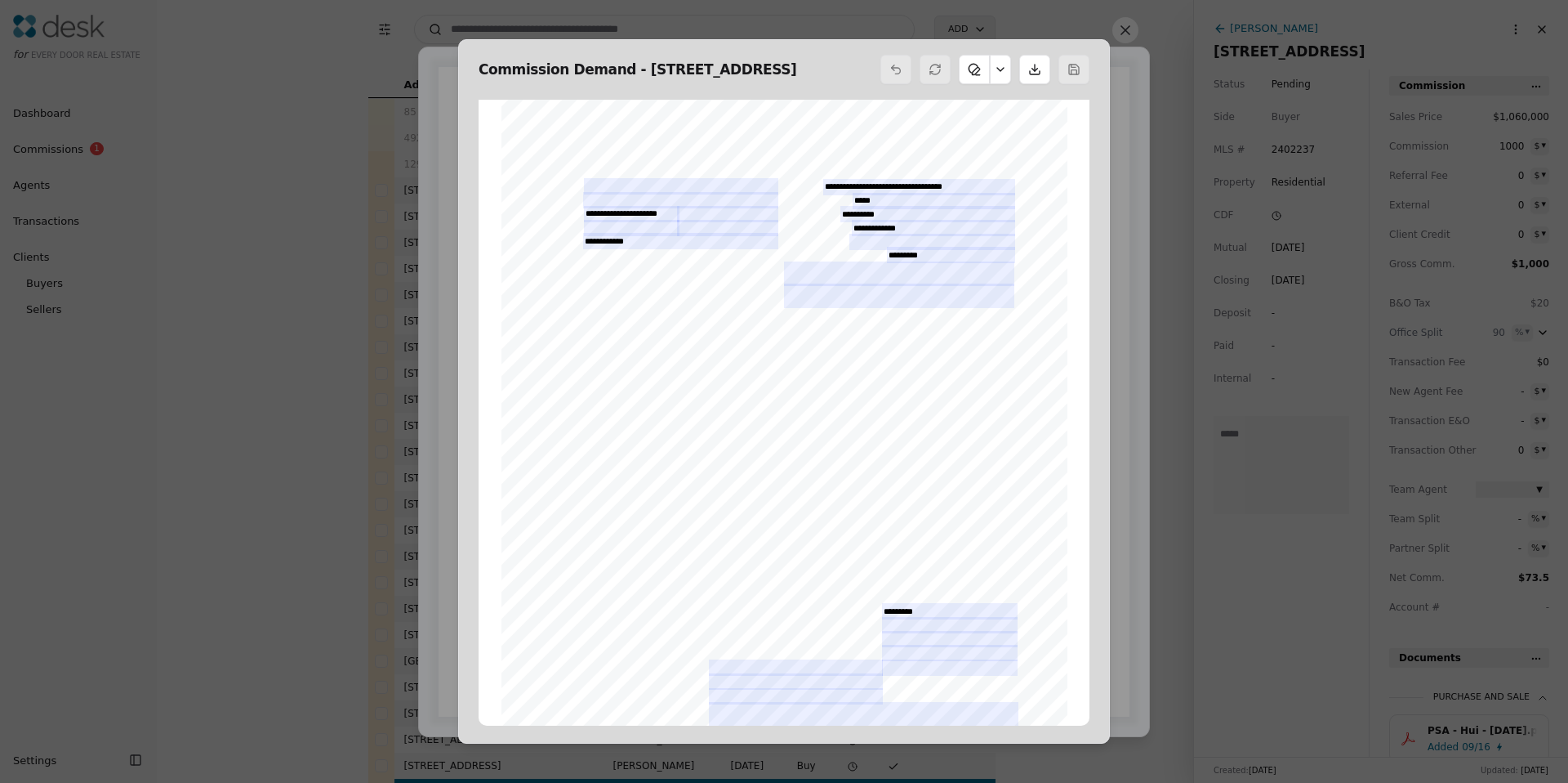
scroll to position [0, 0]
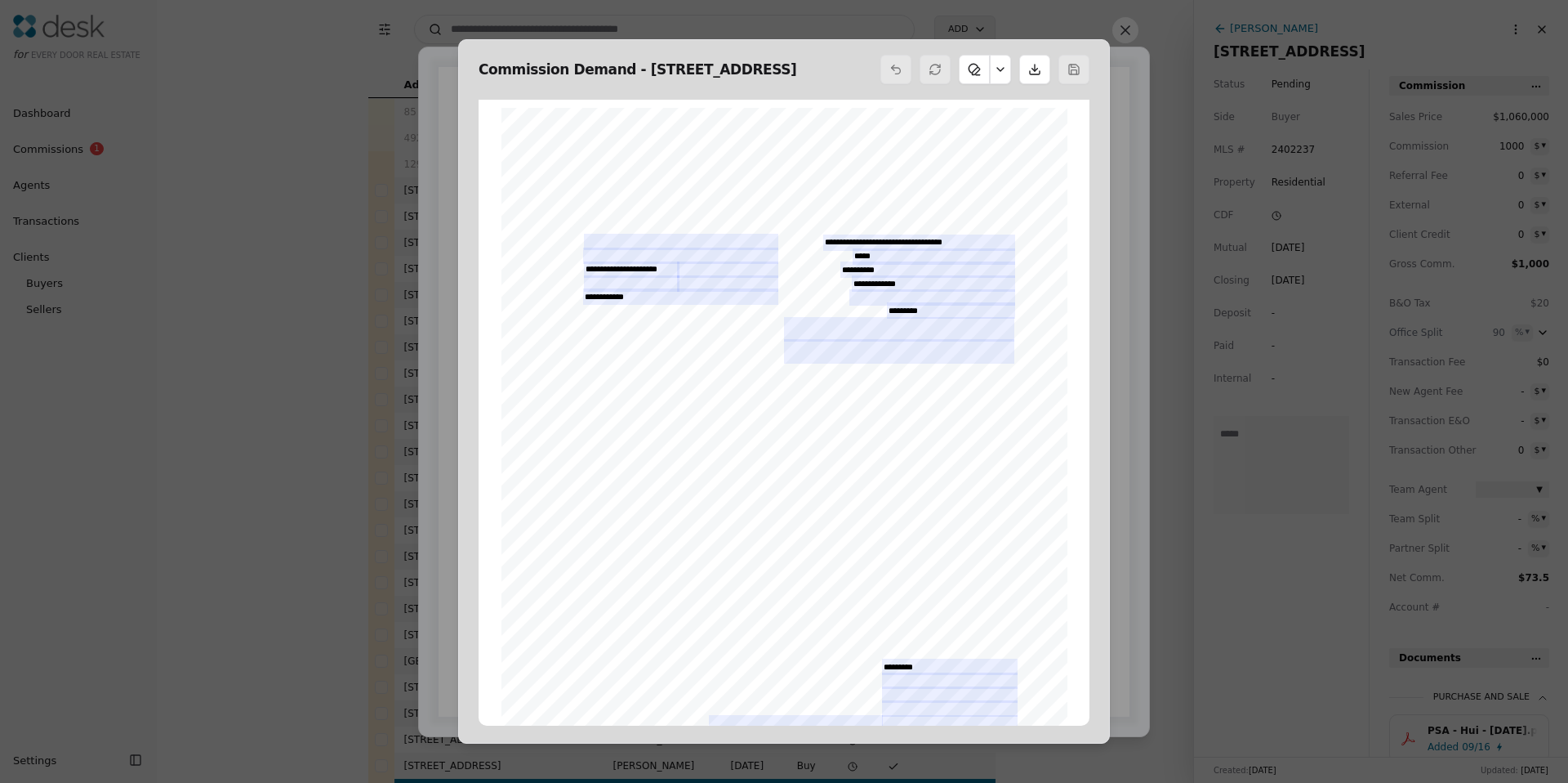
click at [1010, 66] on div at bounding box center [985, 69] width 209 height 30
click at [1002, 69] on button at bounding box center [1000, 69] width 21 height 30
drag, startPoint x: 1002, startPoint y: 69, endPoint x: 1019, endPoint y: 66, distance: 17.3
click at [1002, 69] on button at bounding box center [1000, 69] width 21 height 30
click at [1122, 34] on button at bounding box center [1125, 30] width 26 height 26
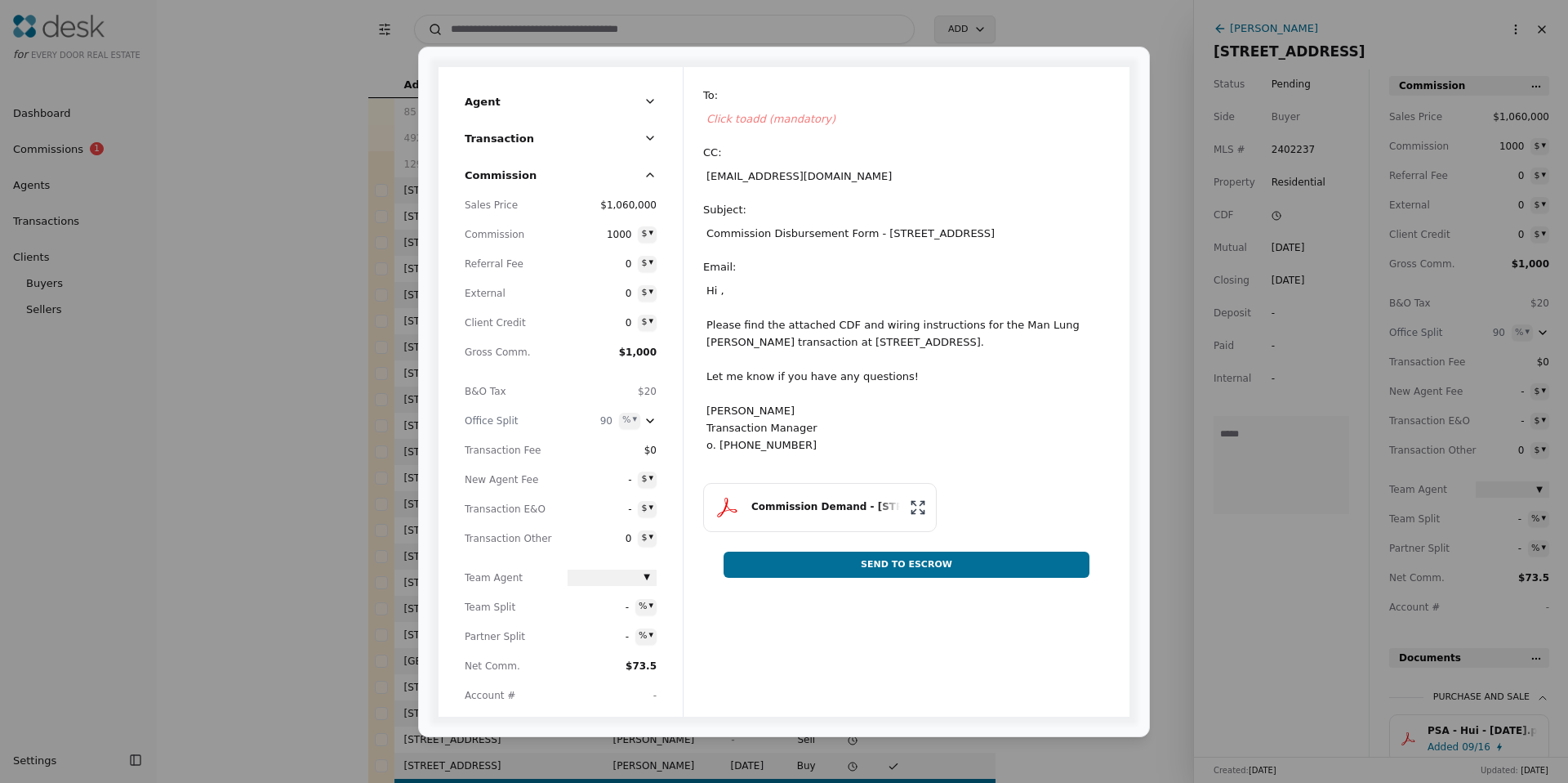
click at [802, 491] on button "Commission Demand - [STREET_ADDRESS]" at bounding box center [820, 508] width 233 height 49
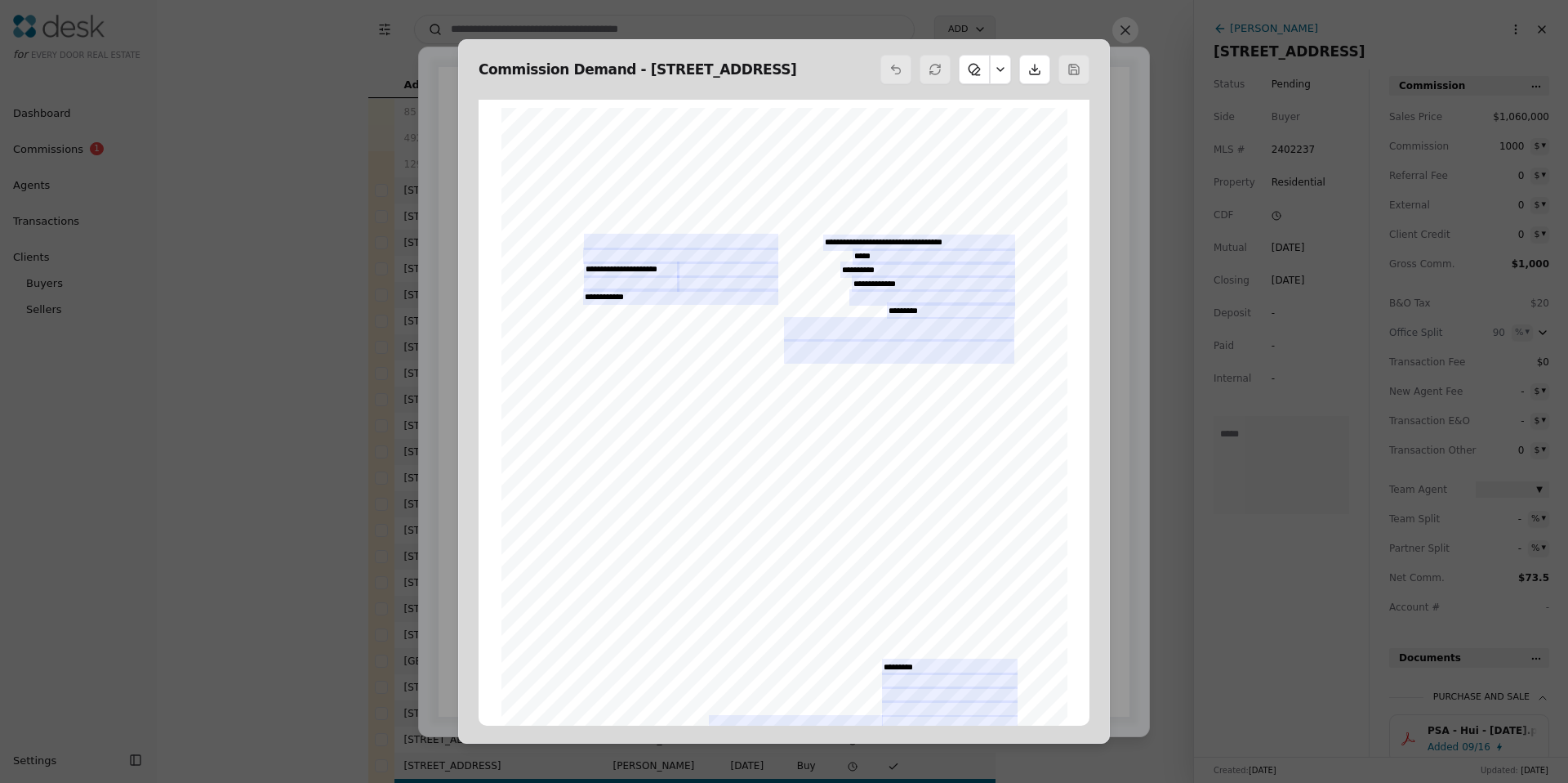
click at [1114, 37] on button at bounding box center [1125, 30] width 26 height 26
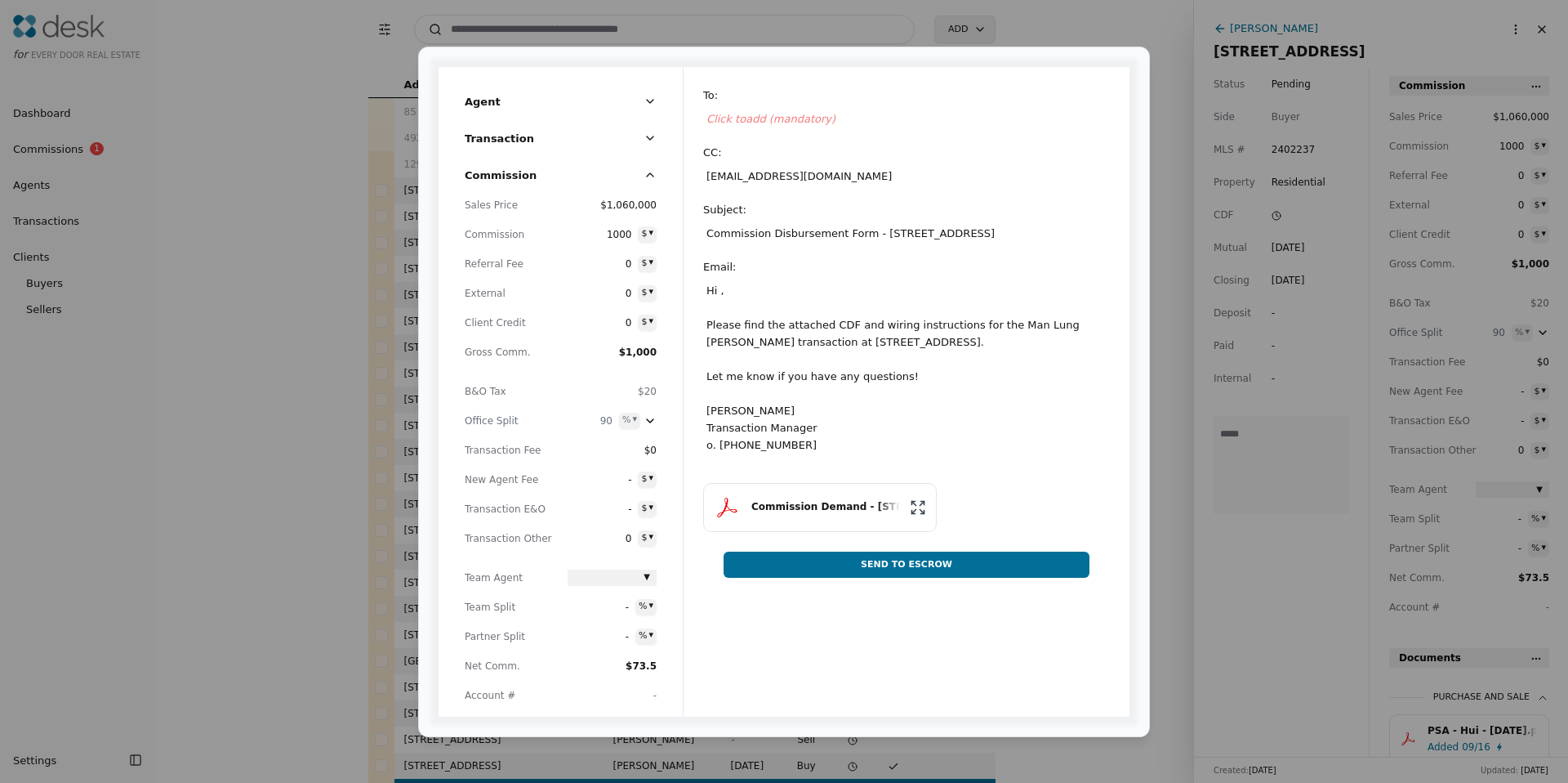
drag, startPoint x: 853, startPoint y: 573, endPoint x: 820, endPoint y: 214, distance: 360.5
click at [824, 220] on form "To : Click to add (mandatory) CC : [EMAIL_ADDRESS][DOMAIN_NAME] Subject : Commi…" at bounding box center [906, 394] width 406 height 613
click at [753, 127] on div "To : Click to add (mandatory) CC : [EMAIL_ADDRESS][DOMAIN_NAME] Subject : Commi…" at bounding box center [906, 279] width 406 height 383
click at [752, 125] on div "Click to add (mandatory)" at bounding box center [906, 119] width 406 height 24
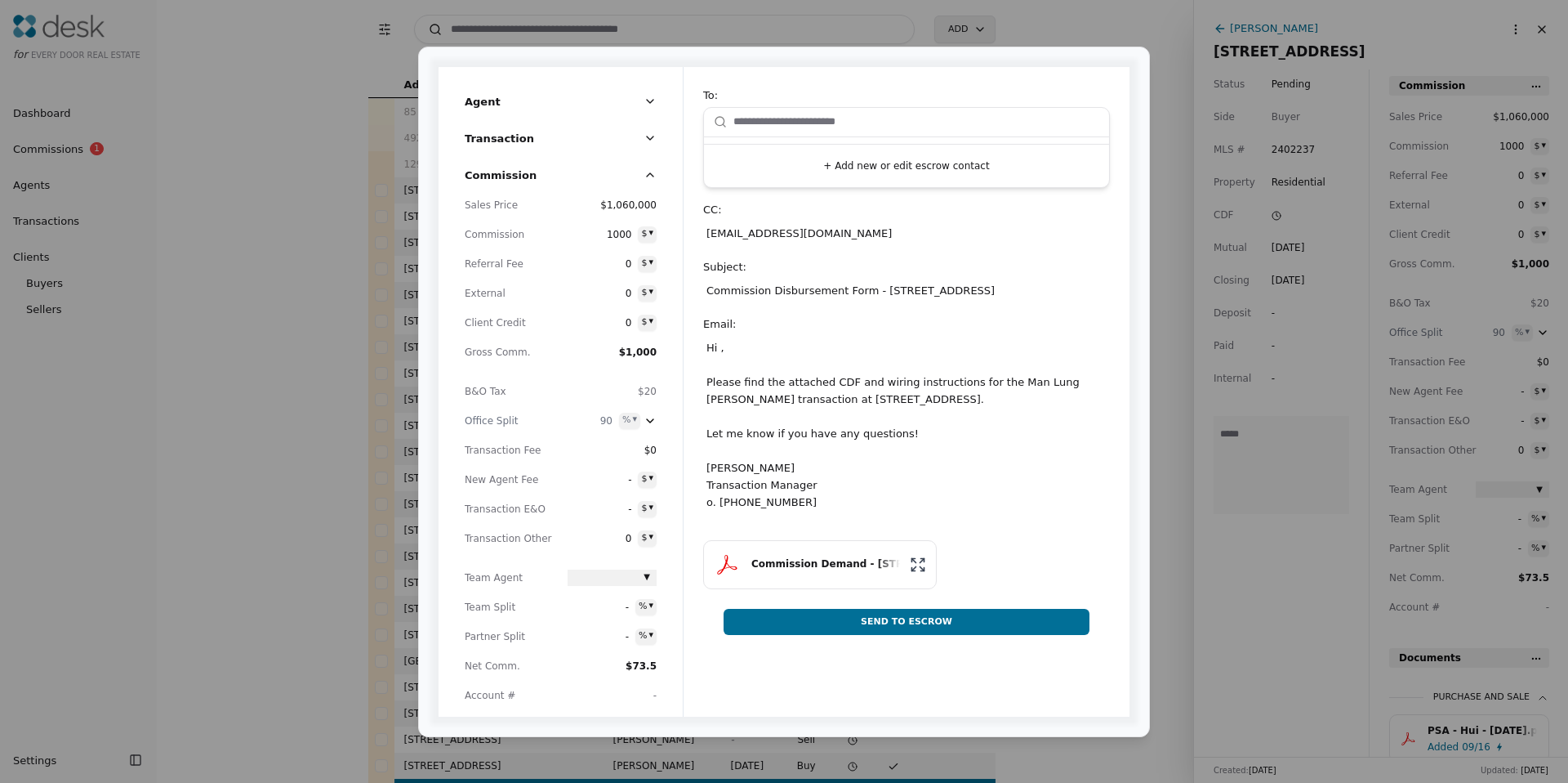
click at [750, 127] on input "text" at bounding box center [916, 122] width 366 height 32
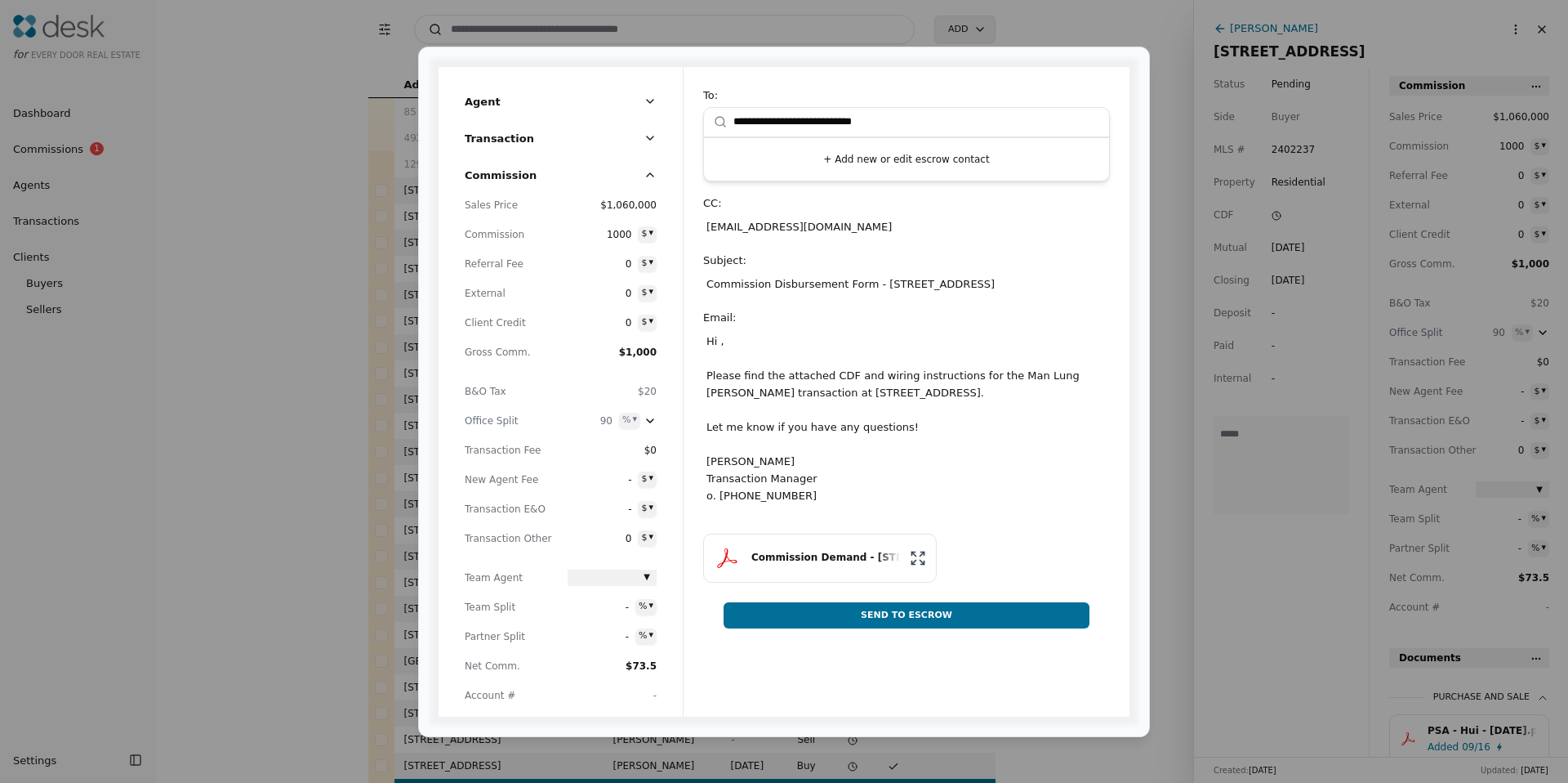
type input "**********"
click at [855, 164] on button "+ Add new or edit escrow contact" at bounding box center [906, 159] width 392 height 30
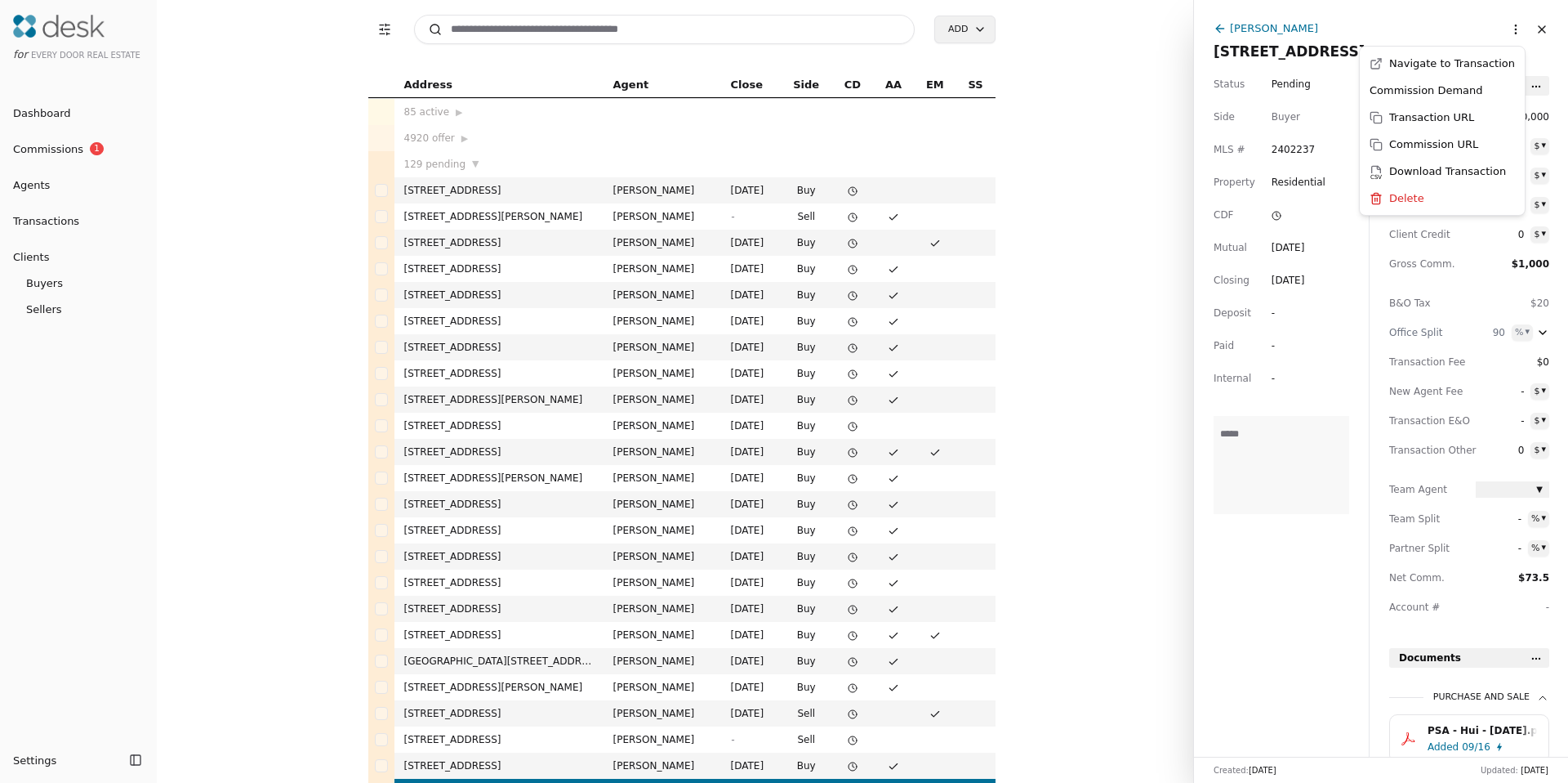
click at [1496, 30] on html "for Every Door Real Estate Dashboard Commissions 1 Agents Transactions Clients …" at bounding box center [784, 391] width 1568 height 783
click at [1438, 88] on div "Commission Demand" at bounding box center [1442, 90] width 158 height 27
click at [1496, 35] on html "for Every Door Real Estate Dashboard Commissions 1 Agents Transactions Clients …" at bounding box center [784, 391] width 1568 height 783
click at [1448, 95] on div "Commission Demand" at bounding box center [1442, 90] width 158 height 27
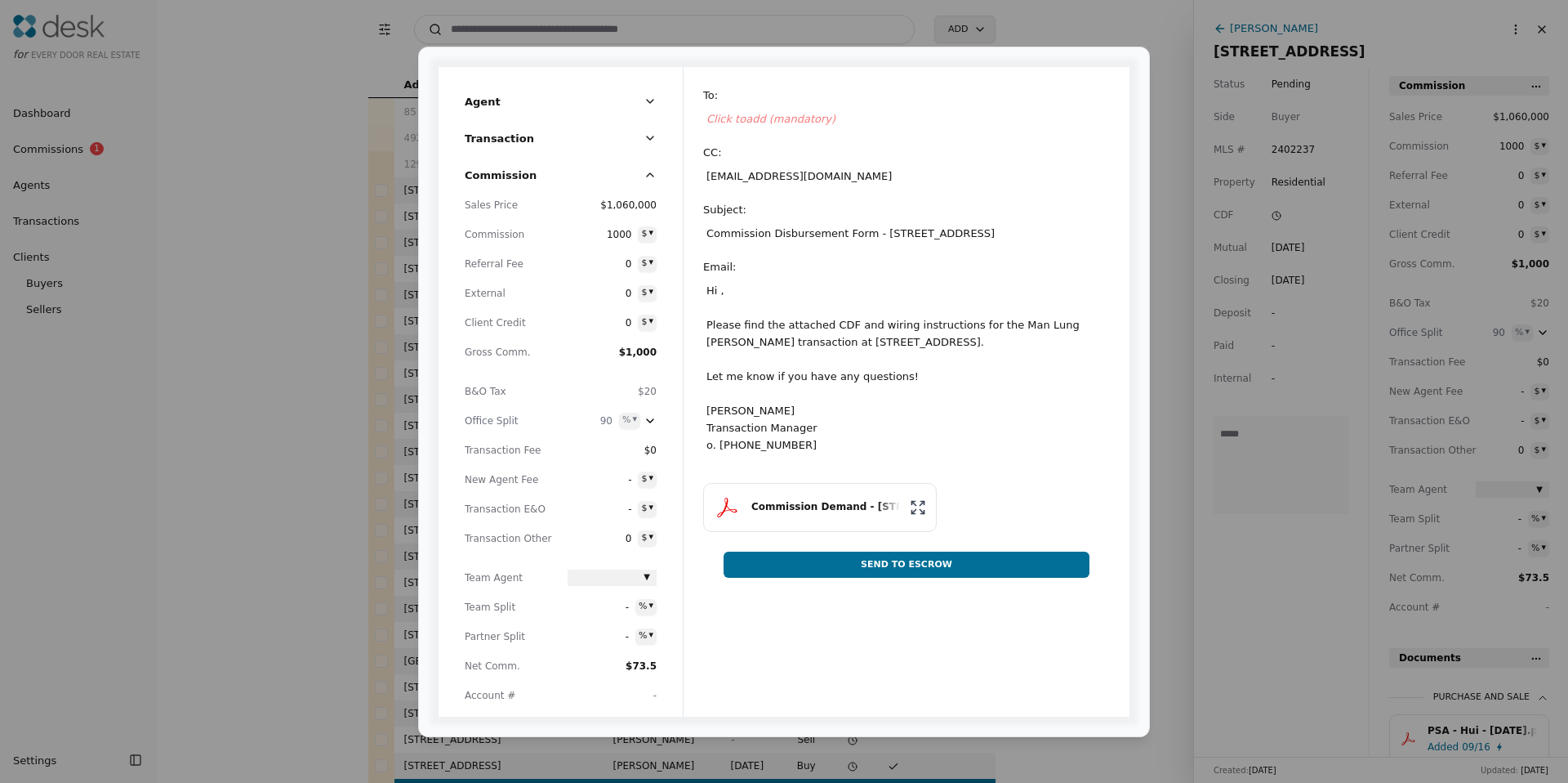
click at [761, 125] on div "Click to add (mandatory)" at bounding box center [906, 119] width 406 height 24
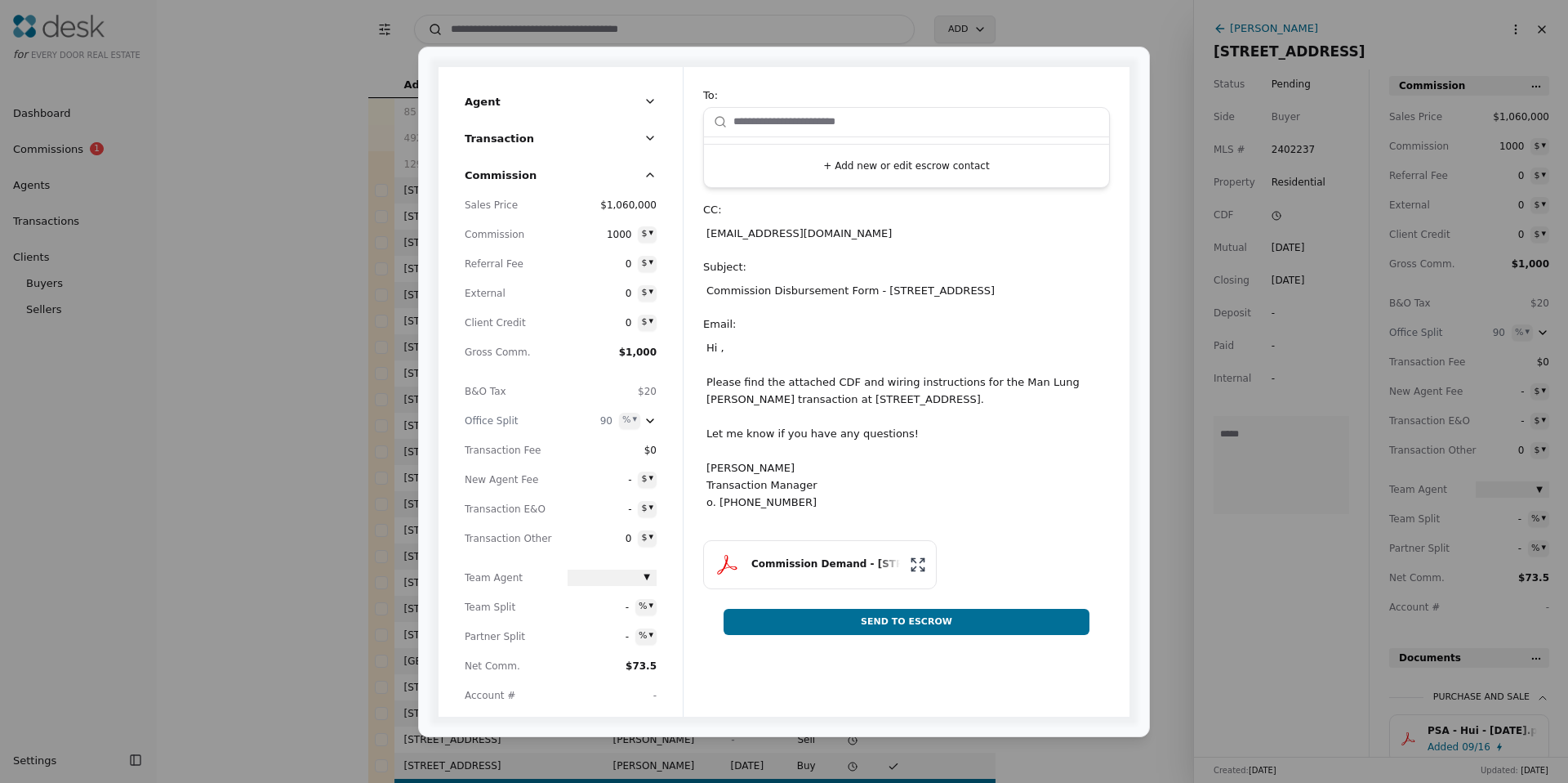
click at [761, 125] on input "text" at bounding box center [916, 122] width 366 height 32
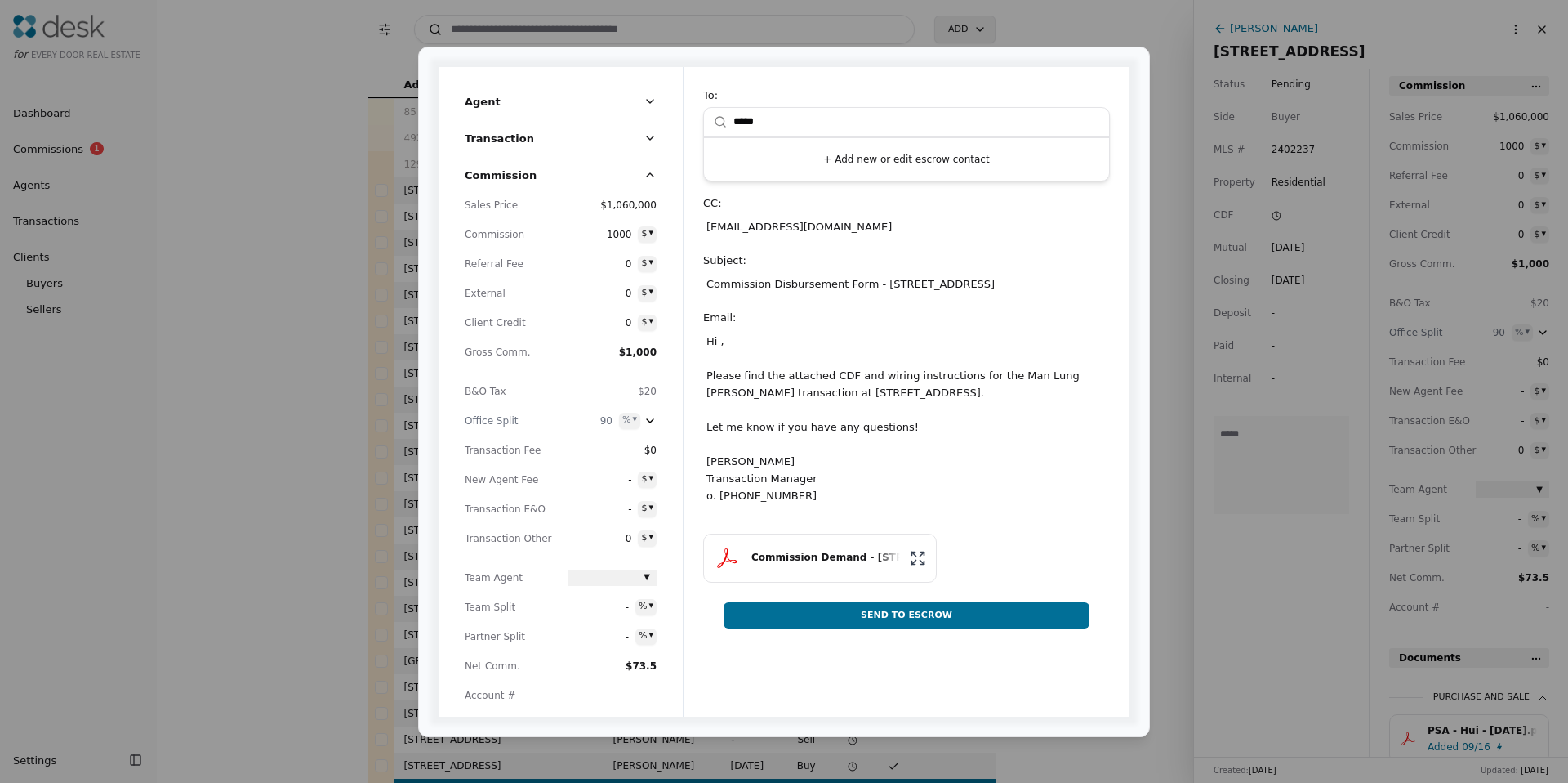
type input "******"
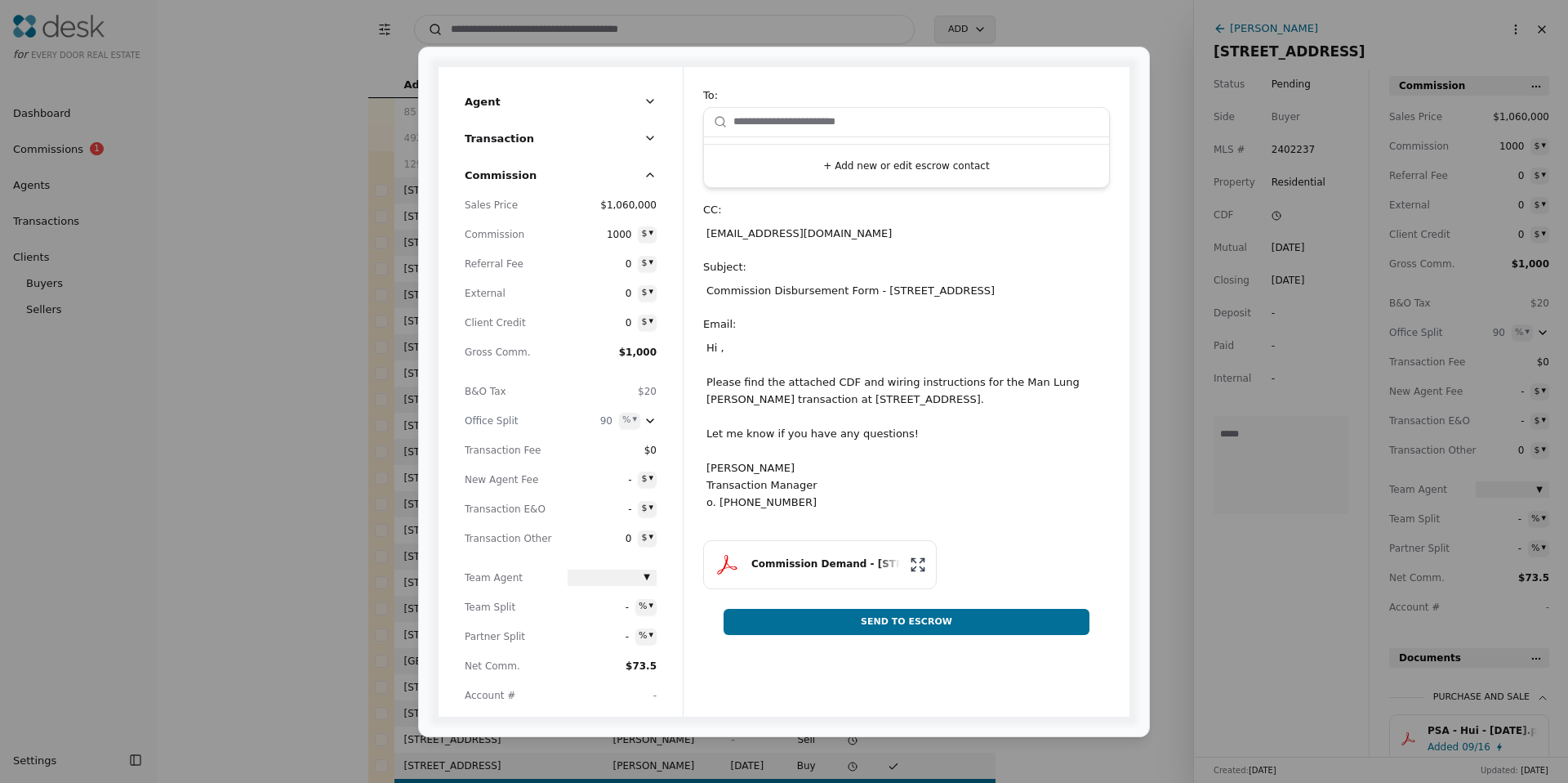
click at [903, 163] on button "+ Add new or edit escrow contact" at bounding box center [906, 165] width 392 height 30
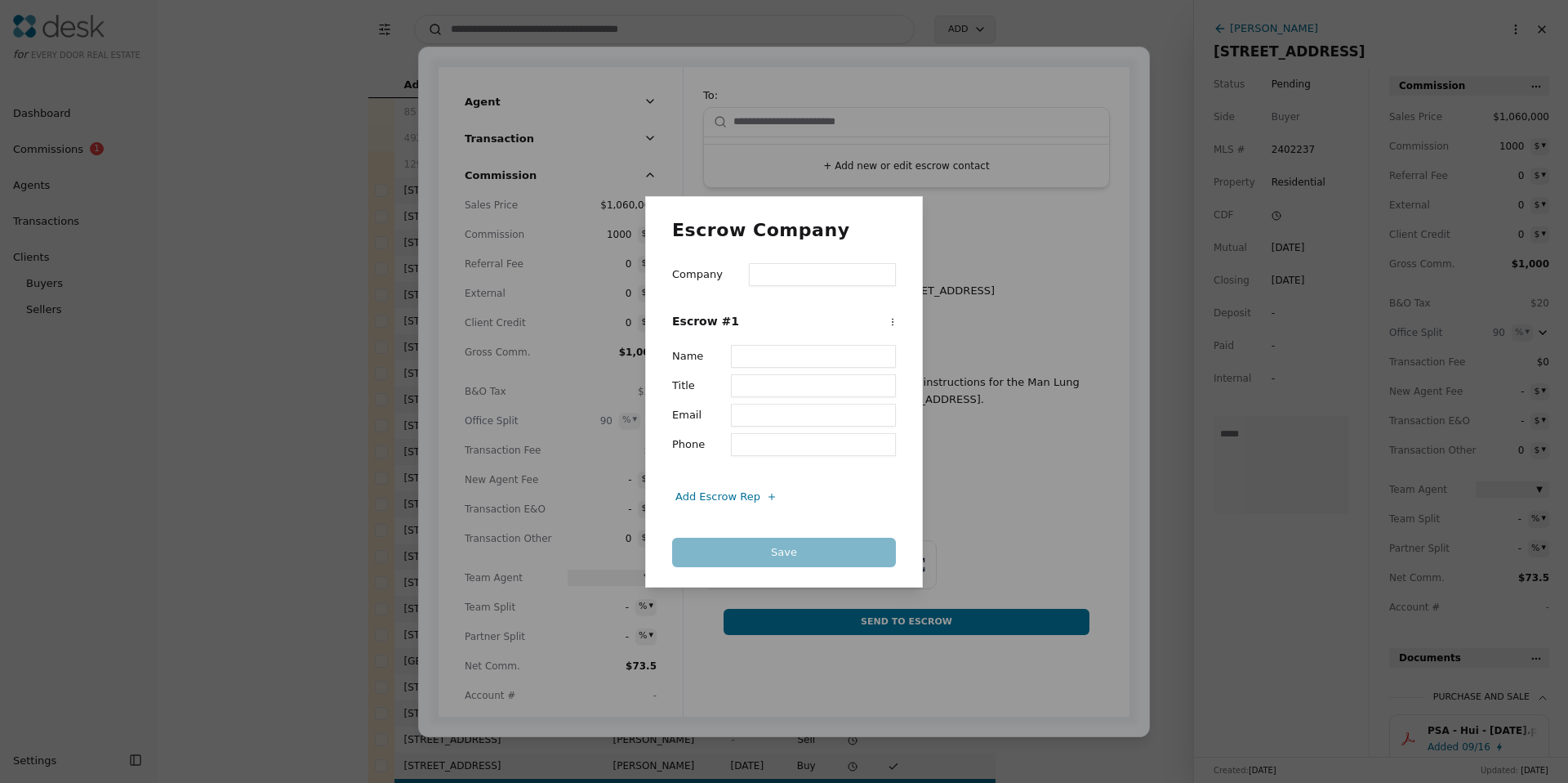
type input "*"
type input "********"
type input "*"
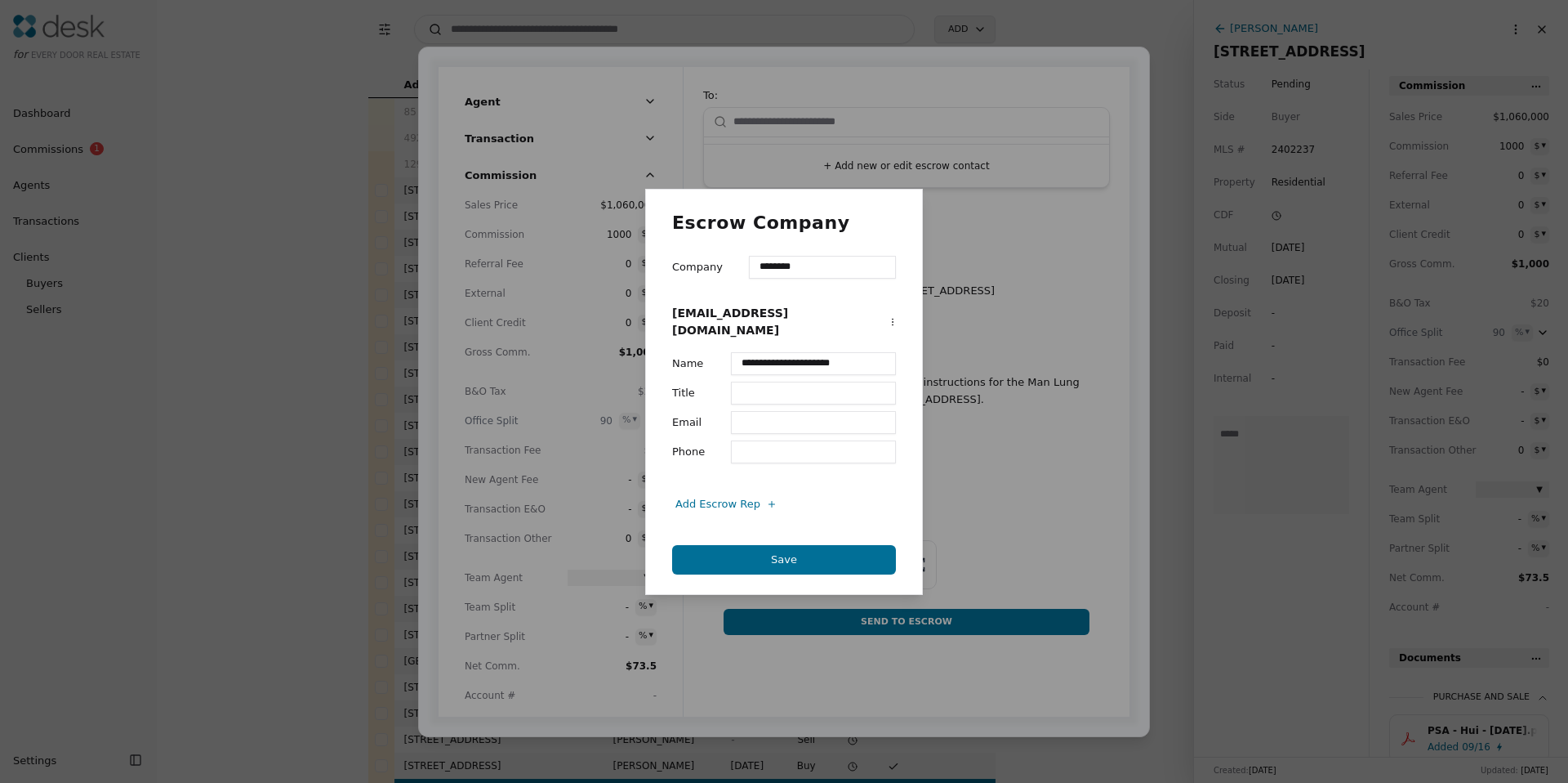
type input "**********"
click at [750, 550] on button "Save" at bounding box center [784, 560] width 224 height 30
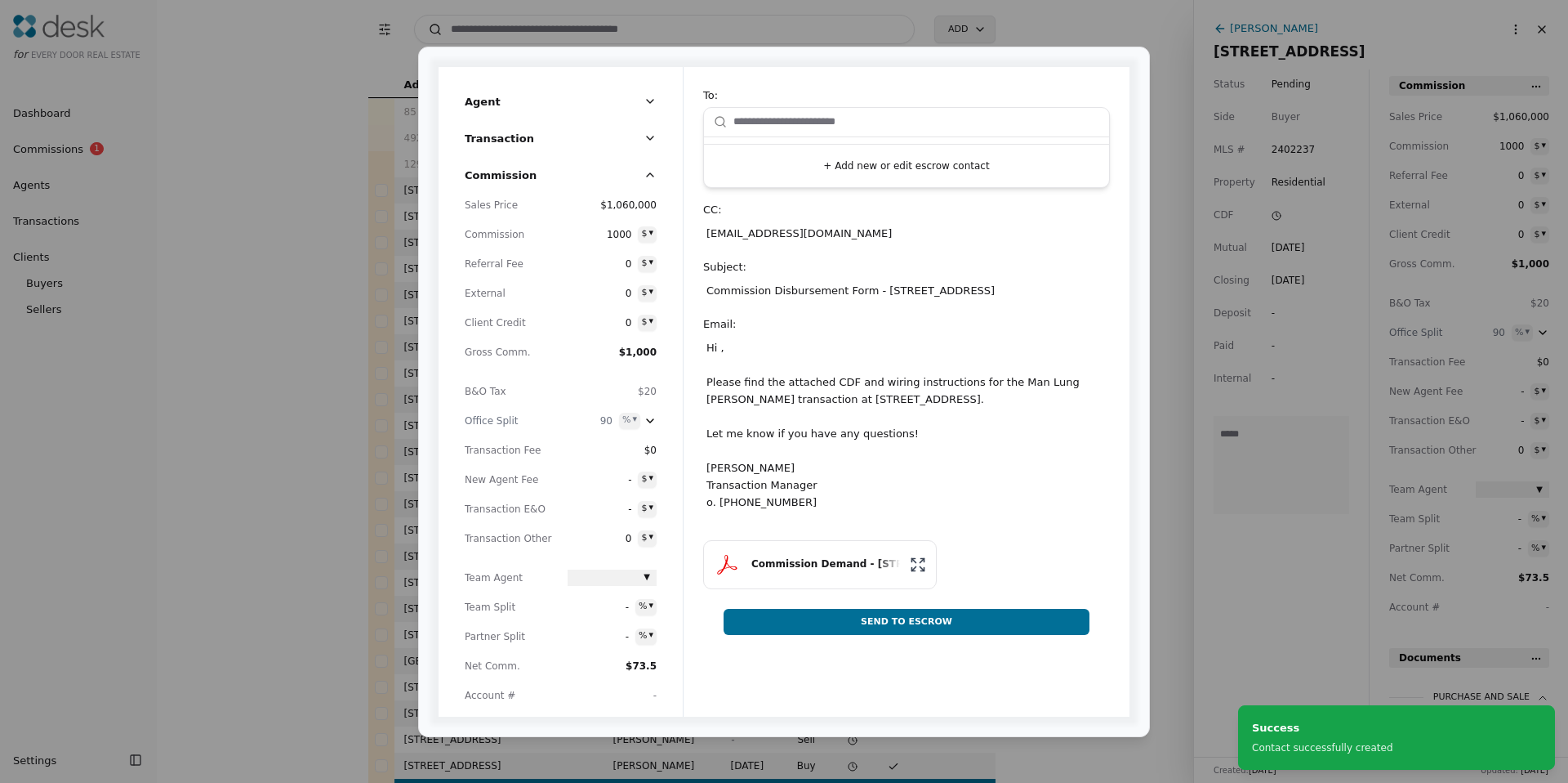
click at [772, 119] on input "text" at bounding box center [916, 122] width 366 height 32
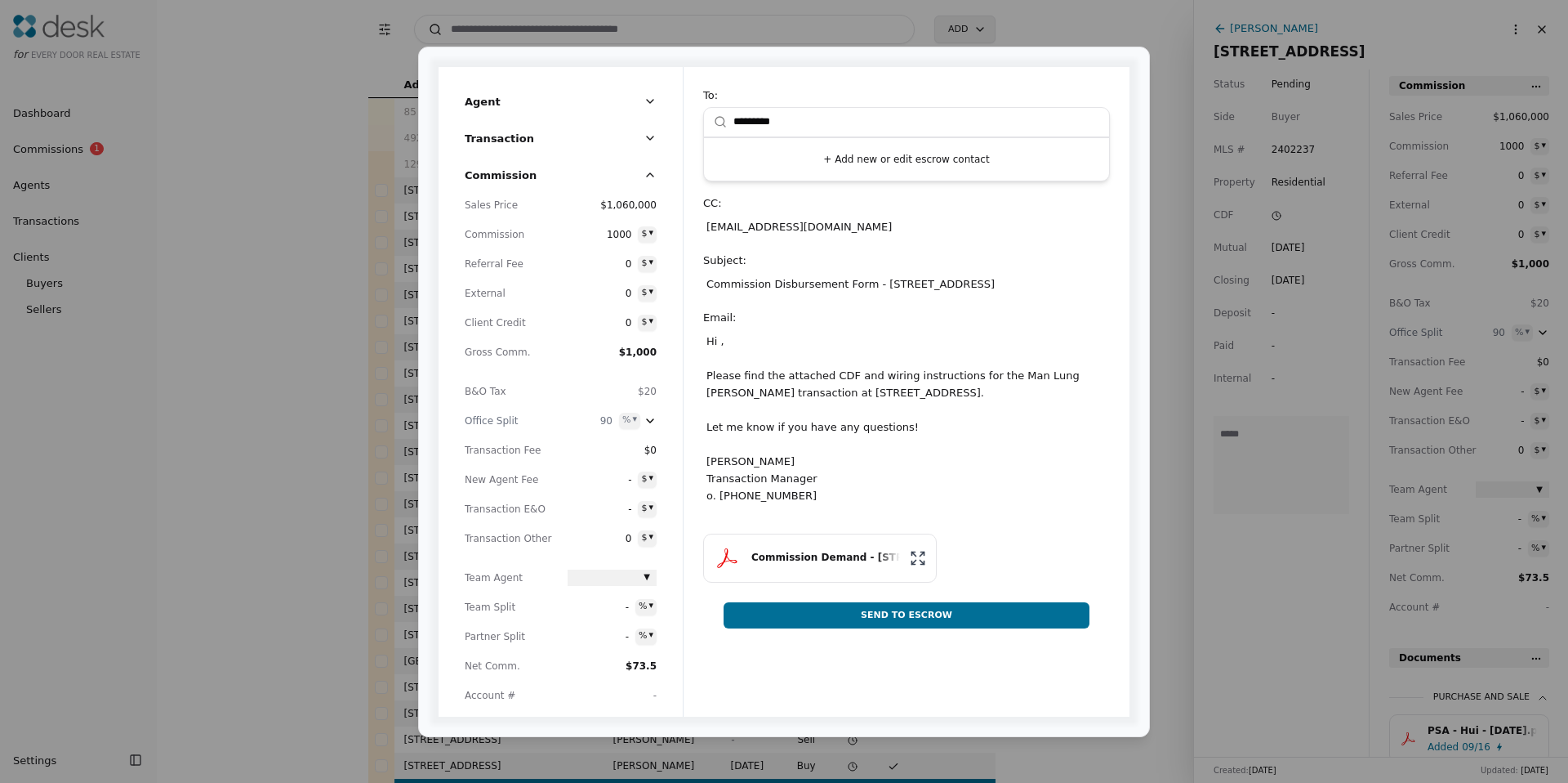
type input "********"
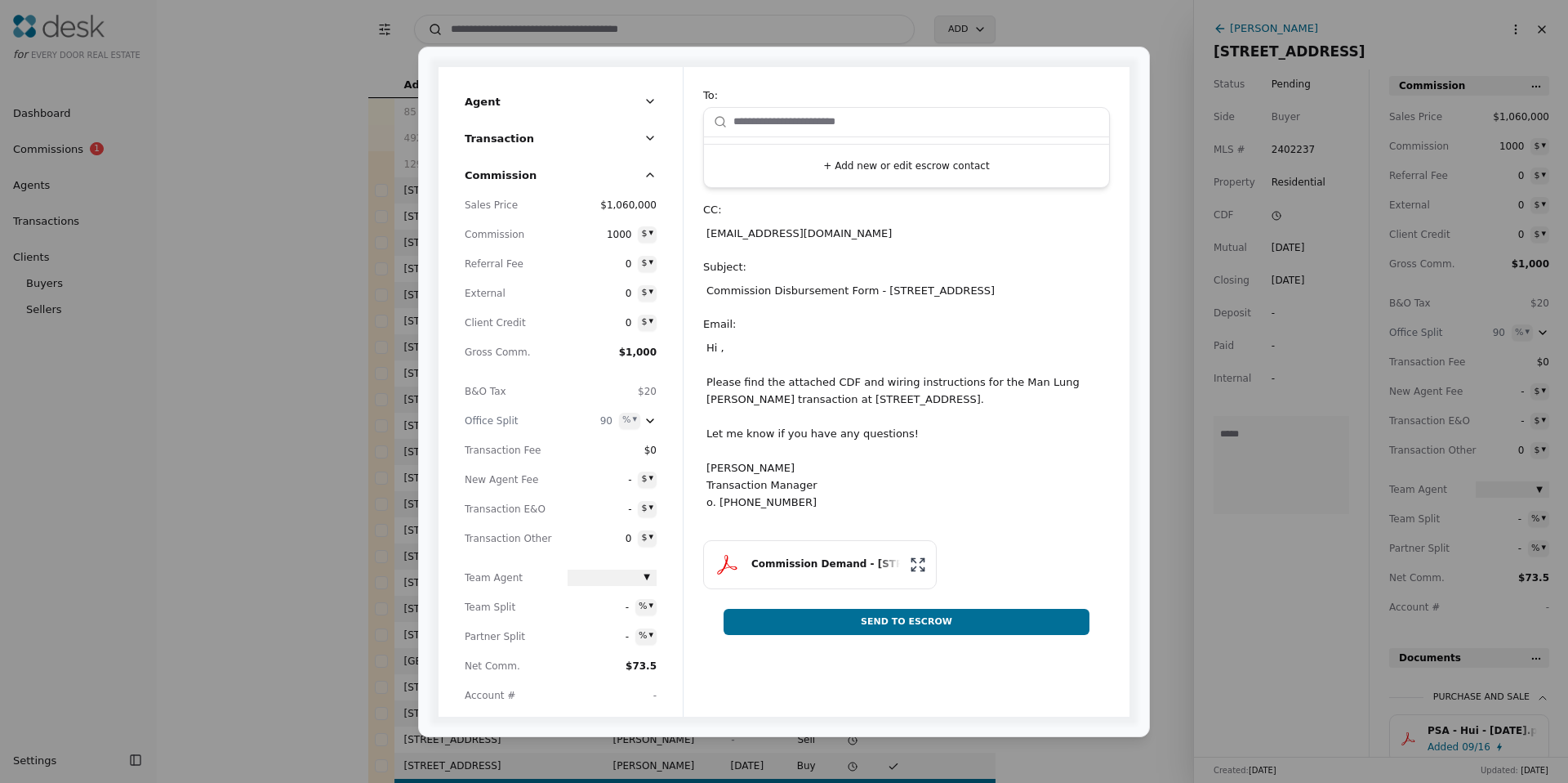
click at [880, 176] on button "+ Add new or edit escrow contact" at bounding box center [906, 165] width 392 height 30
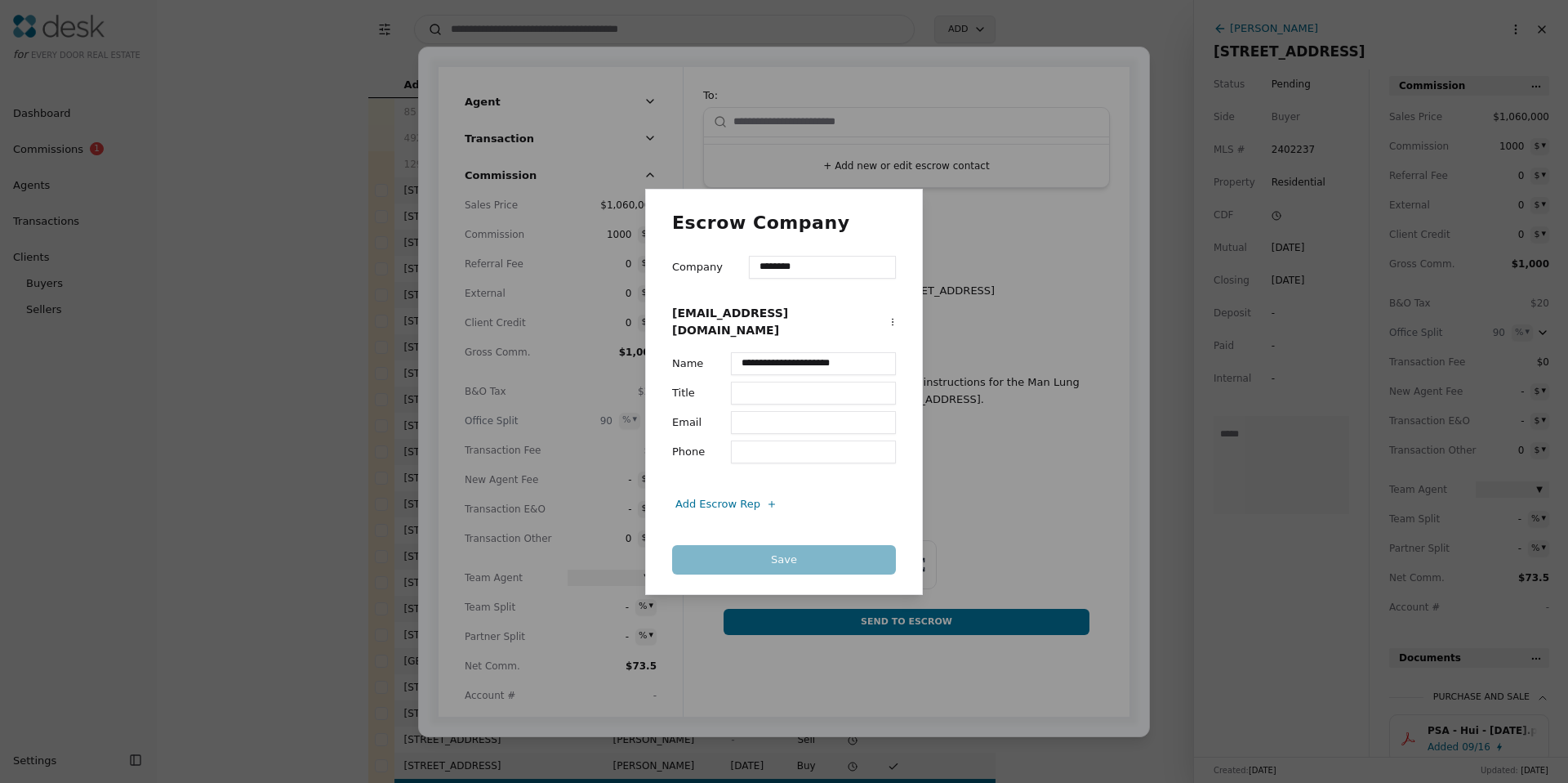
click at [735, 547] on div "Save" at bounding box center [784, 560] width 224 height 30
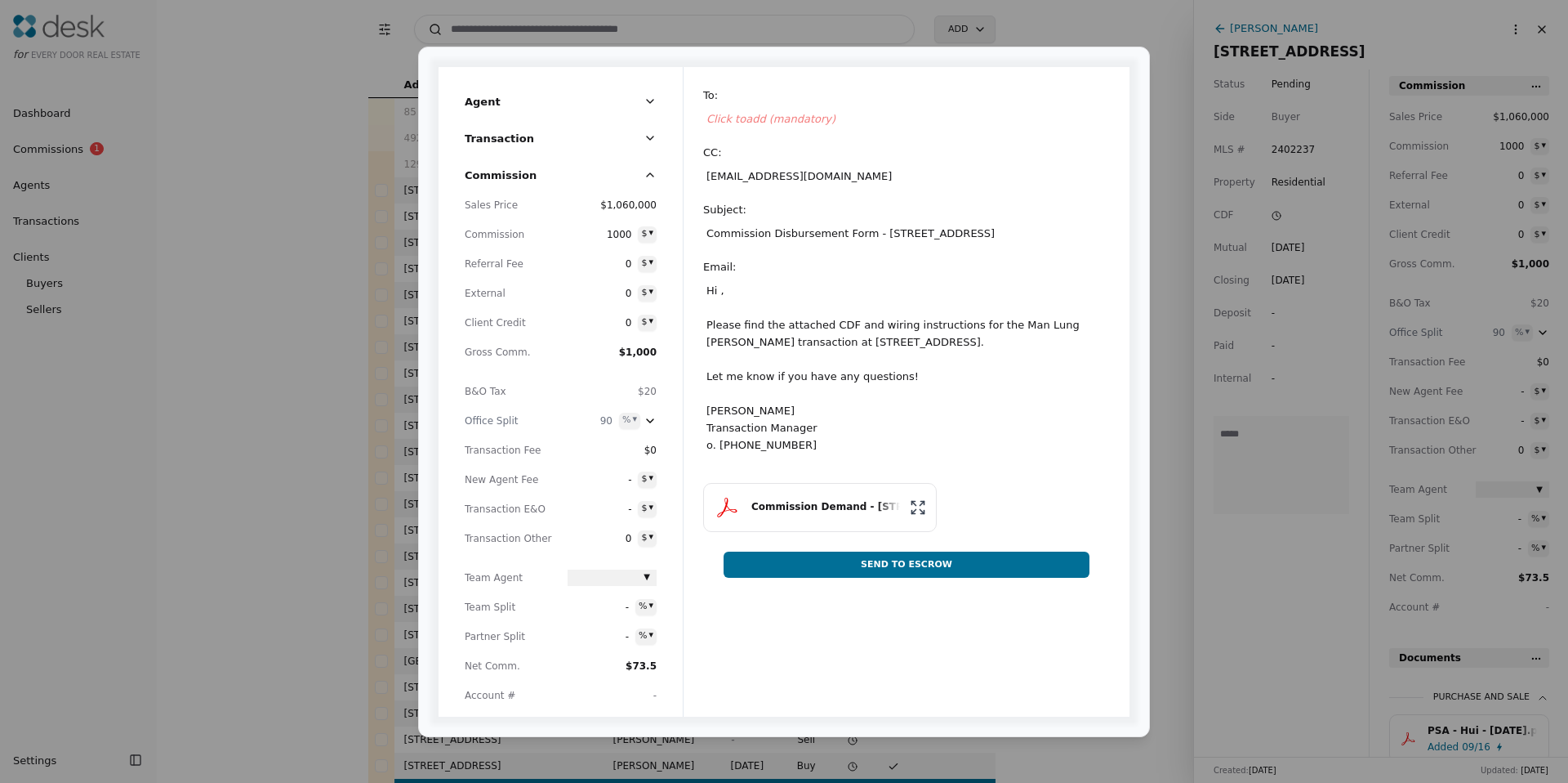
click at [761, 129] on div "Click to add (mandatory)" at bounding box center [906, 119] width 406 height 24
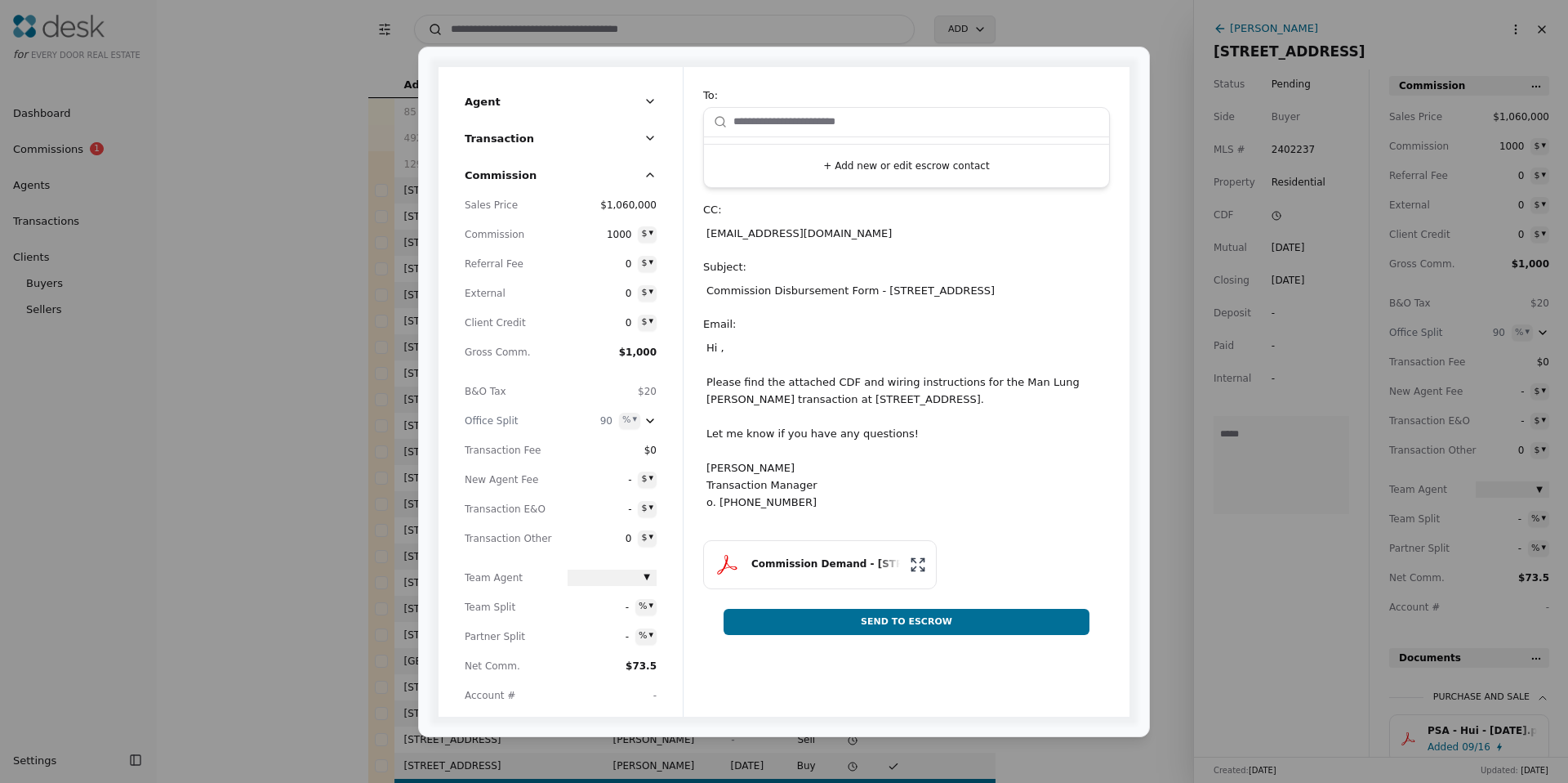
click at [763, 115] on input "text" at bounding box center [916, 122] width 366 height 32
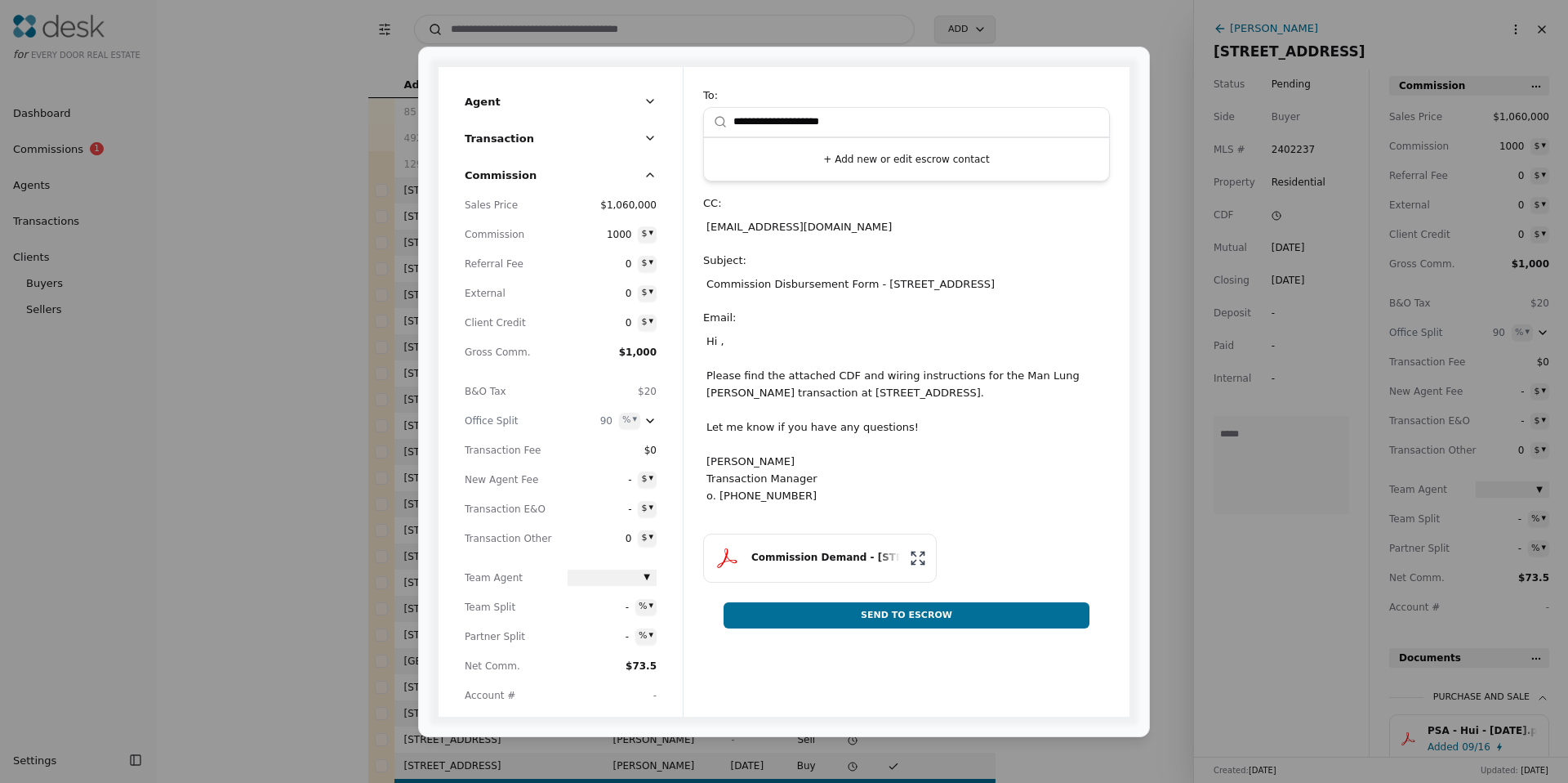
type input "**********"
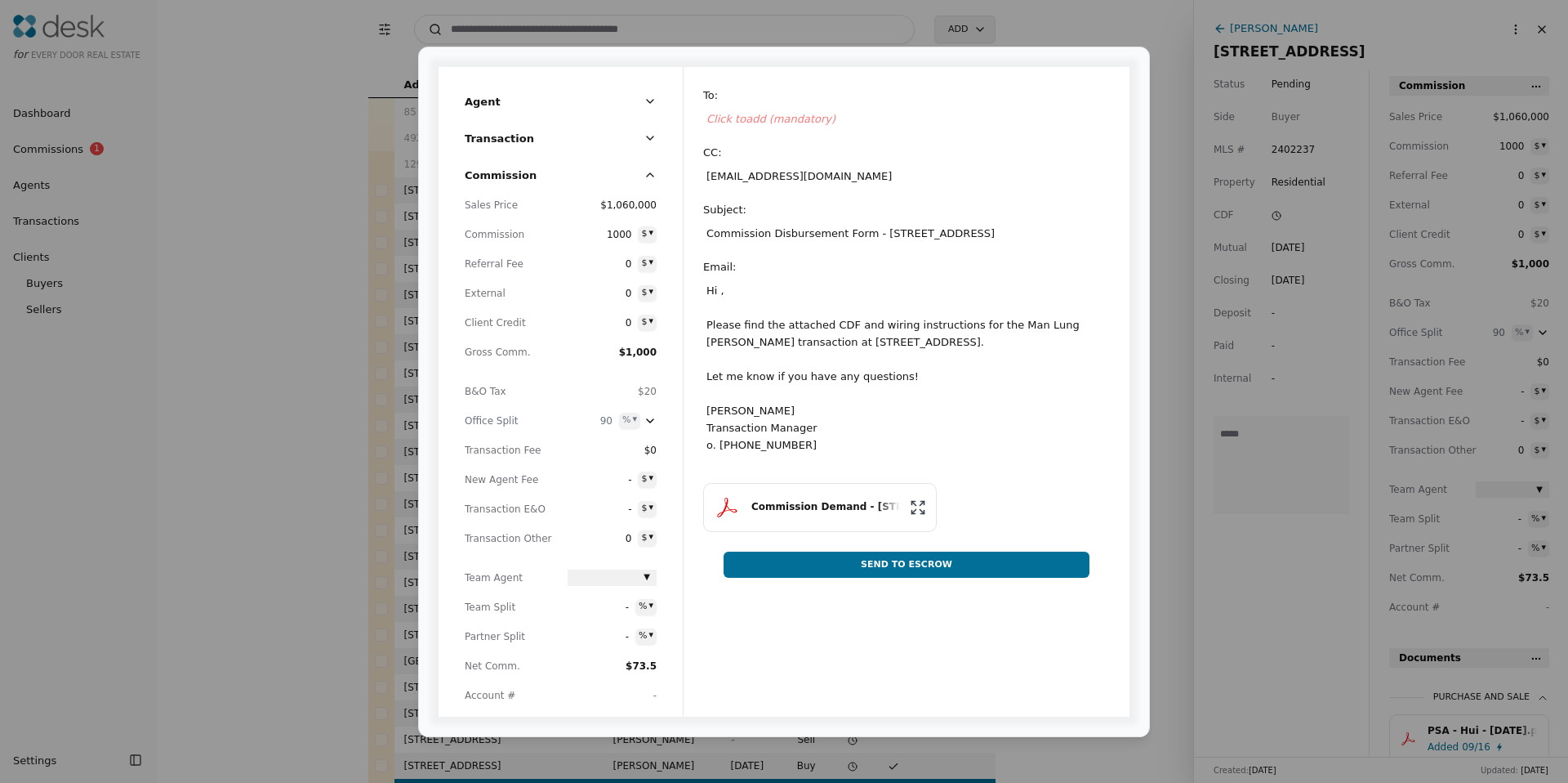
click at [845, 282] on div "To : Click to add (mandatory) CC : [EMAIL_ADDRESS][DOMAIN_NAME] Subject : Commi…" at bounding box center [906, 279] width 406 height 383
click at [793, 123] on span "Click to add (mandatory)" at bounding box center [770, 118] width 129 height 12
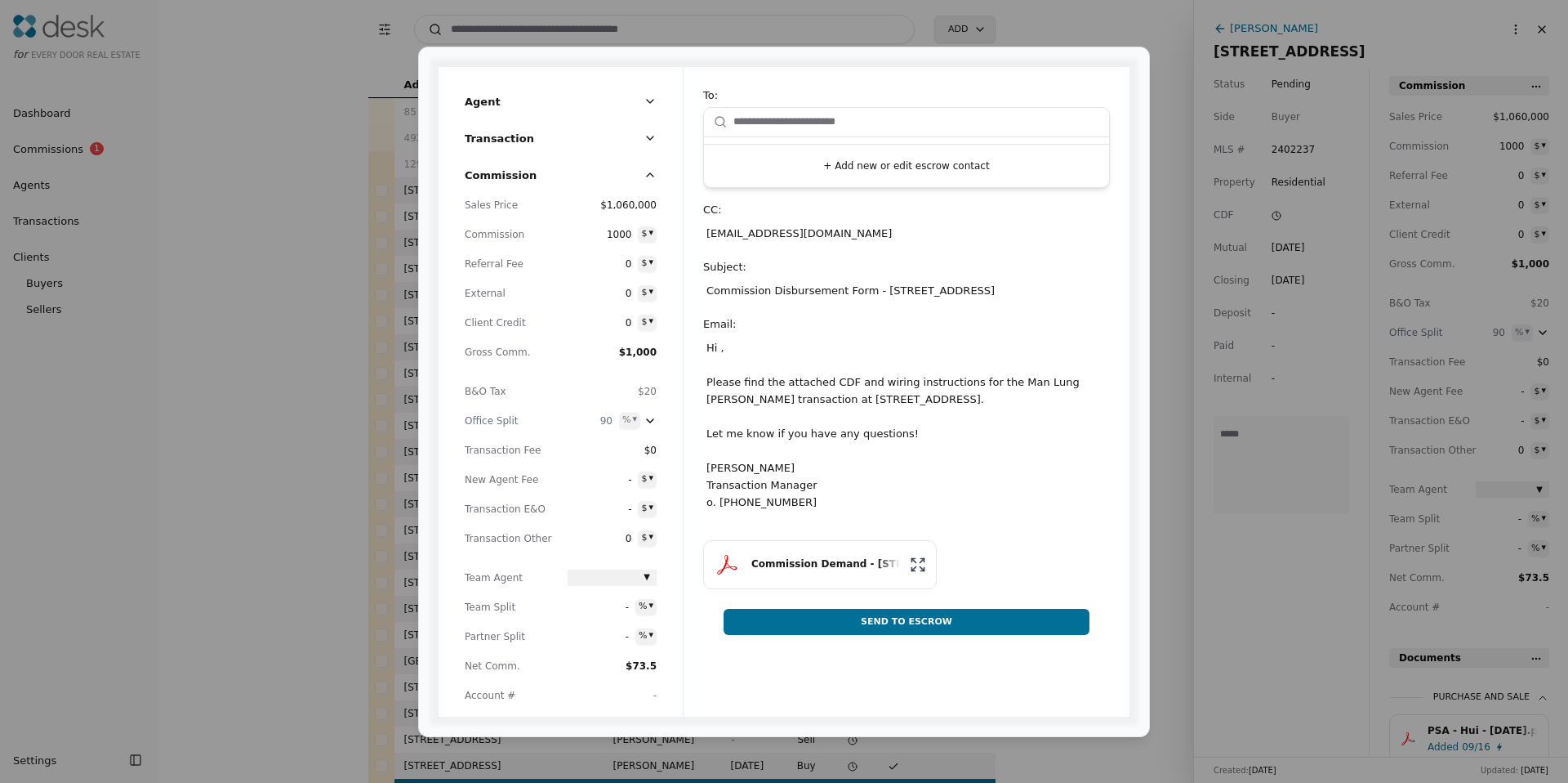
click at [794, 122] on input "text" at bounding box center [916, 122] width 366 height 32
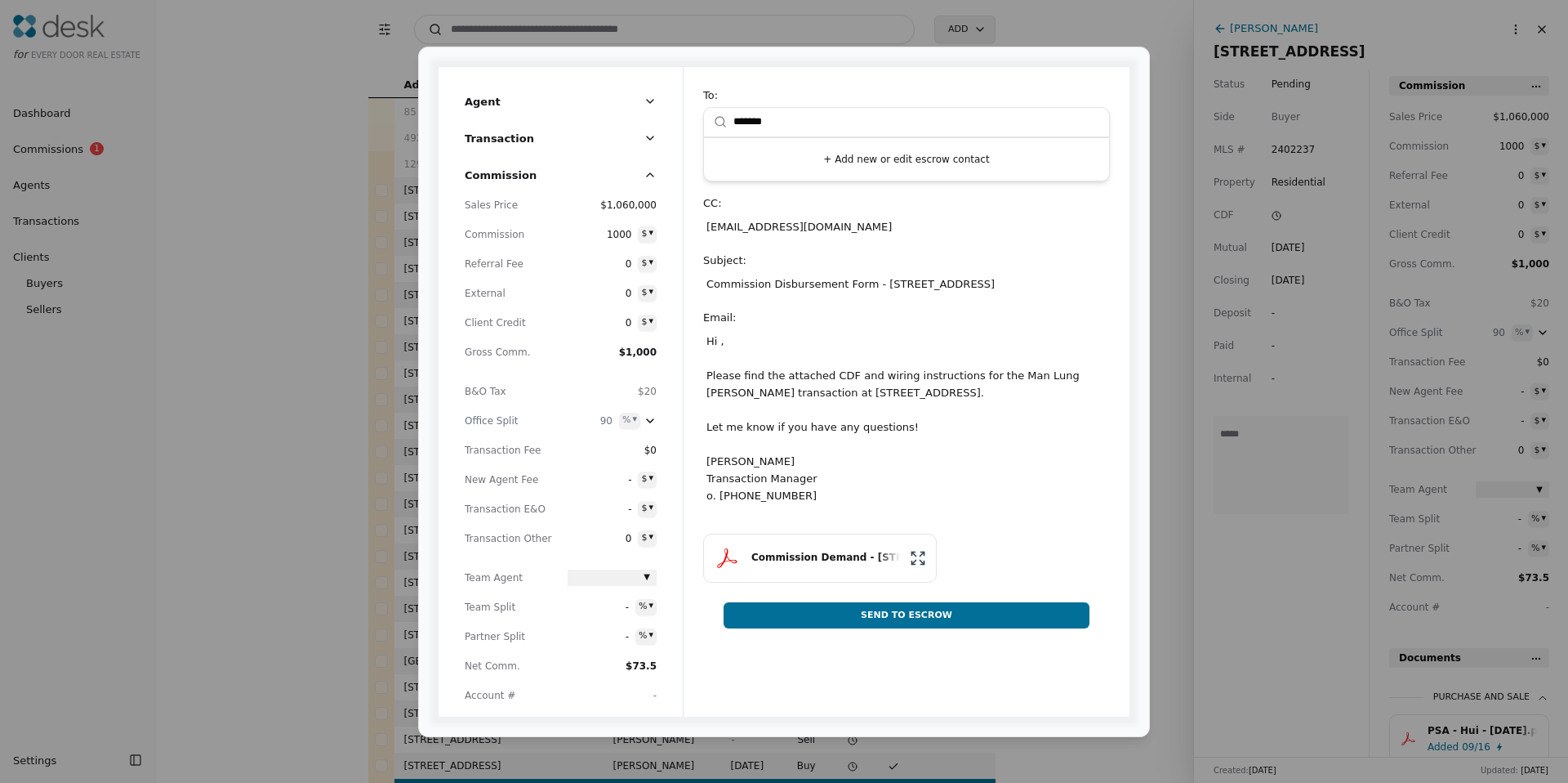
type input "********"
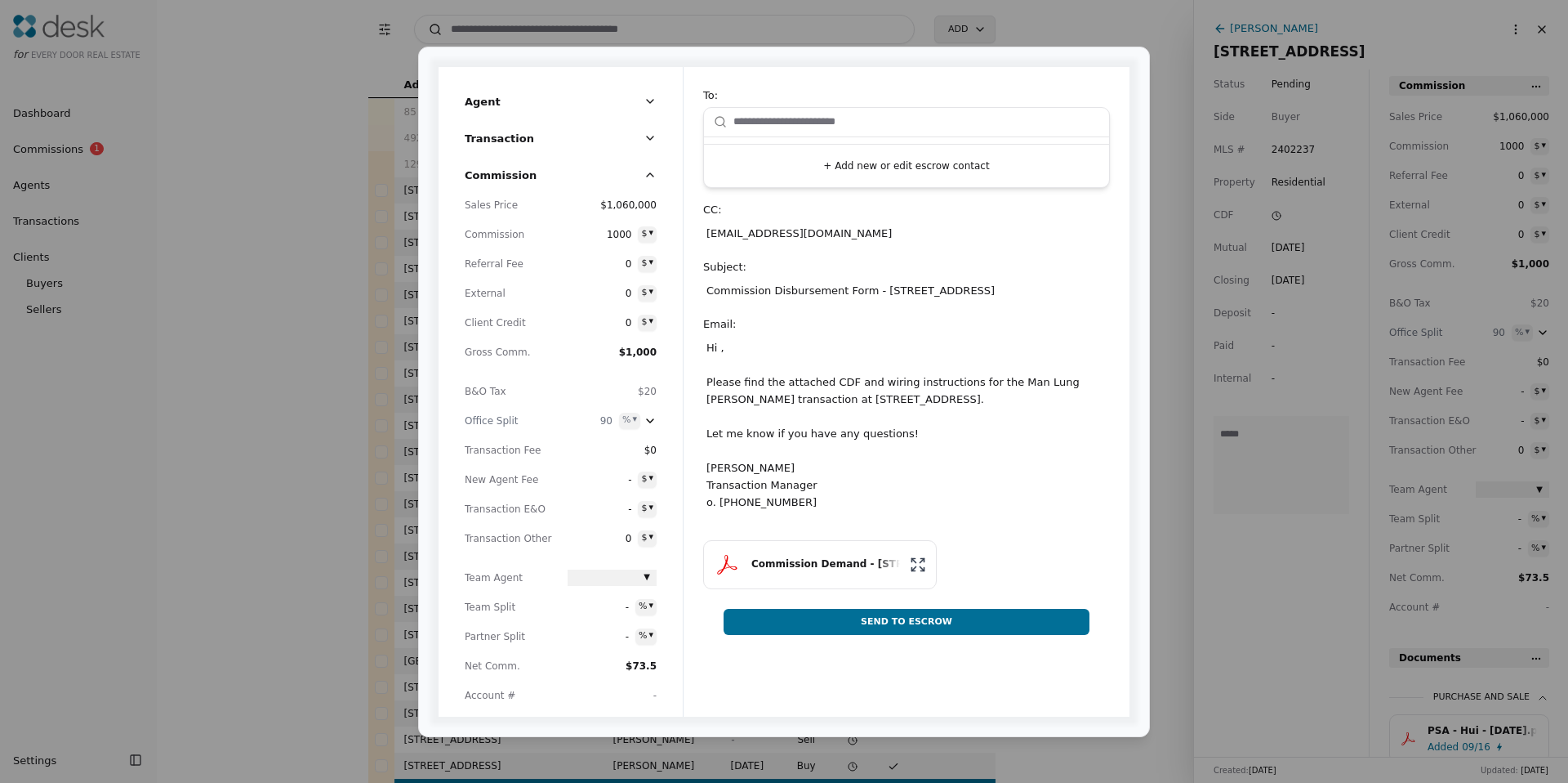
click at [795, 224] on div "To : + Add new or edit escrow contact CC : [EMAIL_ADDRESS][DOMAIN_NAME] Subject…" at bounding box center [906, 307] width 406 height 440
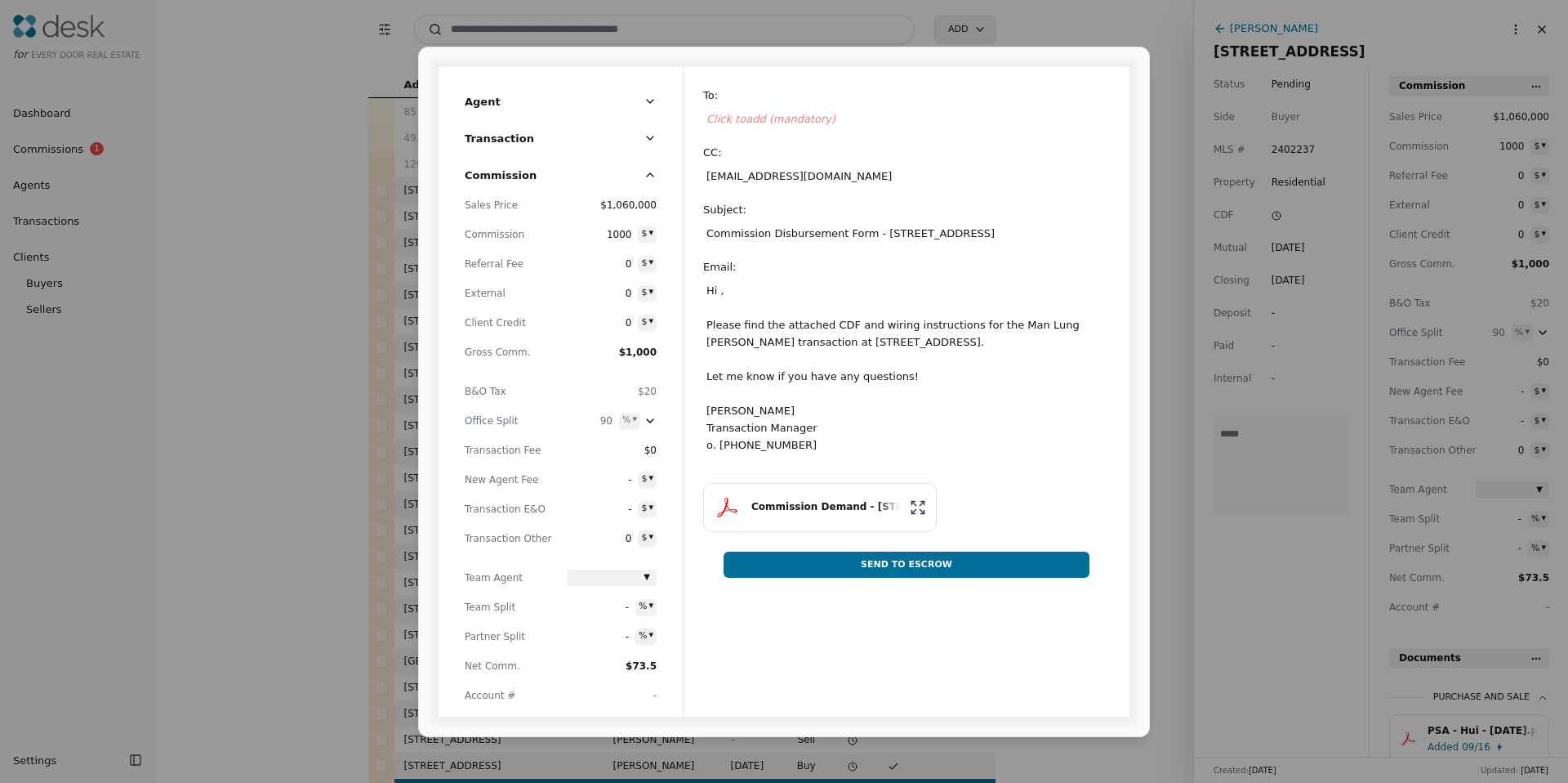
click at [872, 572] on button "Send To Escrow" at bounding box center [906, 564] width 366 height 26
click at [773, 259] on div "Email :" at bounding box center [906, 267] width 406 height 17
click at [778, 118] on span "Click to add (mandatory)" at bounding box center [770, 118] width 129 height 12
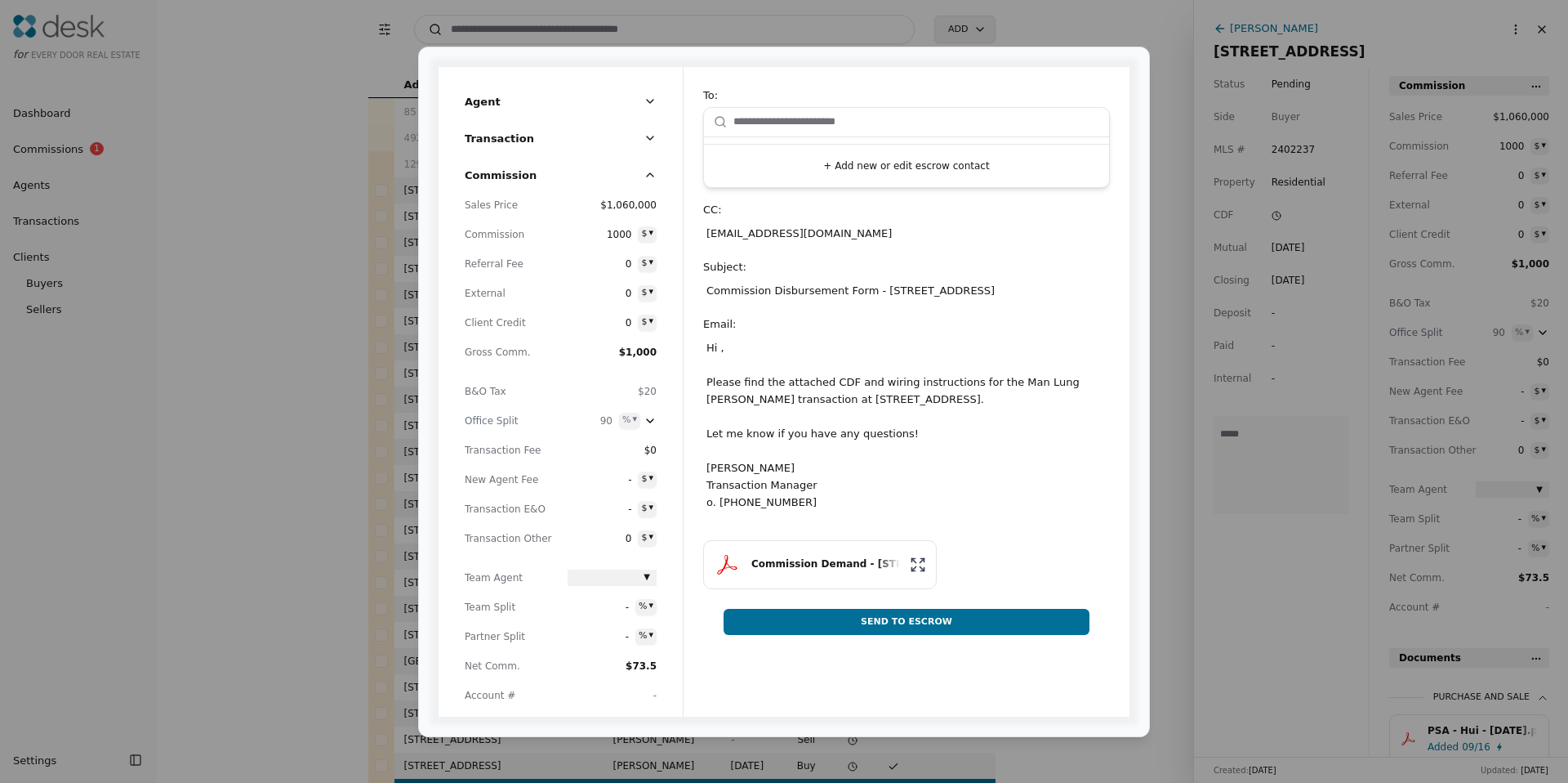
click at [886, 172] on button "+ Add new or edit escrow contact" at bounding box center [906, 165] width 392 height 30
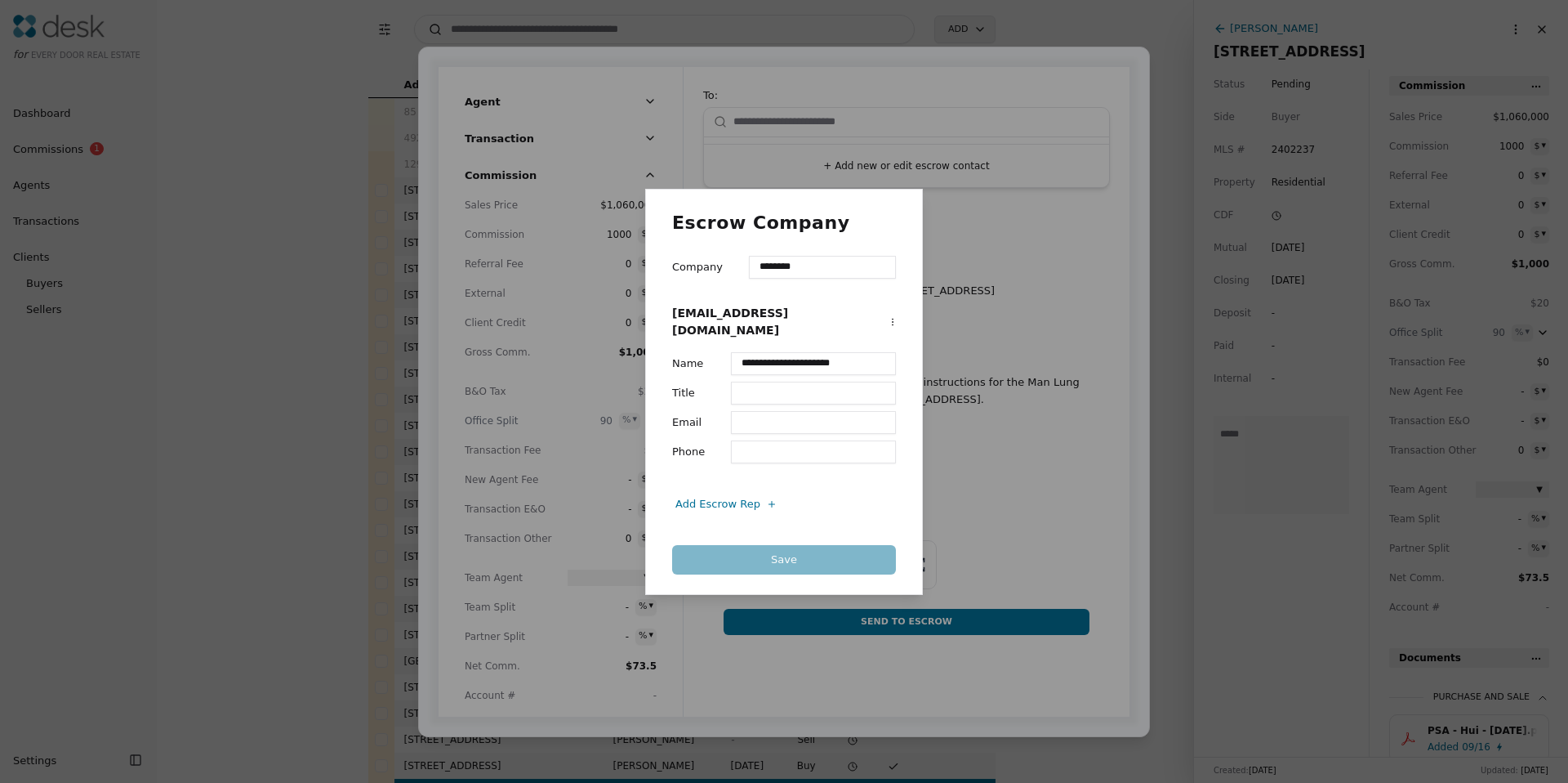
click at [809, 275] on input "********" at bounding box center [822, 267] width 147 height 23
click at [894, 327] on div "**********" at bounding box center [784, 391] width 1568 height 783
click at [894, 325] on div "**********" at bounding box center [784, 391] width 1568 height 783
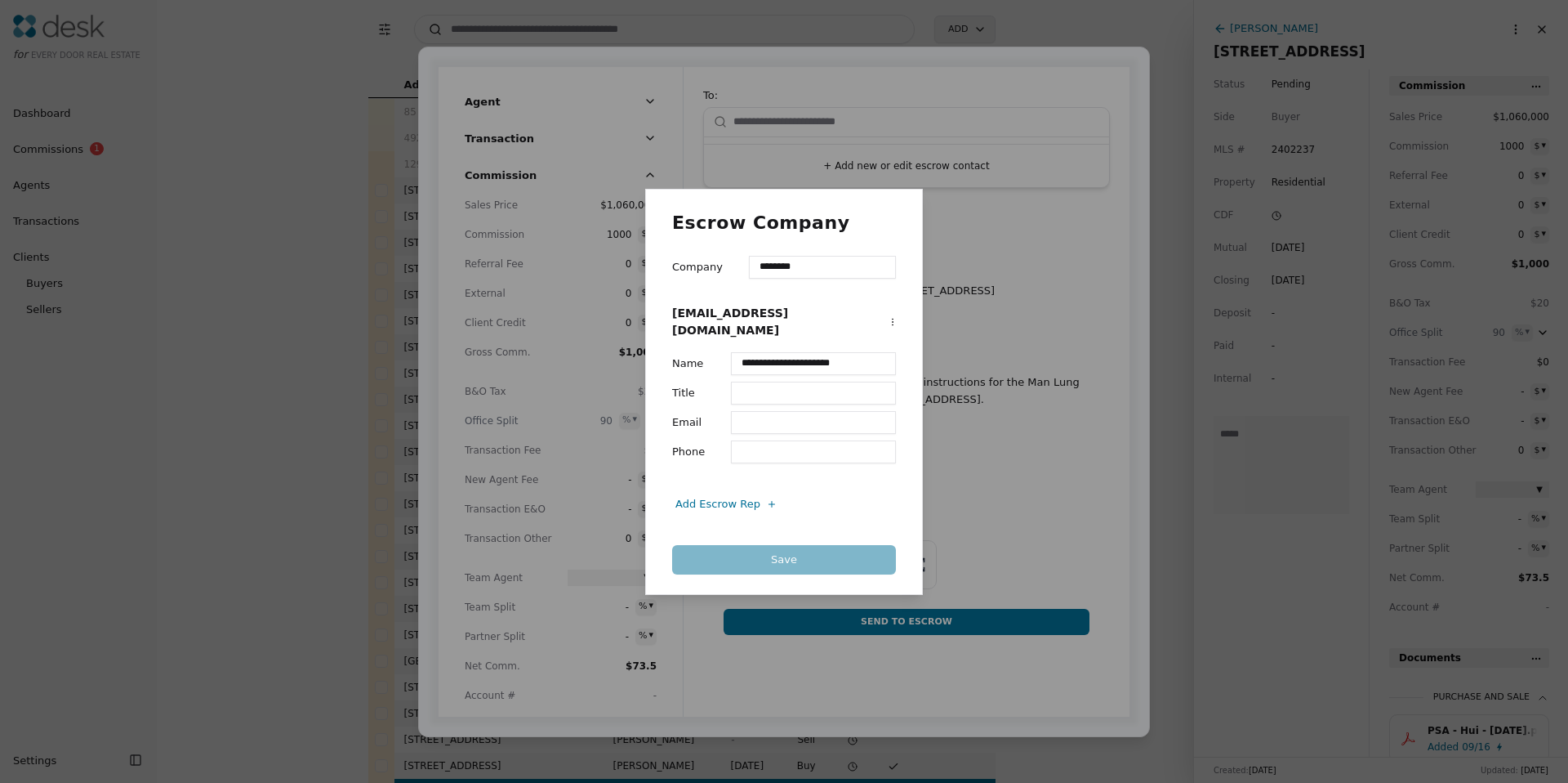
click at [894, 325] on div "**********" at bounding box center [784, 391] width 1568 height 783
click at [762, 503] on div "Add Escrow Rep" at bounding box center [729, 504] width 108 height 17
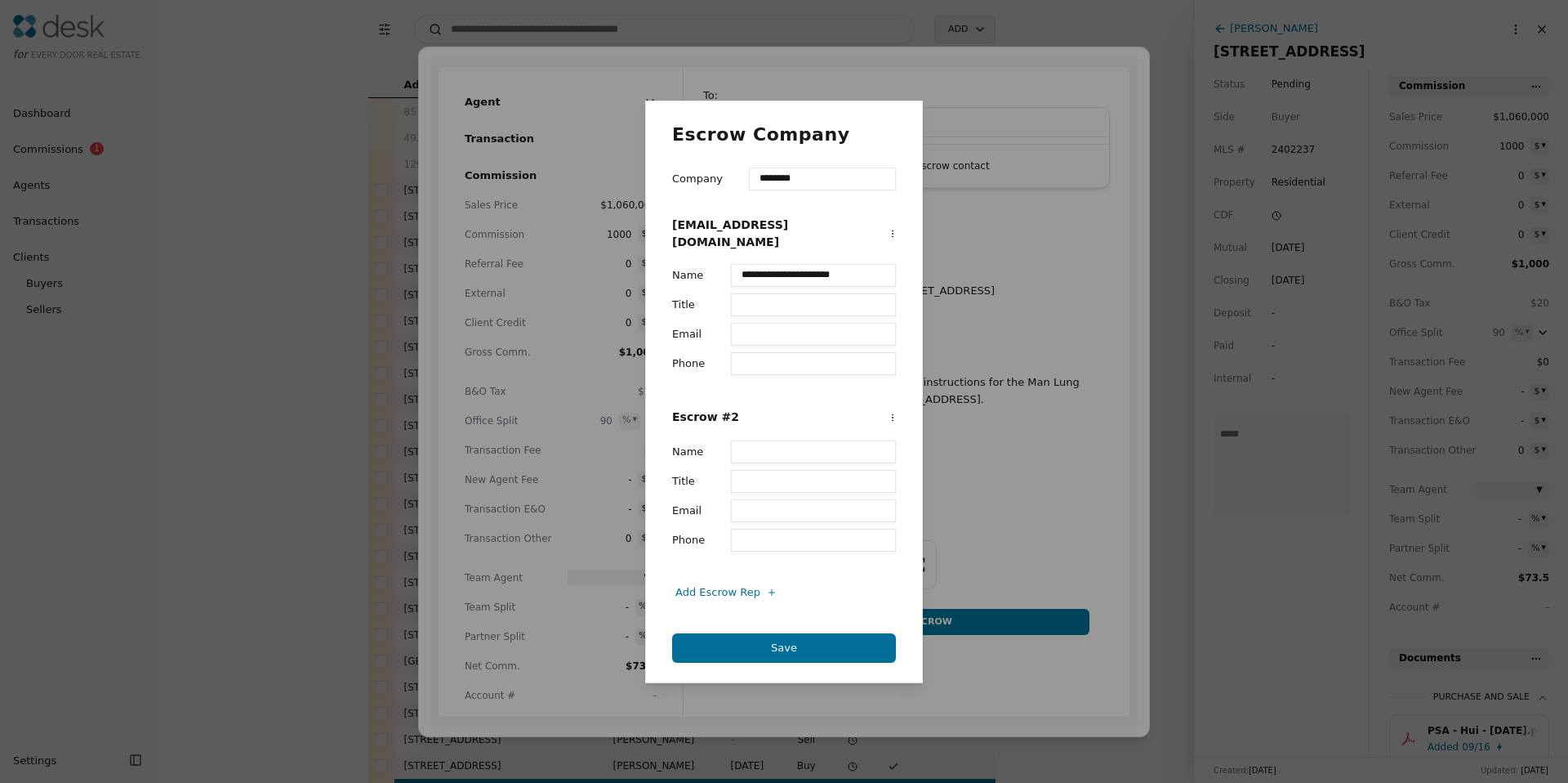
click at [763, 446] on input "Name" at bounding box center [813, 452] width 165 height 23
type input "**********"
click at [798, 634] on button "Save" at bounding box center [784, 648] width 224 height 30
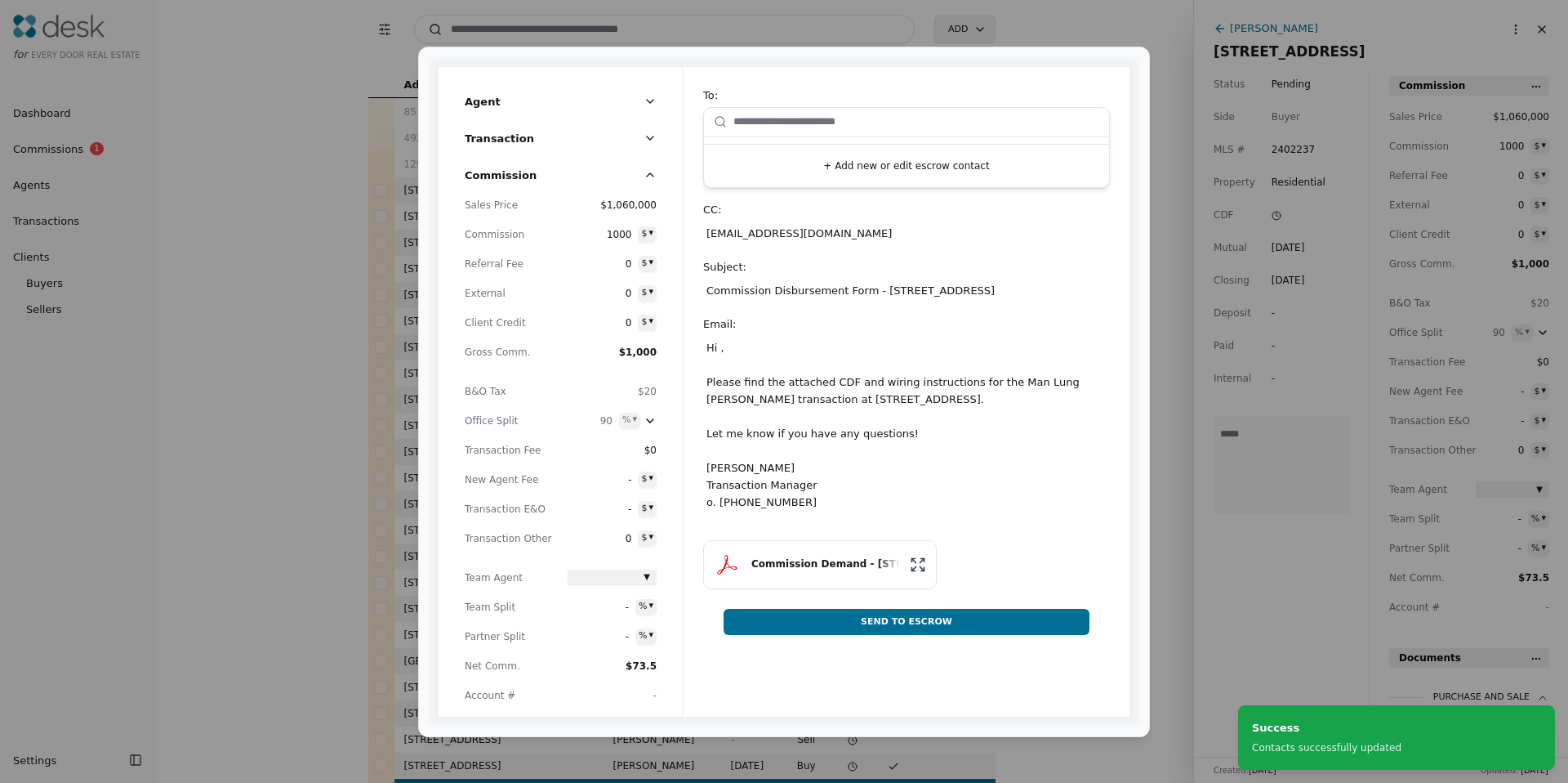
click at [828, 134] on div "+ Add new or edit escrow contact" at bounding box center [906, 147] width 406 height 81
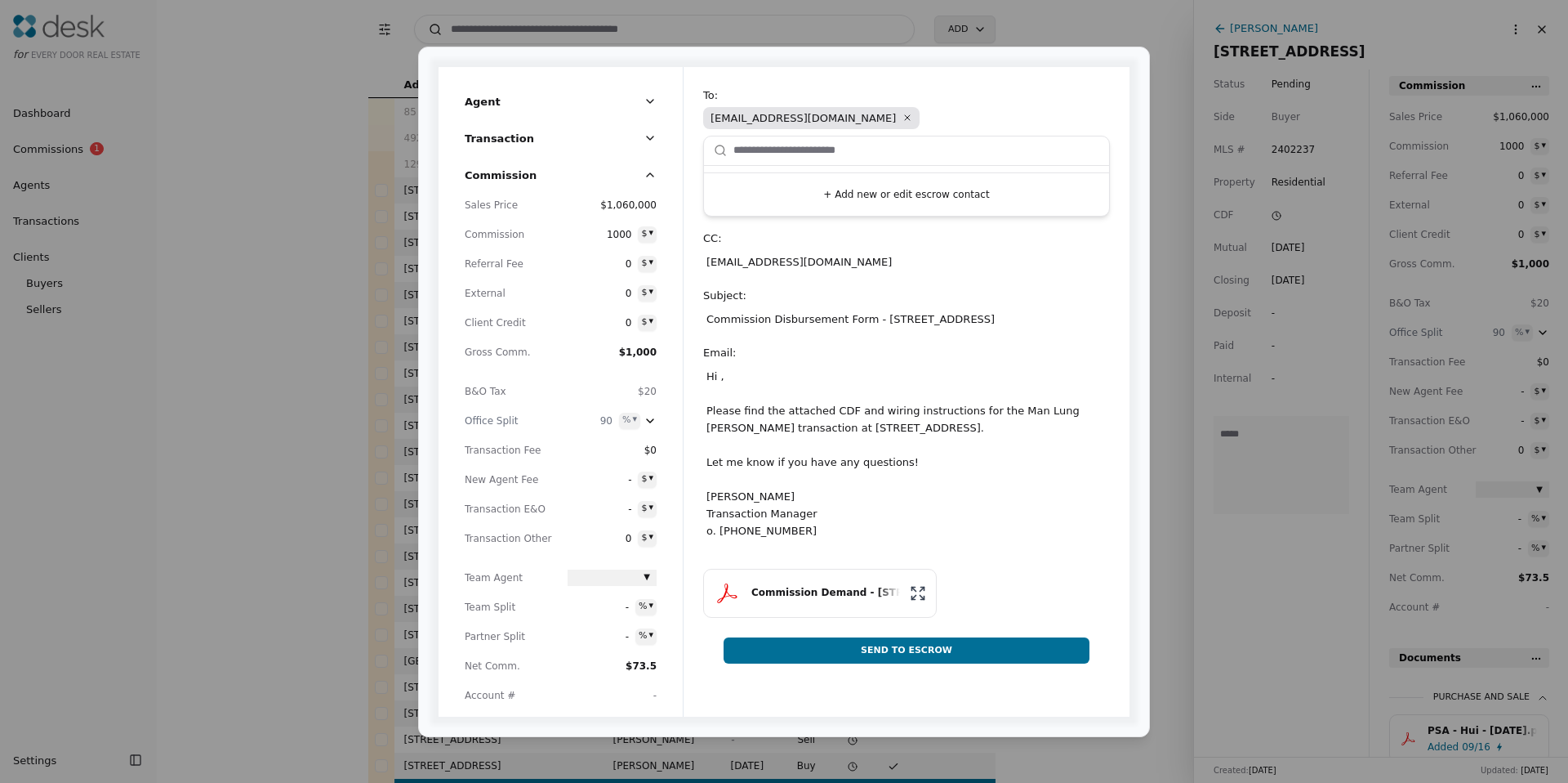
click at [902, 120] on icon at bounding box center [907, 118] width 10 height 10
click at [902, 118] on icon at bounding box center [907, 118] width 10 height 10
click at [853, 192] on button "+ Add new or edit escrow contact" at bounding box center [906, 194] width 392 height 30
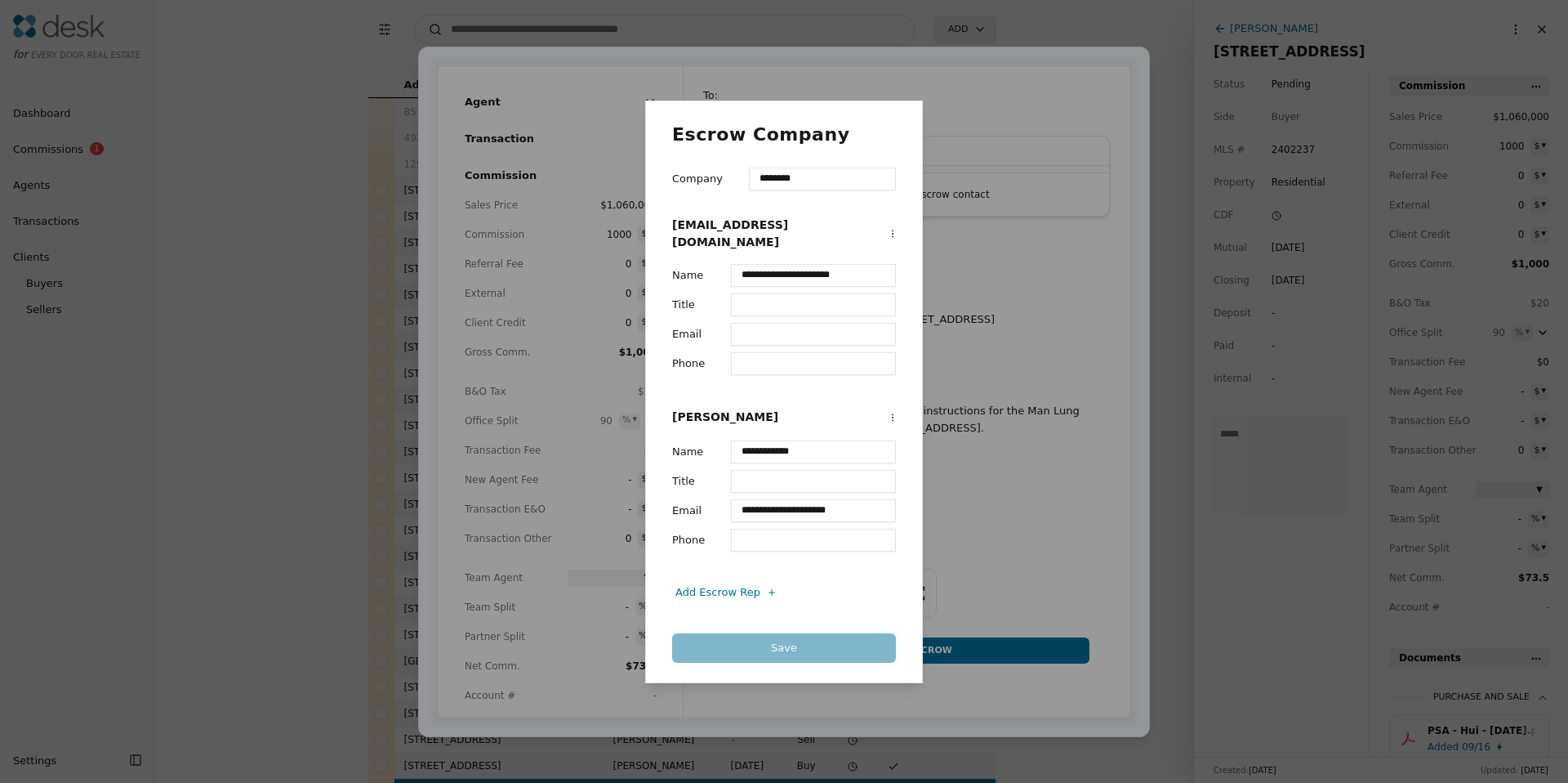
click at [789, 504] on input "**********" at bounding box center [813, 510] width 165 height 23
type input "**********"
click at [816, 636] on button "Save" at bounding box center [784, 648] width 224 height 30
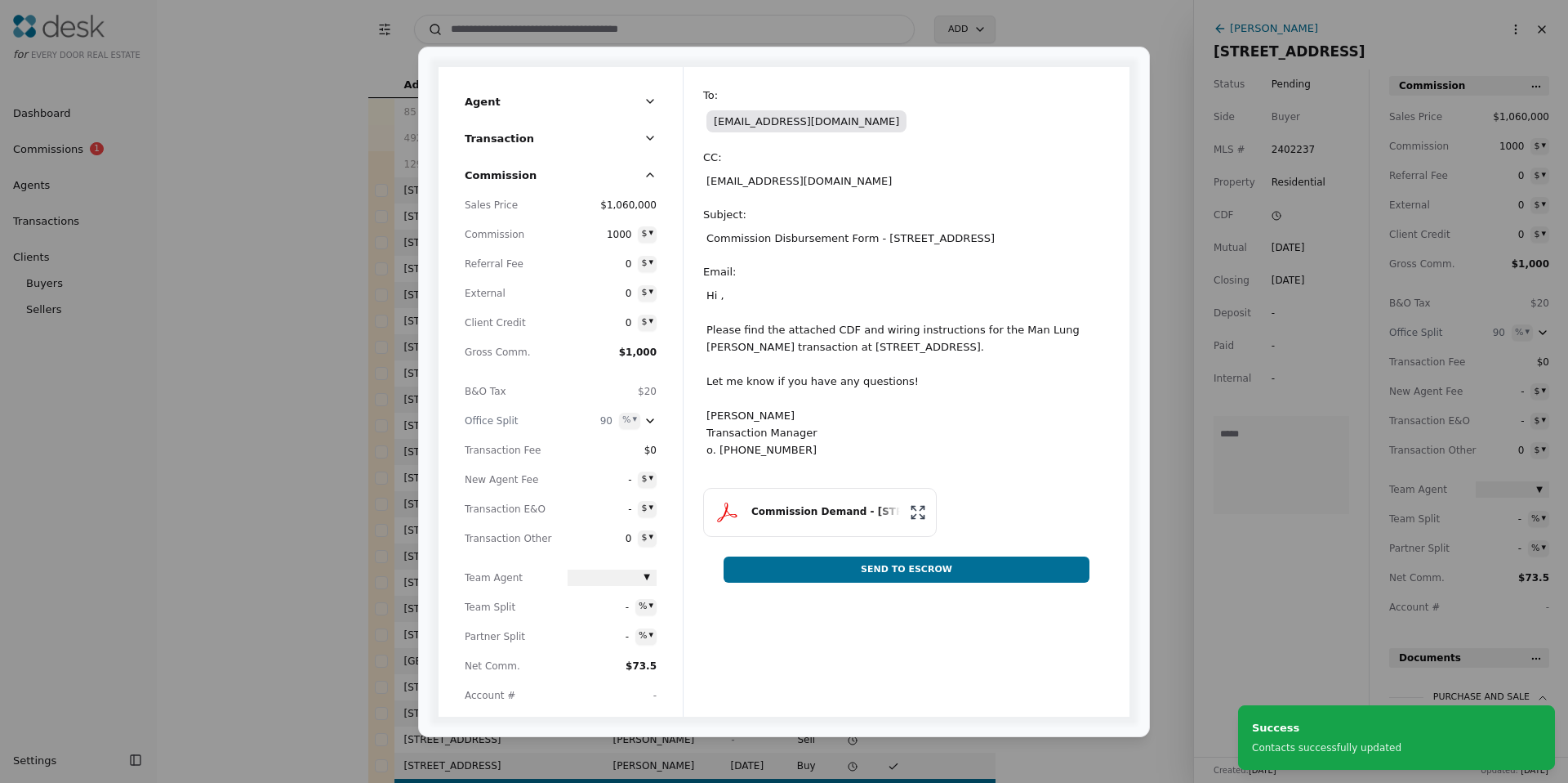
click at [803, 118] on span "[EMAIL_ADDRESS][DOMAIN_NAME]" at bounding box center [806, 121] width 200 height 22
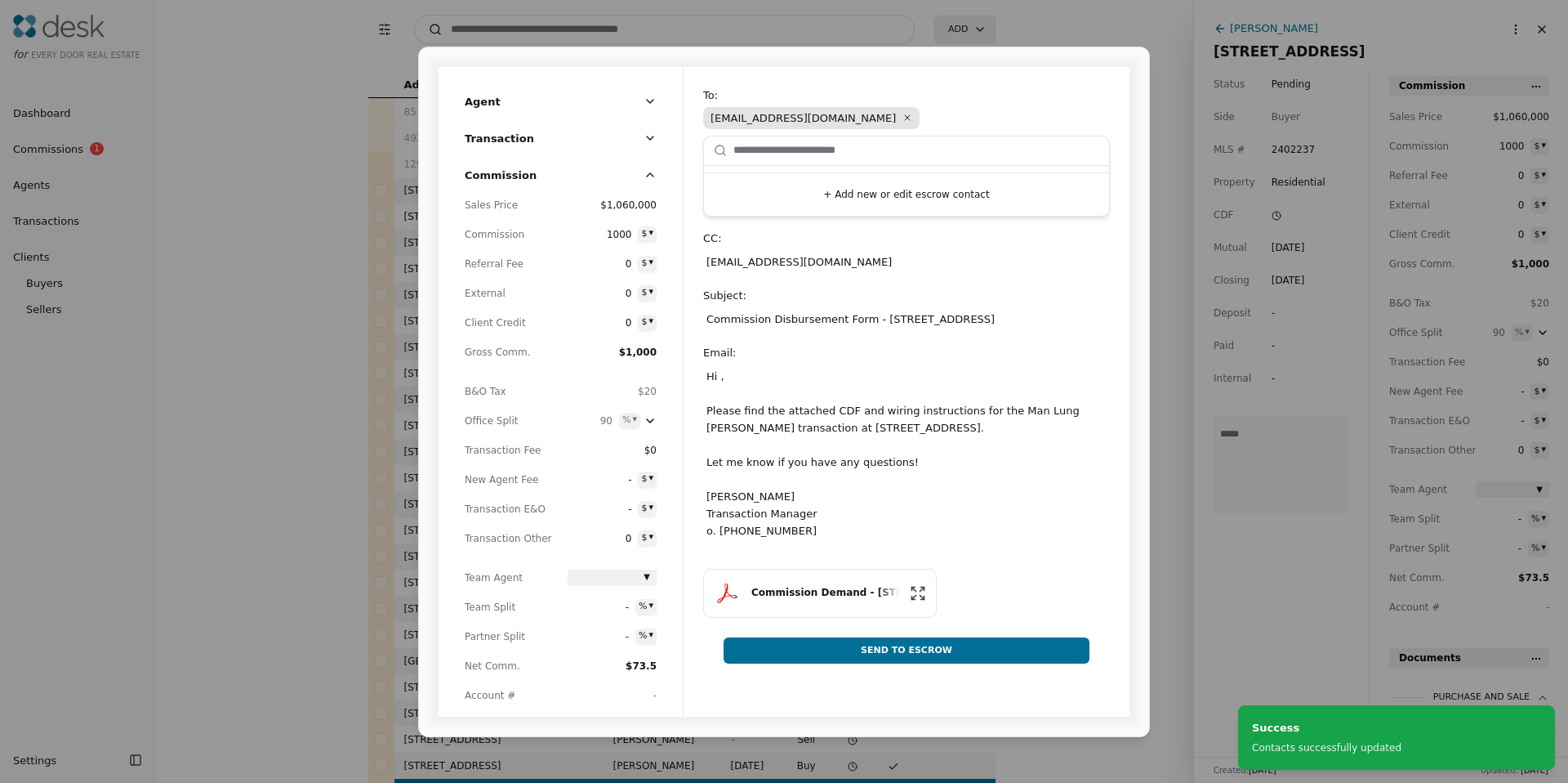
click at [803, 118] on span "[EMAIL_ADDRESS][DOMAIN_NAME] Remove" at bounding box center [812, 118] width 216 height 22
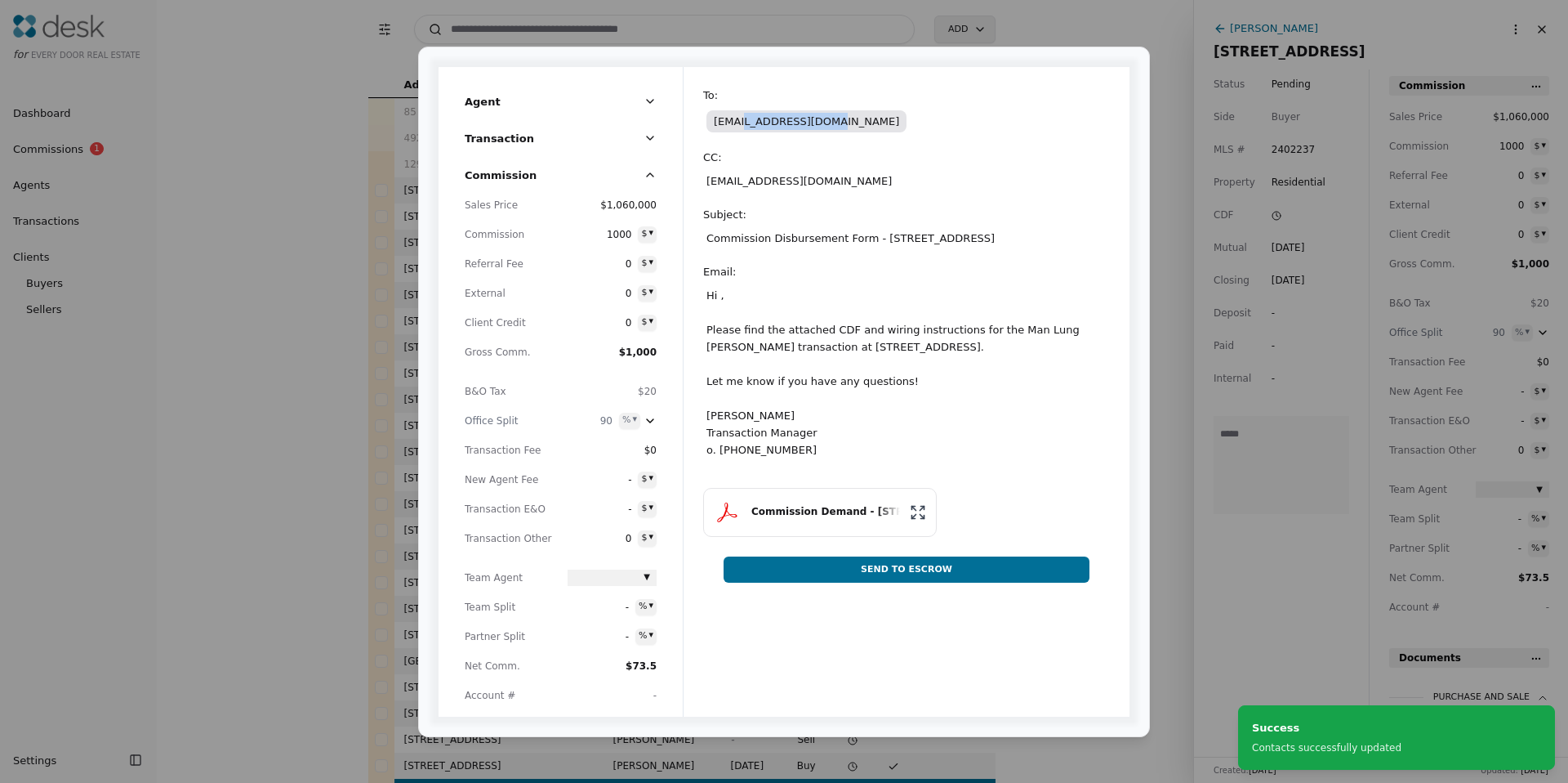
click at [803, 118] on span "[EMAIL_ADDRESS][DOMAIN_NAME]" at bounding box center [806, 121] width 200 height 22
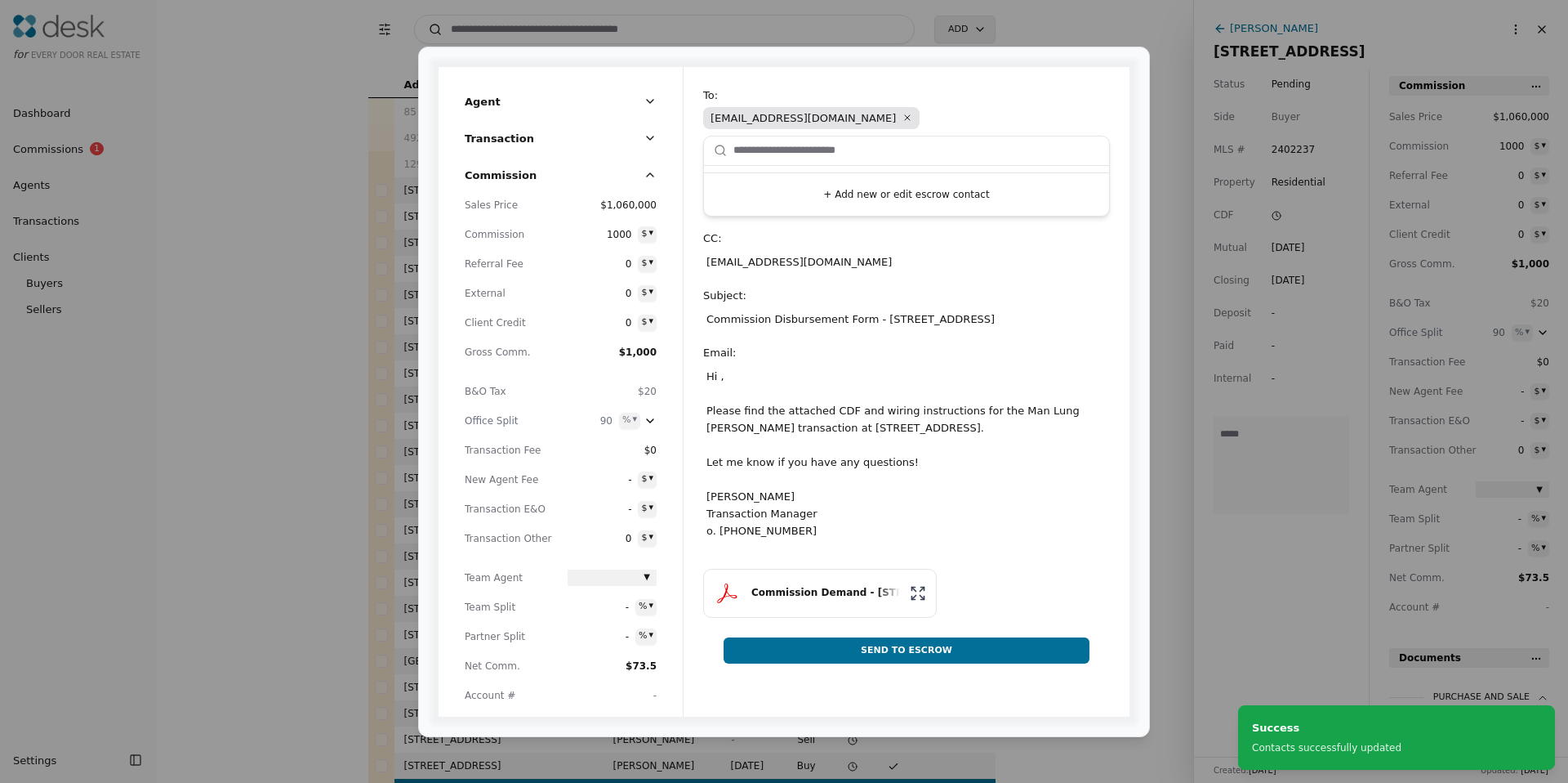
click at [829, 186] on button "+ Add new or edit escrow contact" at bounding box center [906, 194] width 392 height 30
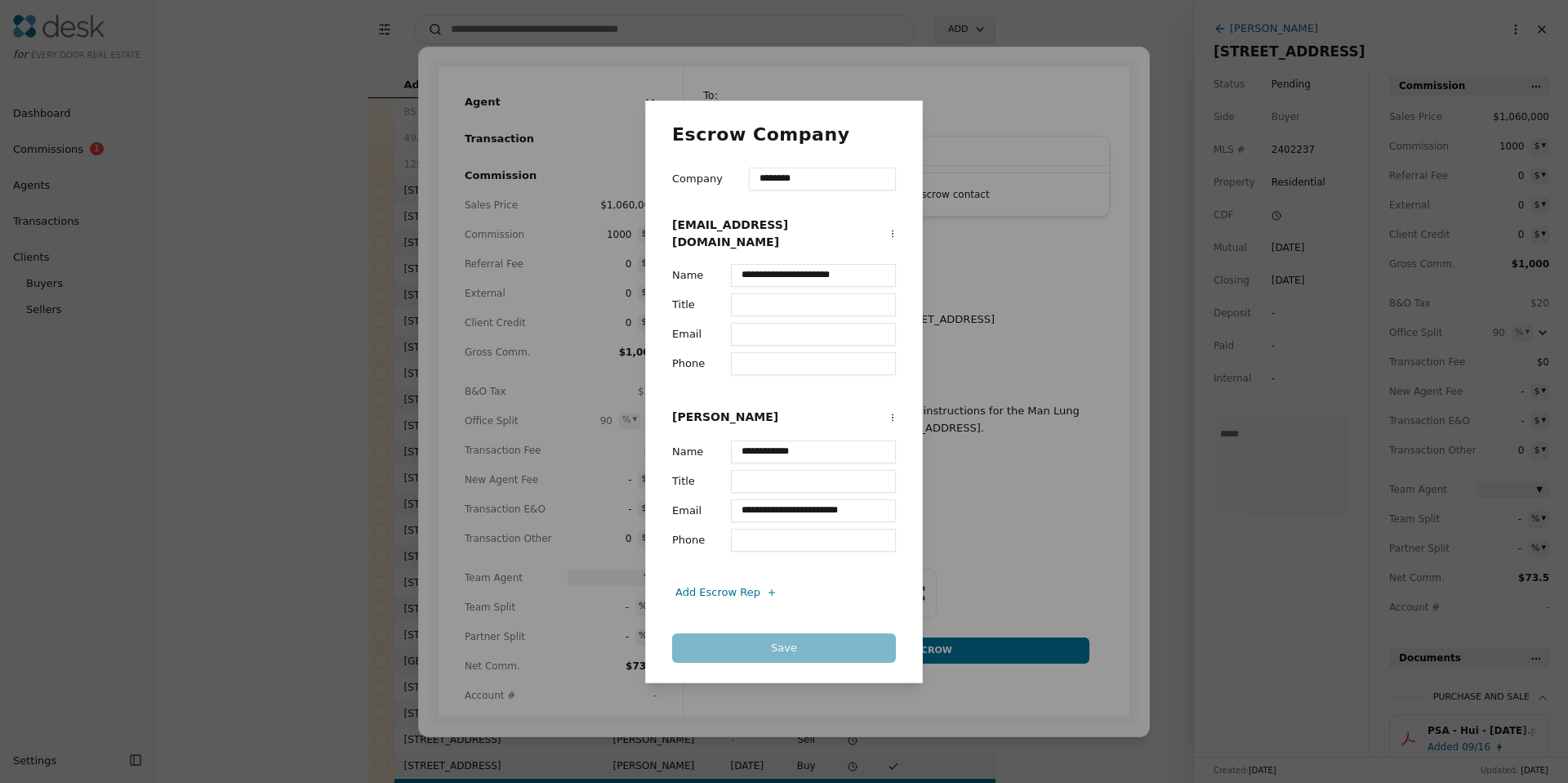
click at [771, 502] on input "**********" at bounding box center [813, 510] width 165 height 23
click at [782, 452] on input "**********" at bounding box center [813, 452] width 165 height 23
type input "*********"
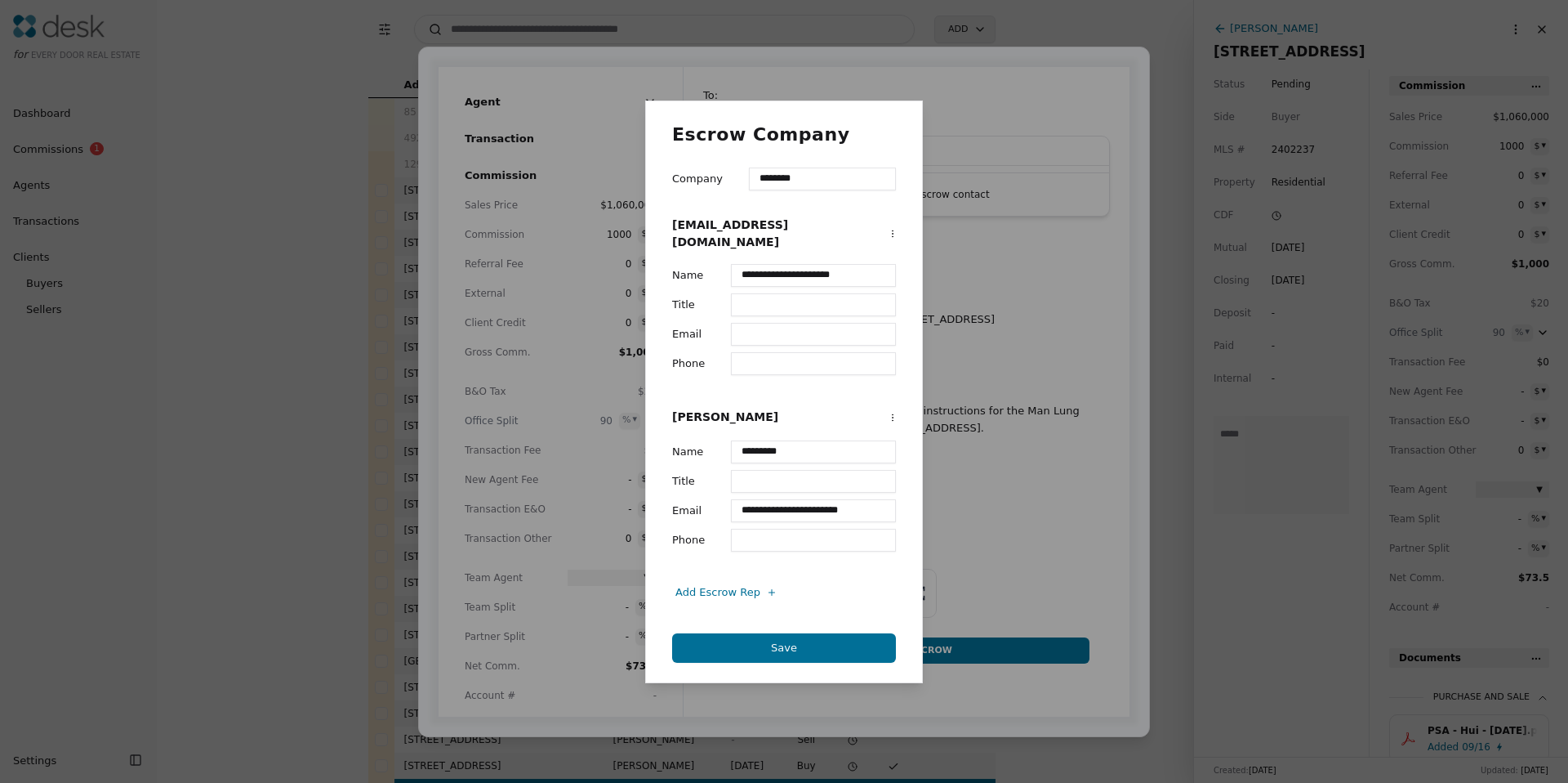
click at [783, 502] on input "**********" at bounding box center [813, 510] width 165 height 23
type input "**********"
click at [728, 648] on button "Save" at bounding box center [784, 648] width 224 height 30
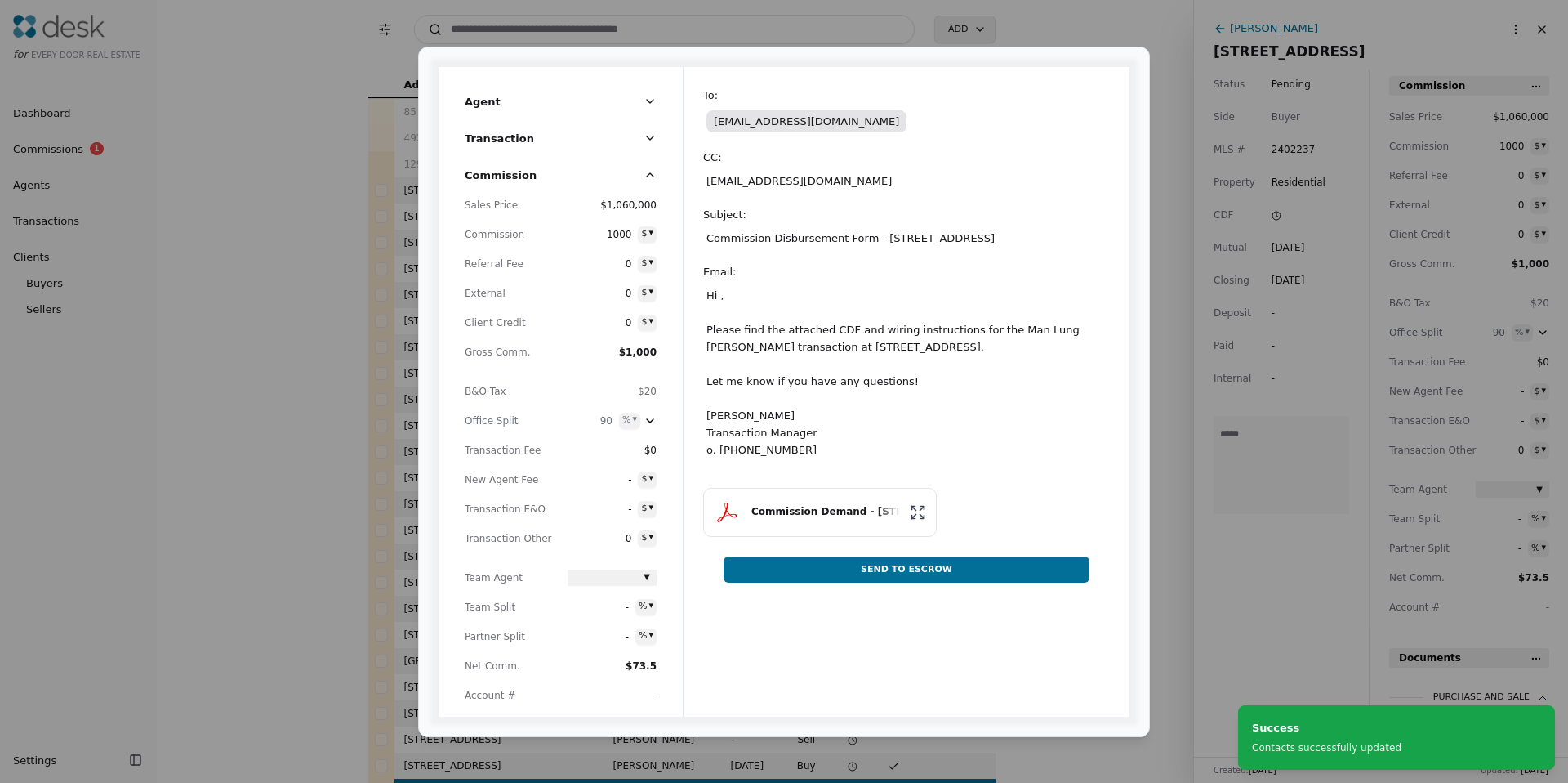
click at [849, 657] on form "To : [EMAIL_ADDRESS][DOMAIN_NAME] CC : [EMAIL_ADDRESS][DOMAIN_NAME] Subject : C…" at bounding box center [906, 394] width 406 height 613
click at [925, 577] on button "Send To Escrow" at bounding box center [906, 569] width 366 height 26
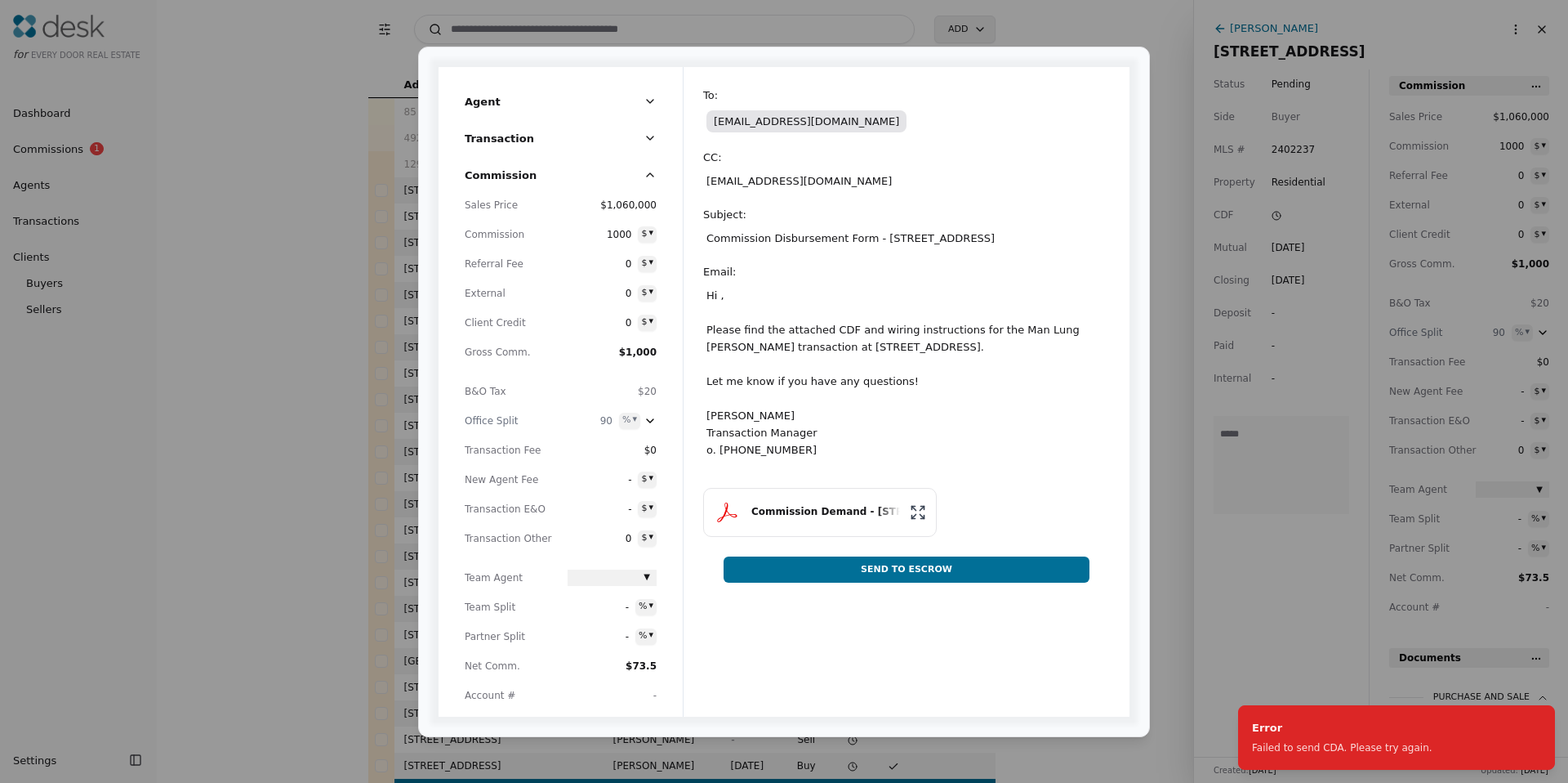
click at [843, 172] on div "[EMAIL_ADDRESS][DOMAIN_NAME]" at bounding box center [906, 181] width 406 height 24
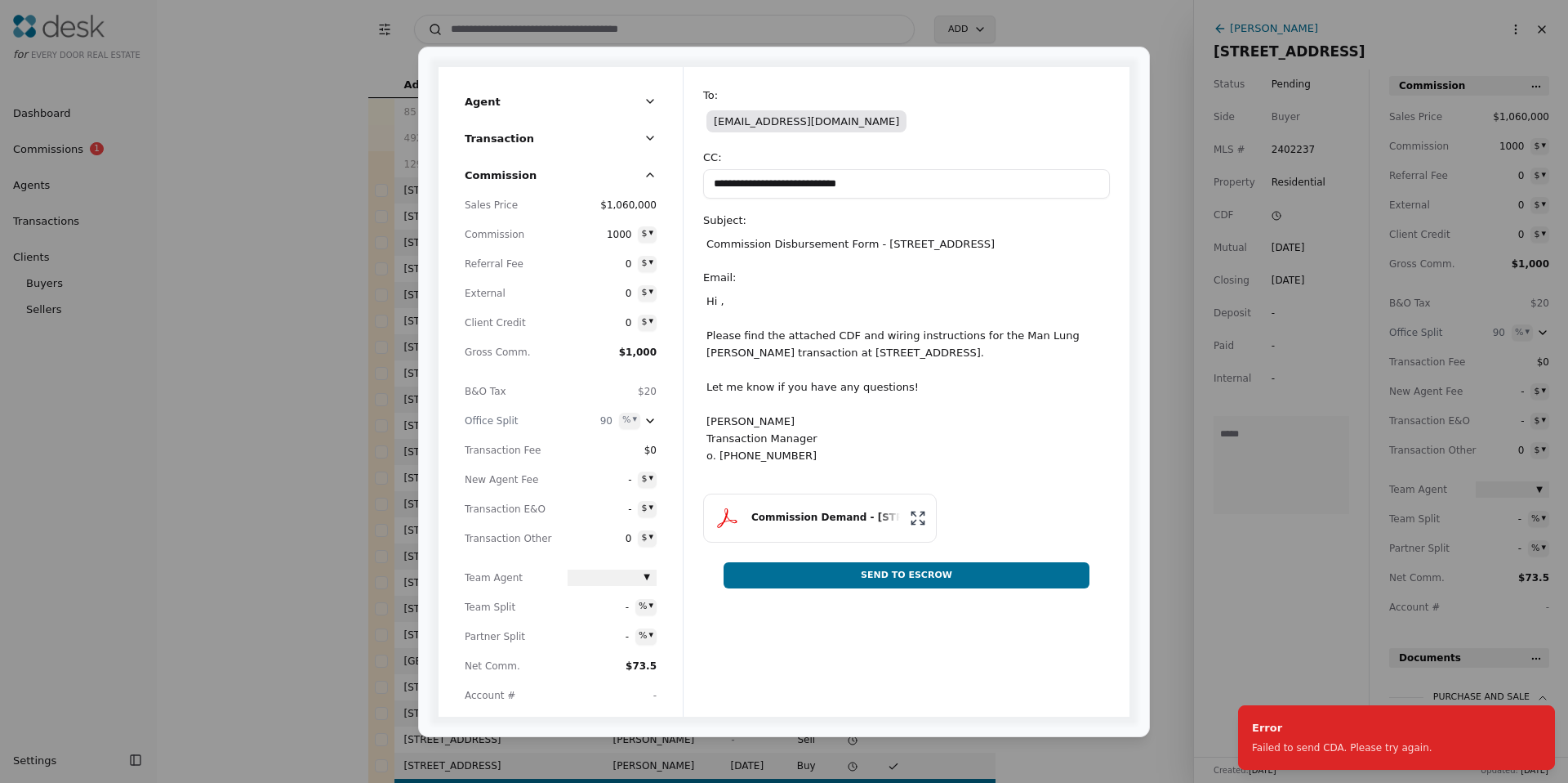
click at [814, 309] on div "Hi , Please find the attached CDF and wiring instructions for the Man Lung [PER…" at bounding box center [906, 377] width 406 height 178
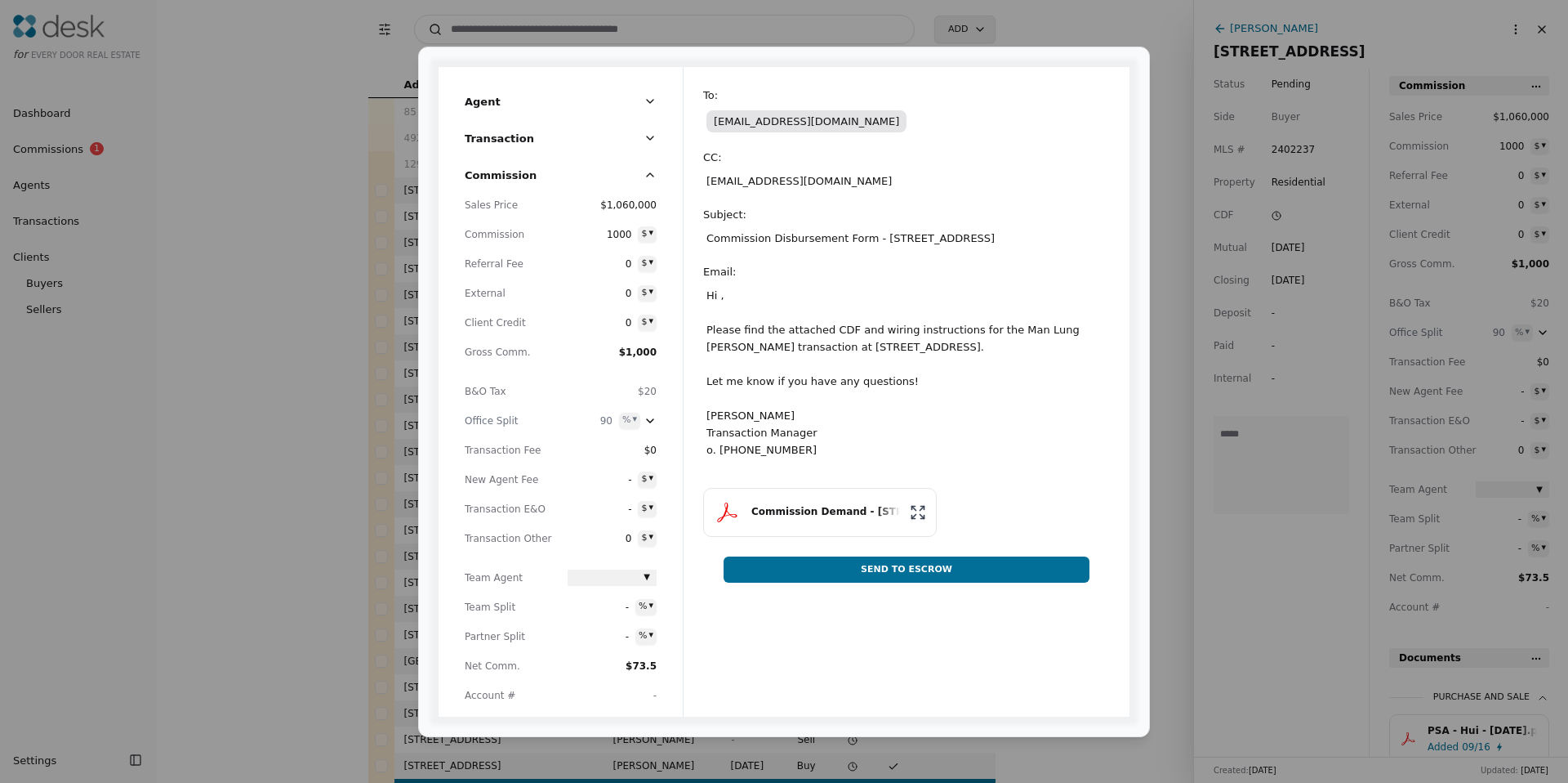
click at [803, 506] on button "Commission Demand - [STREET_ADDRESS]" at bounding box center [820, 512] width 233 height 49
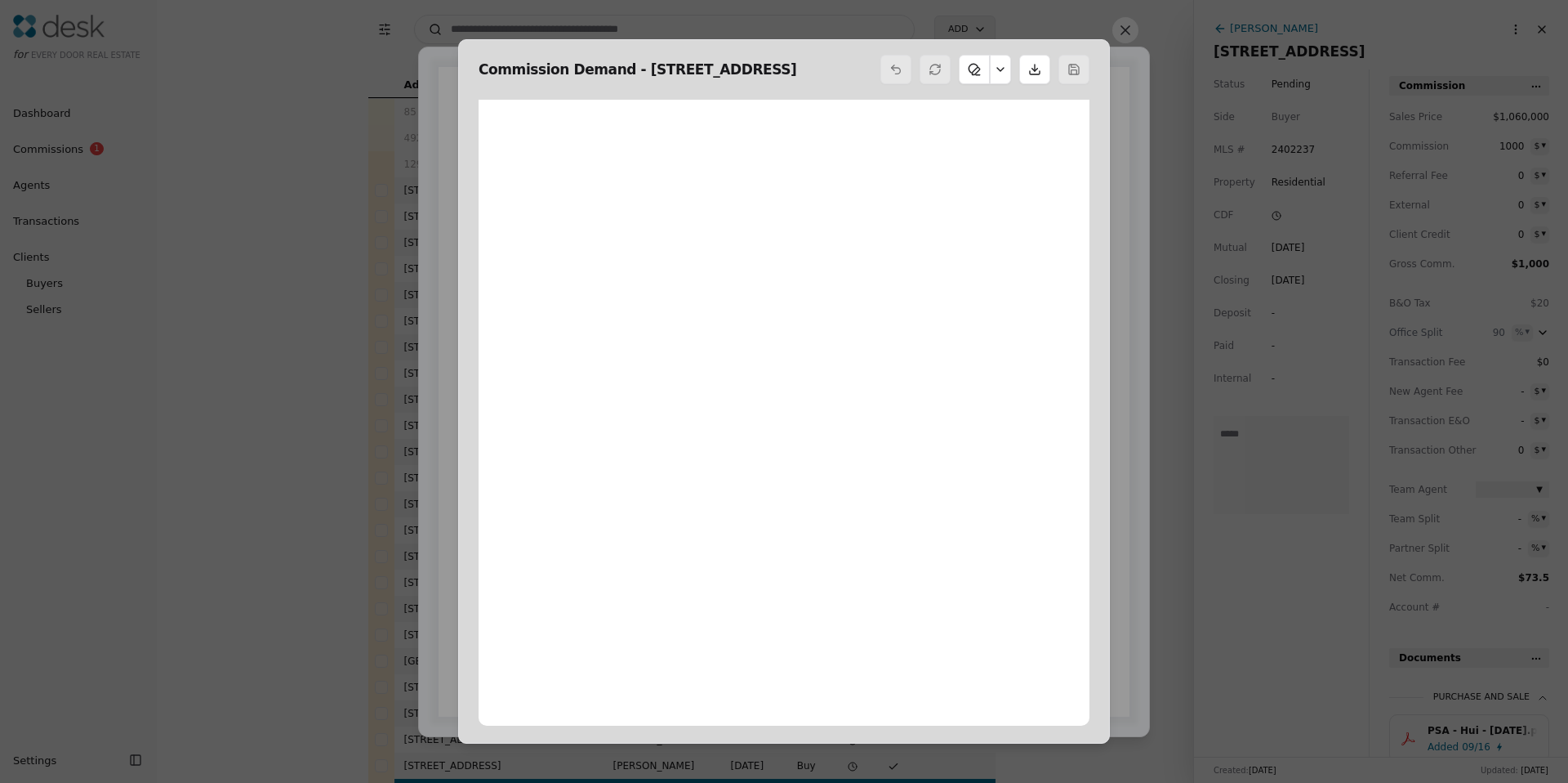
scroll to position [9, 0]
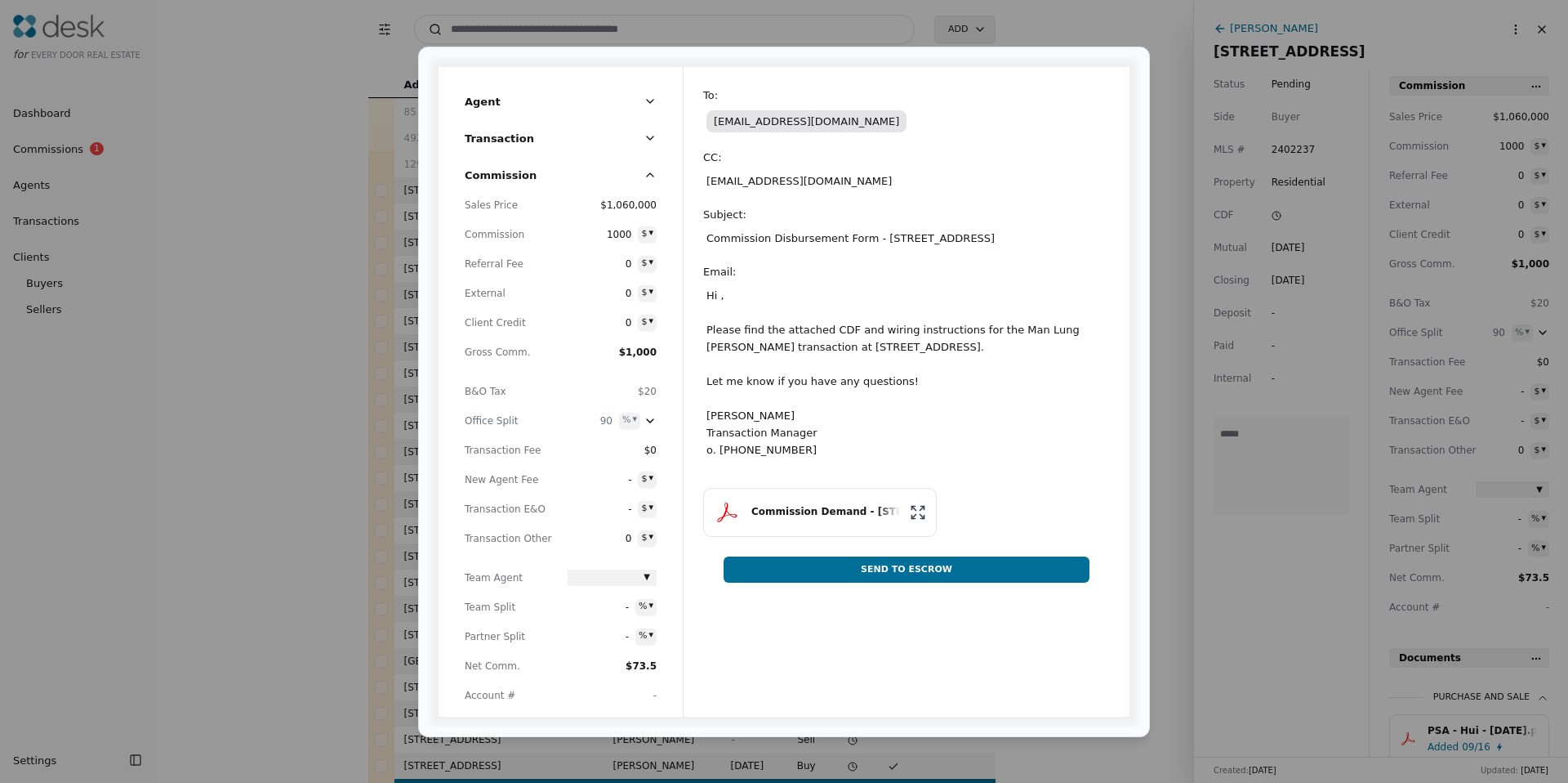
click at [831, 522] on button "Commission Demand - [STREET_ADDRESS]" at bounding box center [820, 512] width 233 height 49
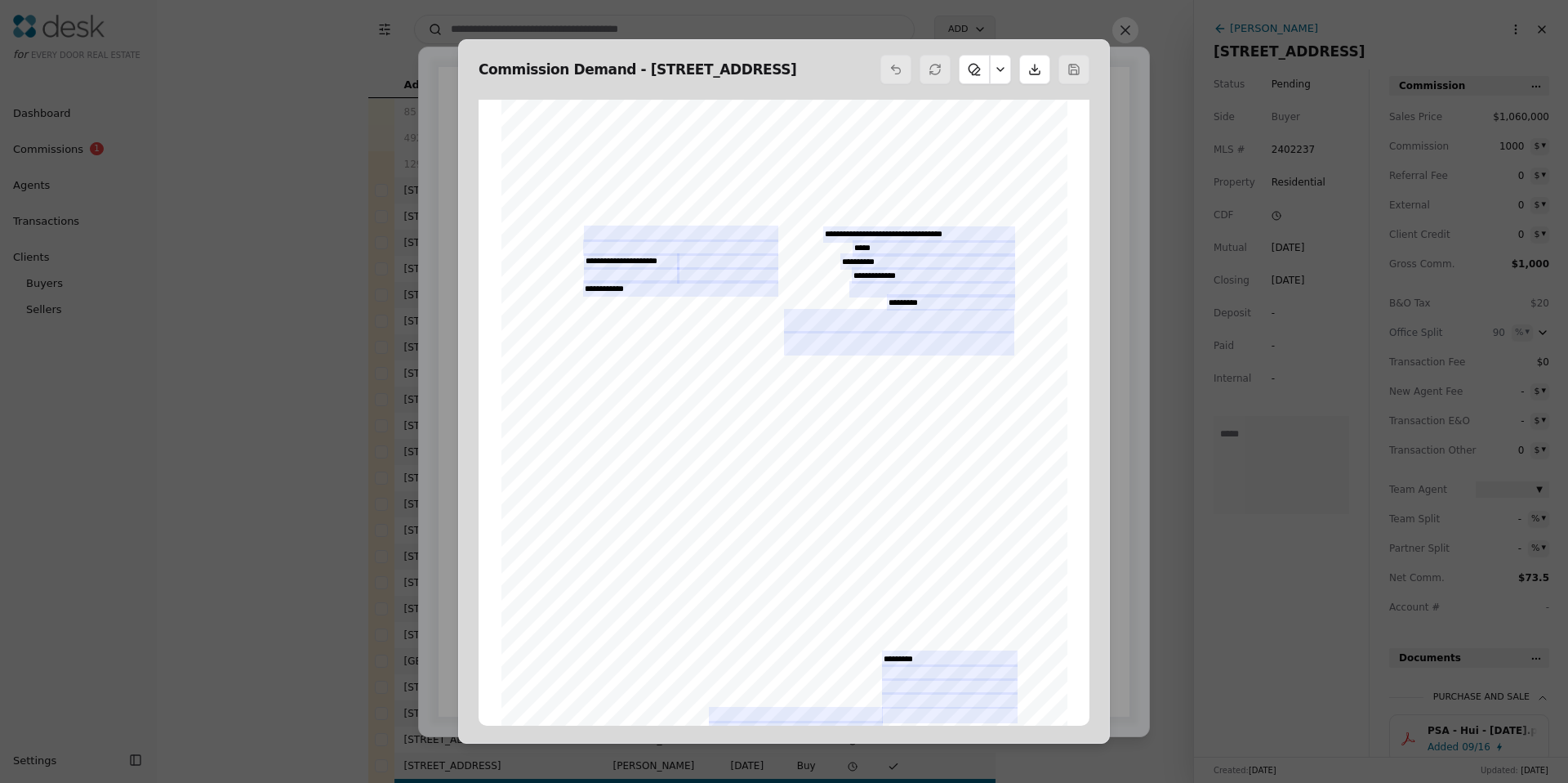
drag, startPoint x: 1134, startPoint y: 30, endPoint x: 1117, endPoint y: 74, distance: 47.2
click at [1134, 30] on button at bounding box center [1125, 30] width 26 height 26
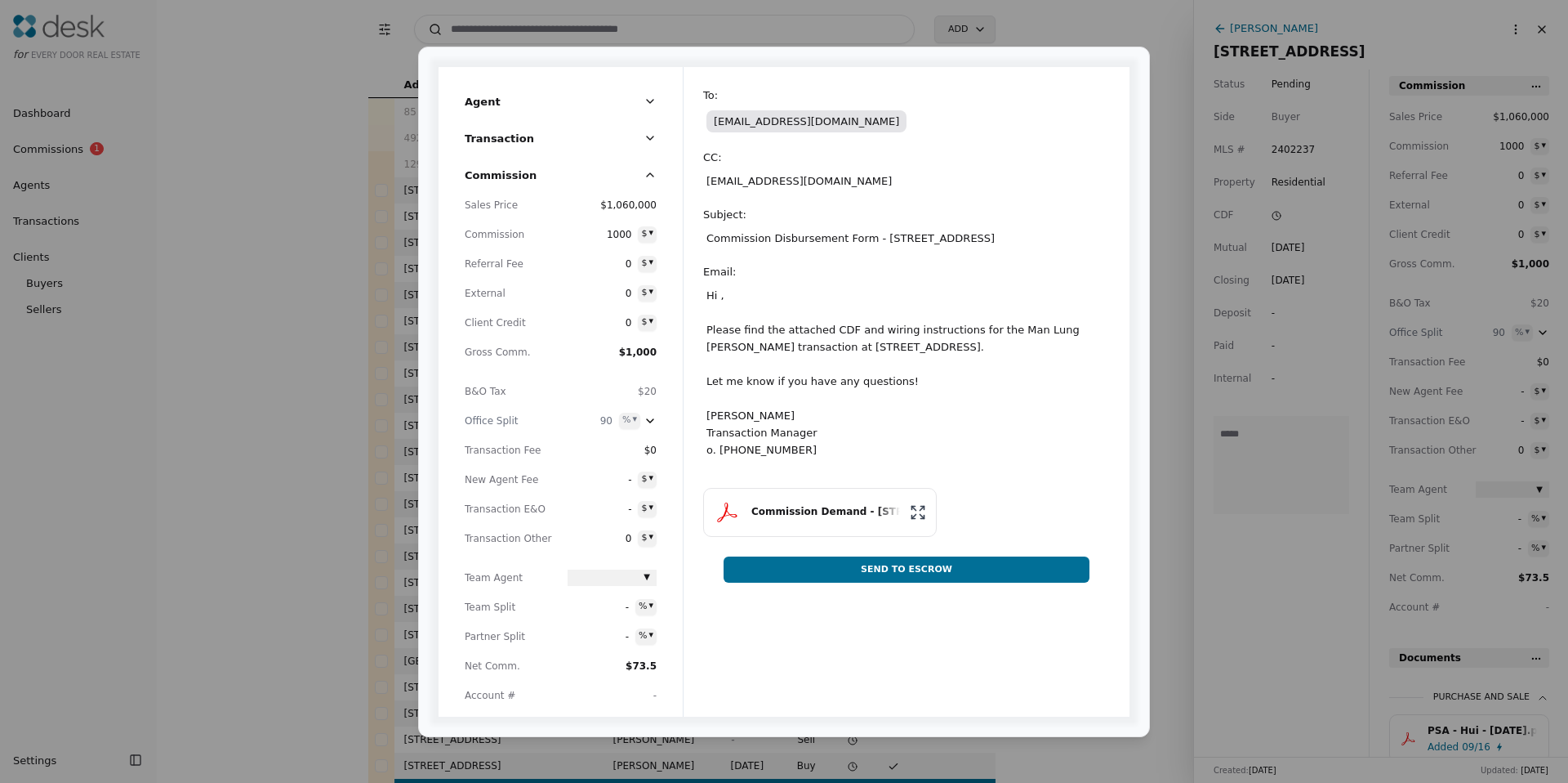
click at [917, 579] on button "Send To Escrow" at bounding box center [906, 569] width 366 height 26
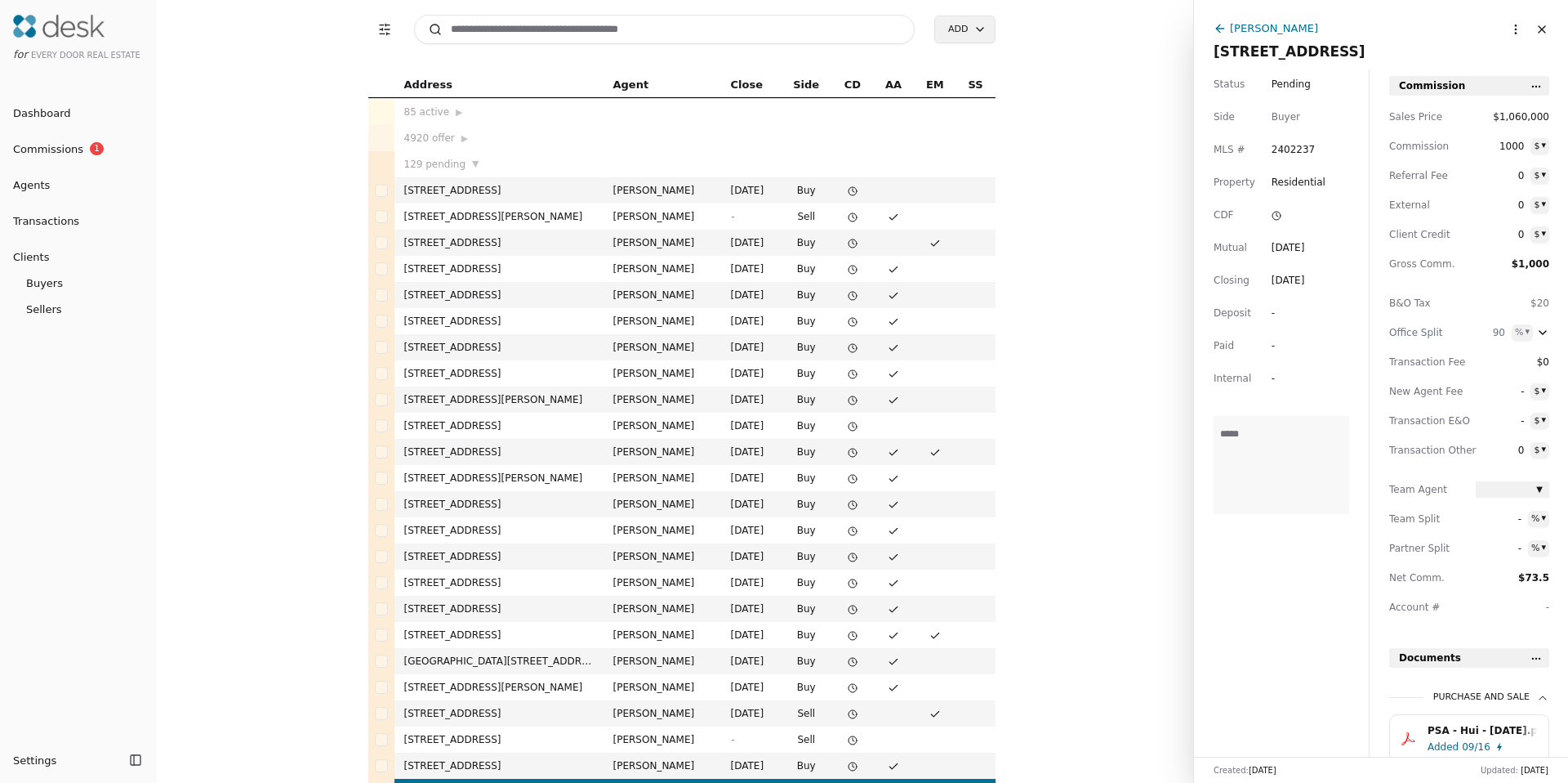
drag, startPoint x: 826, startPoint y: 212, endPoint x: 735, endPoint y: 246, distance: 97.1
